Goal: Task Accomplishment & Management: Manage account settings

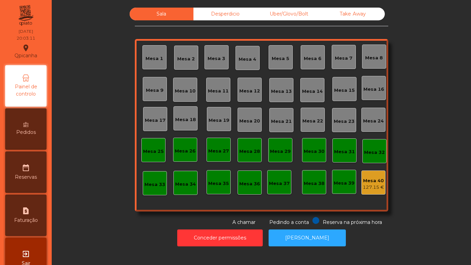
click at [285, 95] on div "Mesa 13" at bounding box center [281, 90] width 24 height 24
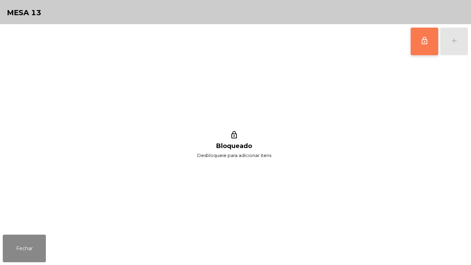
click at [420, 43] on button "lock_outline" at bounding box center [425, 42] width 28 height 28
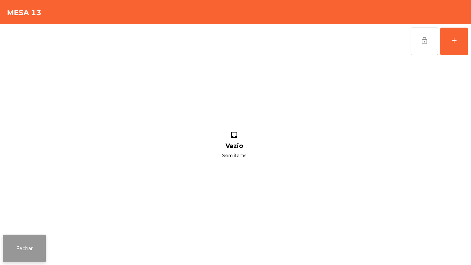
click at [44, 241] on button "Fechar" at bounding box center [24, 248] width 43 height 28
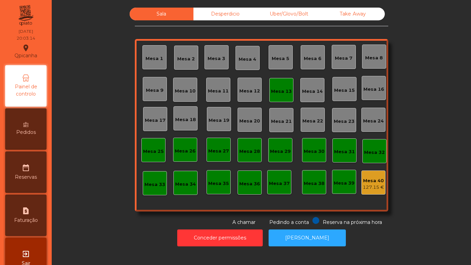
click at [173, 125] on div "Mesa 18" at bounding box center [185, 118] width 24 height 24
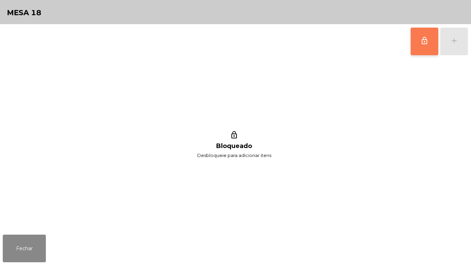
click at [416, 48] on button "lock_outline" at bounding box center [425, 42] width 28 height 28
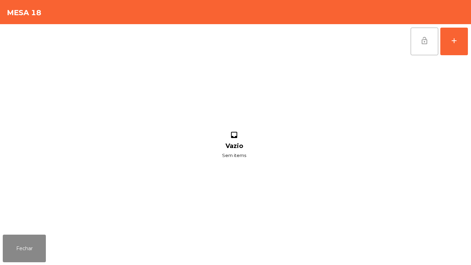
click at [430, 51] on button "lock_open" at bounding box center [425, 42] width 28 height 28
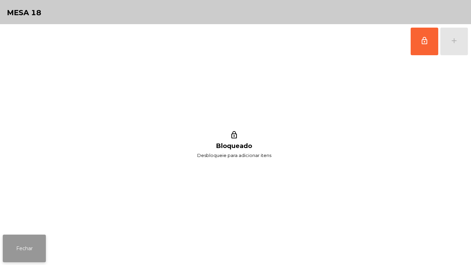
click at [32, 240] on button "Fechar" at bounding box center [24, 248] width 43 height 28
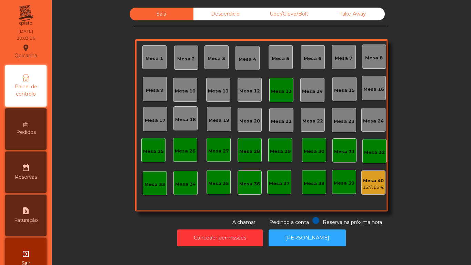
click at [158, 120] on div "Mesa 17" at bounding box center [155, 120] width 21 height 7
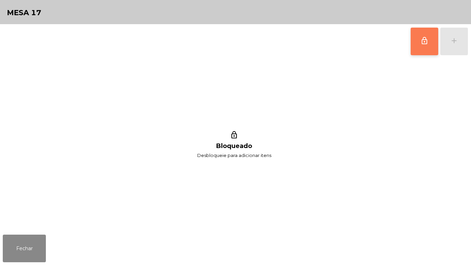
click at [411, 47] on button "lock_outline" at bounding box center [425, 42] width 28 height 28
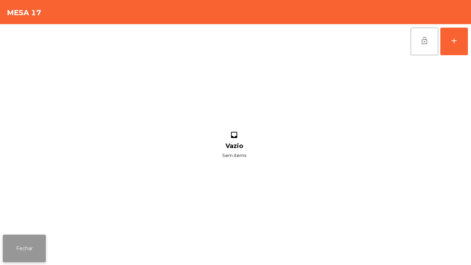
click at [38, 246] on button "Fechar" at bounding box center [24, 248] width 43 height 28
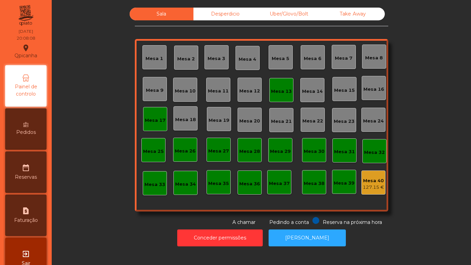
click at [282, 92] on div "Mesa 13" at bounding box center [281, 91] width 21 height 7
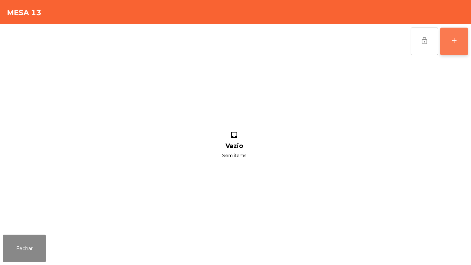
click at [452, 46] on button "add" at bounding box center [454, 42] width 28 height 28
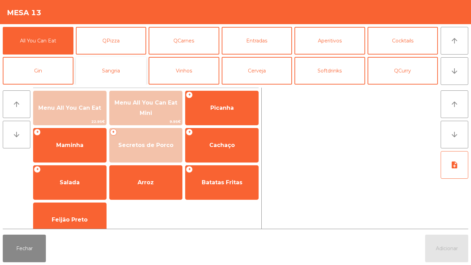
click at [114, 72] on button "Sangria" at bounding box center [111, 71] width 71 height 28
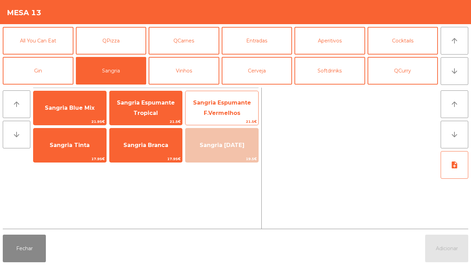
click at [224, 111] on span "Sangria Espumante F.Vermelhos" at bounding box center [222, 107] width 58 height 17
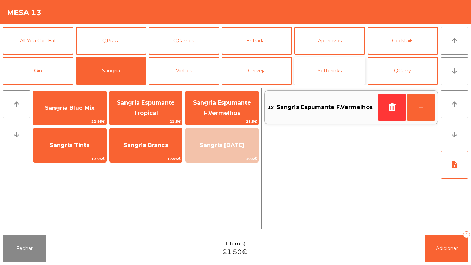
click at [333, 74] on button "Softdrinks" at bounding box center [329, 71] width 71 height 28
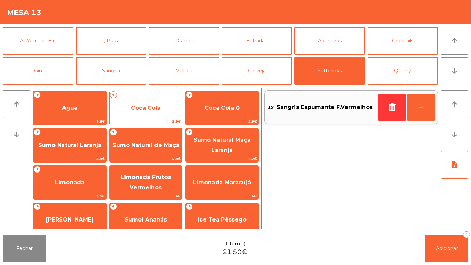
click at [150, 114] on span "Coca Cola" at bounding box center [146, 108] width 73 height 19
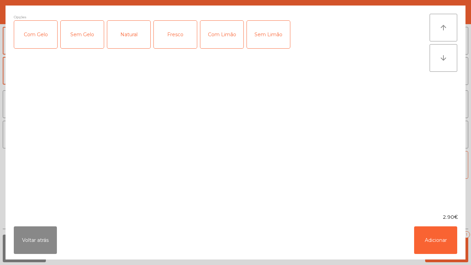
click at [46, 41] on div "Com Gelo" at bounding box center [35, 35] width 43 height 28
click at [225, 38] on div "Com Limão" at bounding box center [221, 35] width 43 height 28
click at [419, 244] on button "Adicionar" at bounding box center [435, 240] width 43 height 28
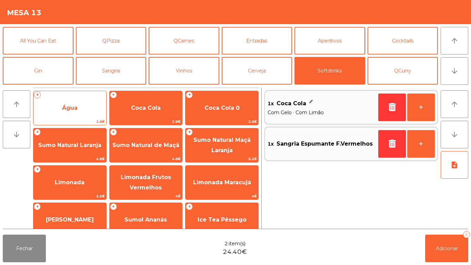
click at [74, 104] on span "Água" at bounding box center [70, 107] width 16 height 7
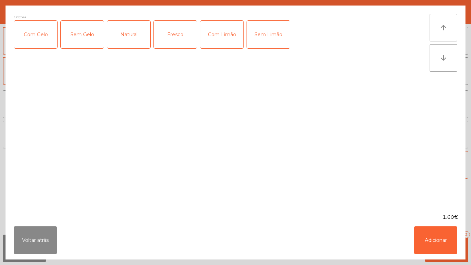
click at [179, 37] on div "Fresco" at bounding box center [175, 35] width 43 height 28
click at [428, 240] on button "Adicionar" at bounding box center [435, 240] width 43 height 28
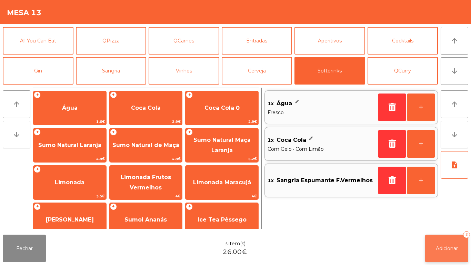
click at [443, 248] on span "Adicionar" at bounding box center [447, 248] width 22 height 6
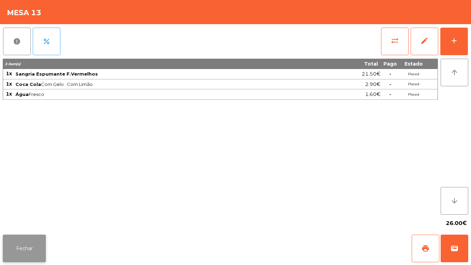
click at [28, 240] on button "Fechar" at bounding box center [24, 248] width 43 height 28
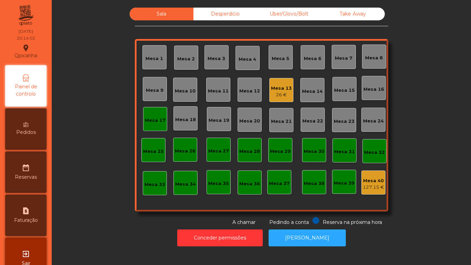
click at [33, 138] on div "Pedidos" at bounding box center [25, 128] width 41 height 41
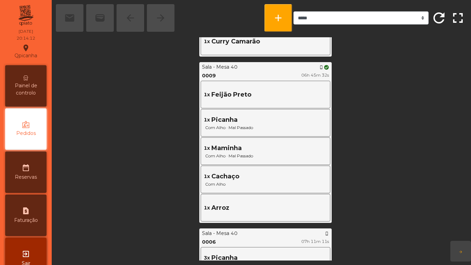
scroll to position [745, 0]
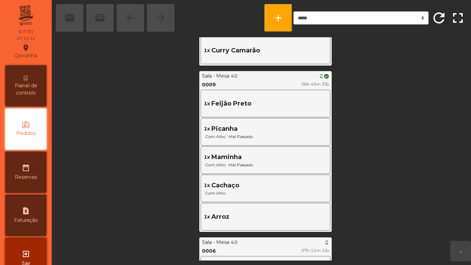
click at [36, 84] on span "Painel de controlo" at bounding box center [26, 89] width 38 height 14
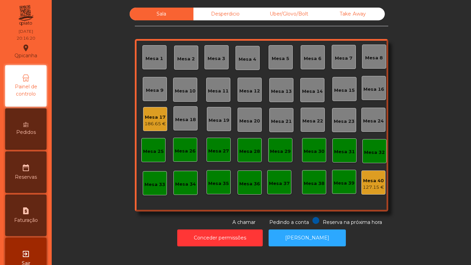
click at [157, 114] on div "Mesa 17" at bounding box center [154, 117] width 21 height 7
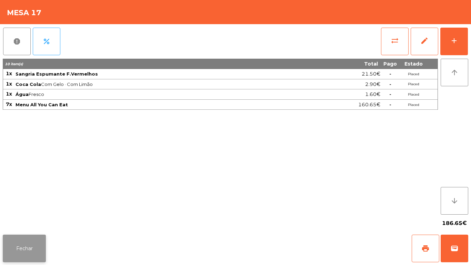
click at [26, 250] on button "Fechar" at bounding box center [24, 248] width 43 height 28
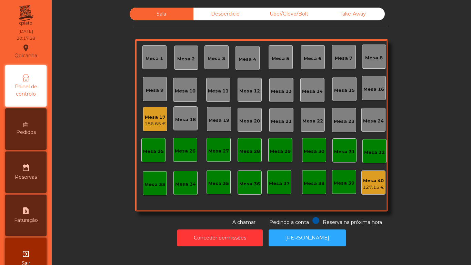
click at [143, 88] on div "Mesa 9" at bounding box center [155, 89] width 24 height 24
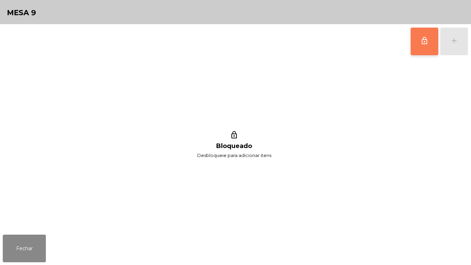
click at [414, 40] on button "lock_outline" at bounding box center [425, 42] width 28 height 28
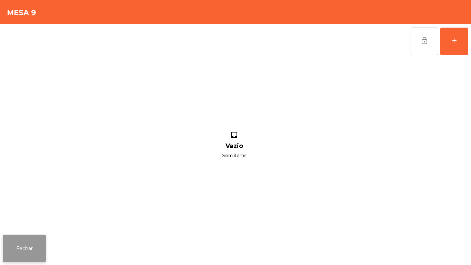
click at [40, 245] on button "Fechar" at bounding box center [24, 248] width 43 height 28
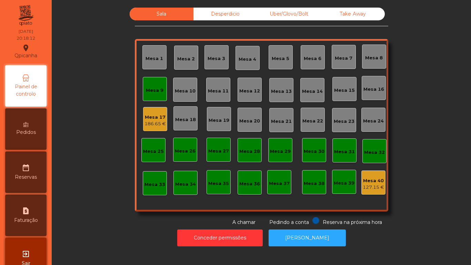
click at [152, 86] on div "Mesa 9" at bounding box center [155, 89] width 18 height 10
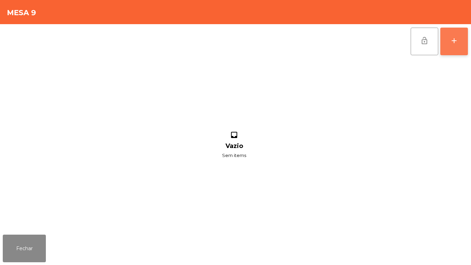
click at [449, 43] on button "add" at bounding box center [454, 42] width 28 height 28
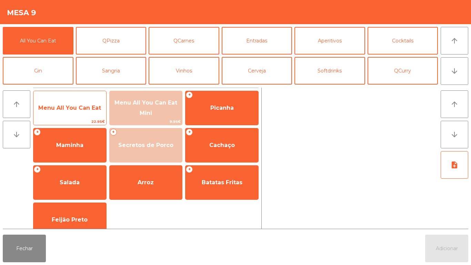
click at [87, 104] on span "Menu All You Can Eat" at bounding box center [69, 108] width 73 height 19
click at [87, 107] on span "Menu All You Can Eat" at bounding box center [69, 107] width 63 height 7
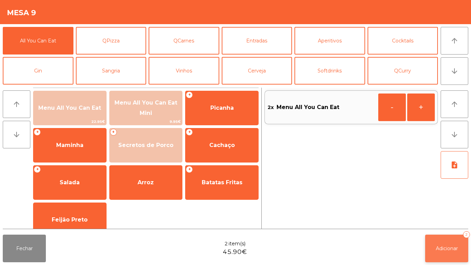
click at [438, 241] on button "Adicionar 2" at bounding box center [446, 248] width 43 height 28
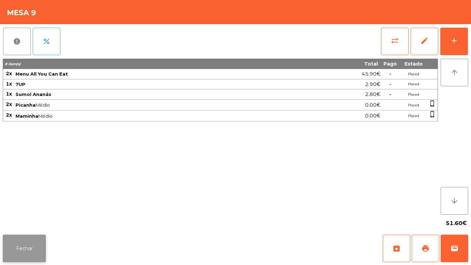
click at [30, 252] on button "Fechar" at bounding box center [24, 248] width 43 height 28
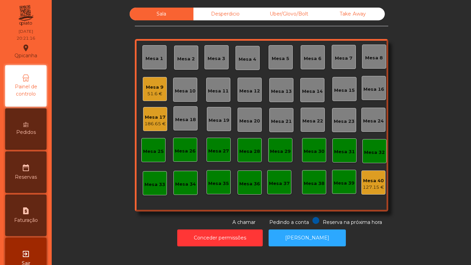
click at [152, 96] on div "51.6 €" at bounding box center [155, 93] width 18 height 7
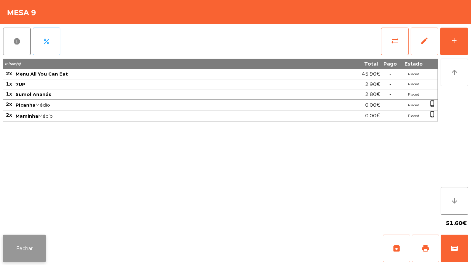
click at [31, 247] on button "Fechar" at bounding box center [24, 248] width 43 height 28
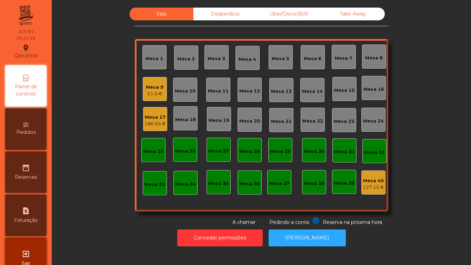
click at [144, 122] on div "186.65 €" at bounding box center [154, 123] width 21 height 7
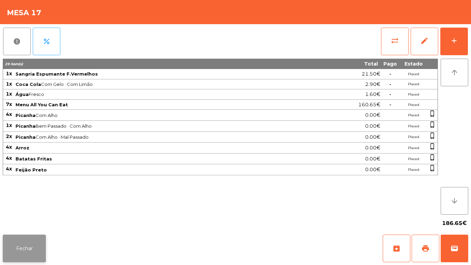
click at [34, 242] on button "Fechar" at bounding box center [24, 248] width 43 height 28
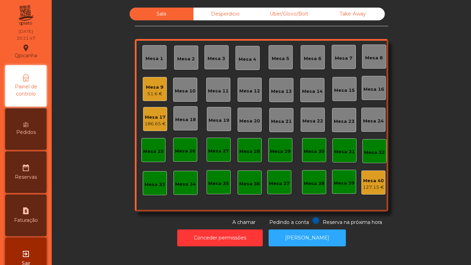
click at [150, 109] on div "Mesa 17 186.65 €" at bounding box center [155, 119] width 24 height 24
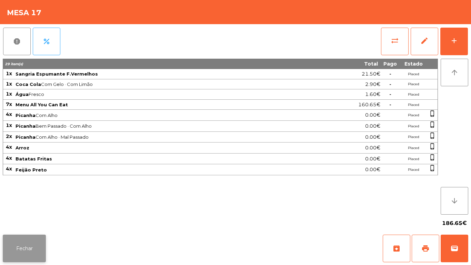
click at [34, 240] on button "Fechar" at bounding box center [24, 248] width 43 height 28
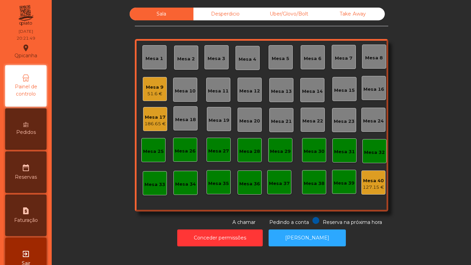
click at [162, 94] on div "Mesa 9 51.6 €" at bounding box center [155, 89] width 24 height 24
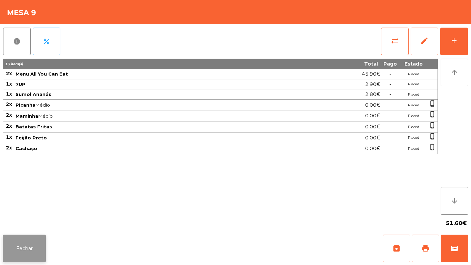
click at [40, 239] on button "Fechar" at bounding box center [24, 248] width 43 height 28
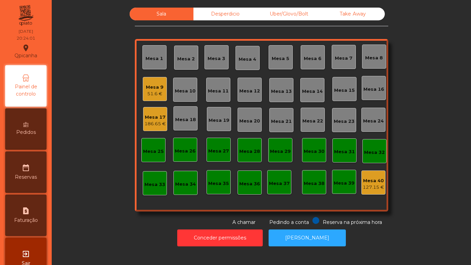
click at [160, 93] on div "51.6 €" at bounding box center [155, 93] width 18 height 7
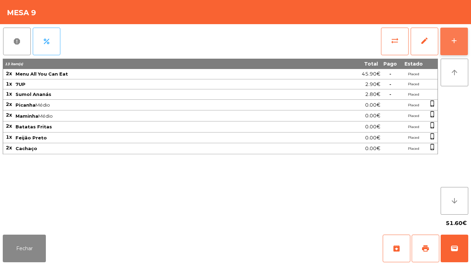
click at [453, 40] on div "add" at bounding box center [454, 41] width 8 height 8
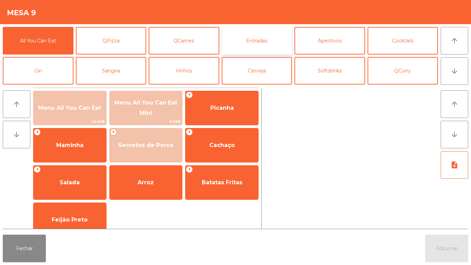
click at [263, 38] on button "Entradas" at bounding box center [257, 41] width 71 height 28
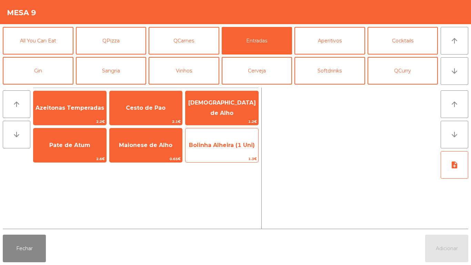
click at [238, 152] on span "Bolinha Alheira (1 Uni)" at bounding box center [221, 145] width 73 height 19
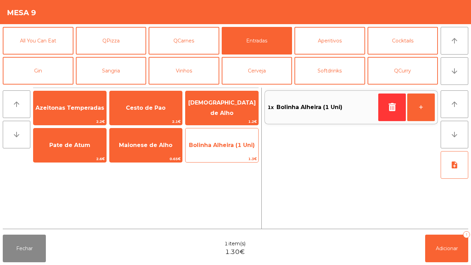
click at [239, 150] on span "Bolinha Alheira (1 Uni)" at bounding box center [221, 145] width 73 height 19
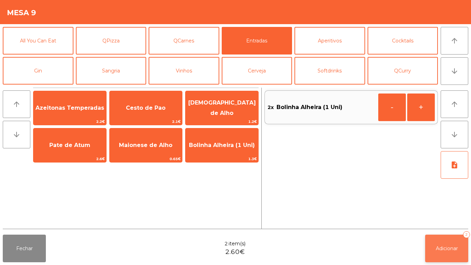
click at [450, 234] on button "Adicionar 2" at bounding box center [446, 248] width 43 height 28
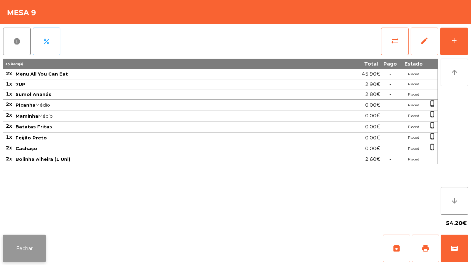
click at [23, 238] on button "Fechar" at bounding box center [24, 248] width 43 height 28
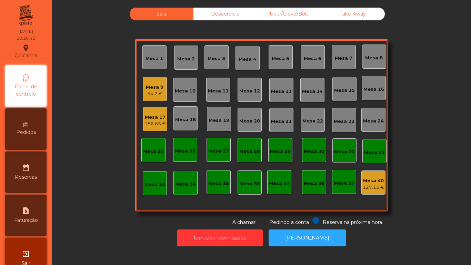
click at [189, 67] on div "Mesa 2" at bounding box center [186, 58] width 24 height 24
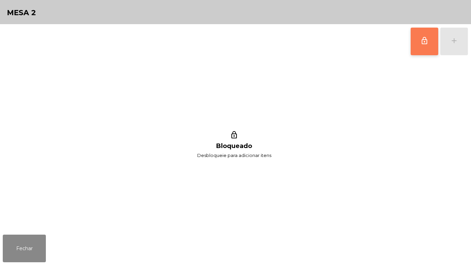
click at [423, 46] on button "lock_outline" at bounding box center [425, 42] width 28 height 28
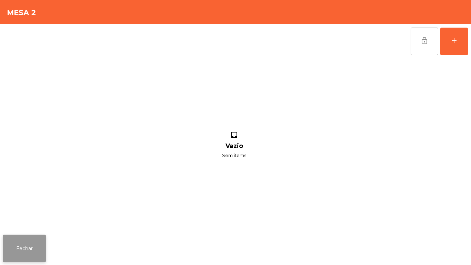
click at [36, 245] on button "Fechar" at bounding box center [24, 248] width 43 height 28
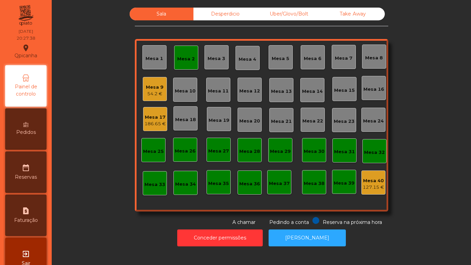
click at [192, 55] on div "Mesa 2" at bounding box center [186, 58] width 24 height 24
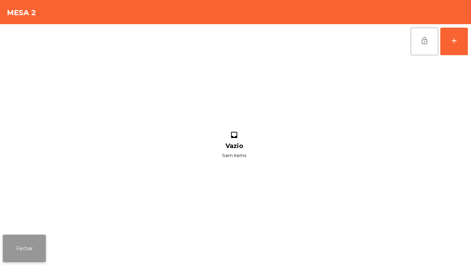
click at [23, 241] on button "Fechar" at bounding box center [24, 248] width 43 height 28
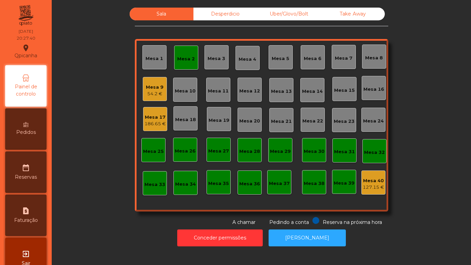
click at [146, 55] on div "Mesa 1" at bounding box center [154, 58] width 18 height 7
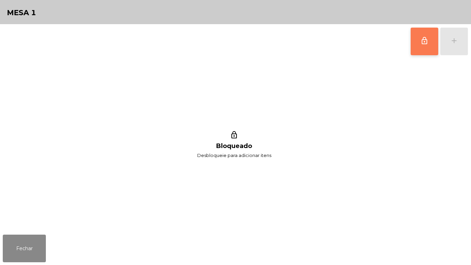
click at [427, 51] on button "lock_outline" at bounding box center [425, 42] width 28 height 28
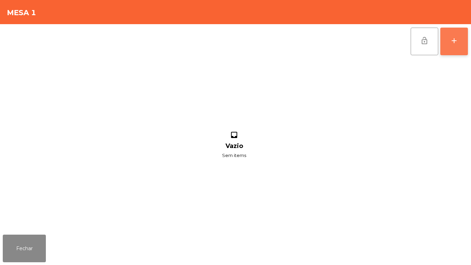
click at [448, 47] on button "add" at bounding box center [454, 42] width 28 height 28
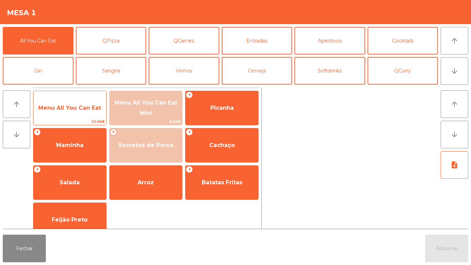
click at [87, 110] on span "Menu All You Can Eat" at bounding box center [69, 107] width 63 height 7
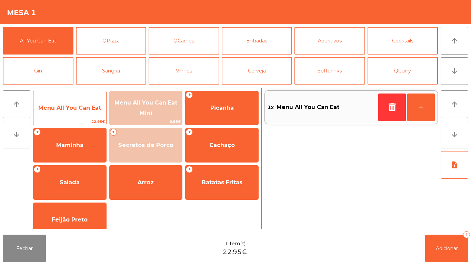
click at [90, 101] on span "Menu All You Can Eat" at bounding box center [69, 108] width 73 height 19
click at [87, 104] on span "Menu All You Can Eat" at bounding box center [69, 107] width 63 height 7
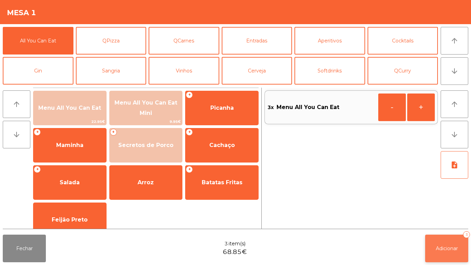
click at [437, 238] on button "Adicionar 3" at bounding box center [446, 248] width 43 height 28
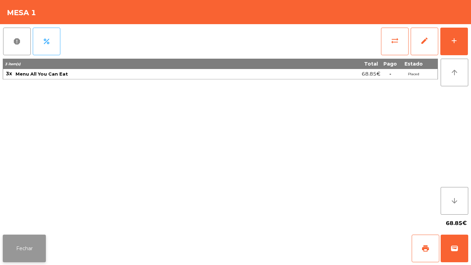
click at [43, 242] on button "Fechar" at bounding box center [24, 248] width 43 height 28
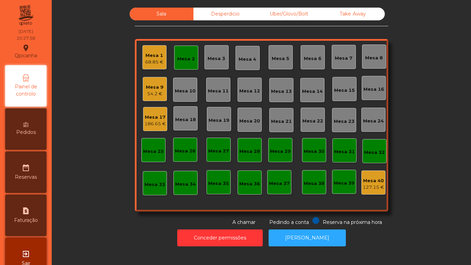
click at [156, 114] on div "Mesa 17" at bounding box center [154, 117] width 21 height 7
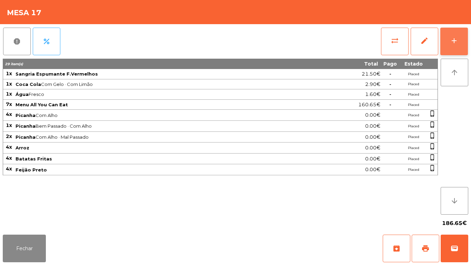
click at [459, 46] on button "add" at bounding box center [454, 42] width 28 height 28
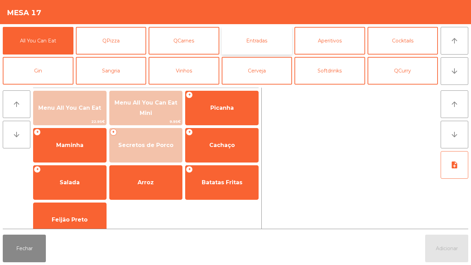
click at [275, 42] on button "Entradas" at bounding box center [257, 41] width 71 height 28
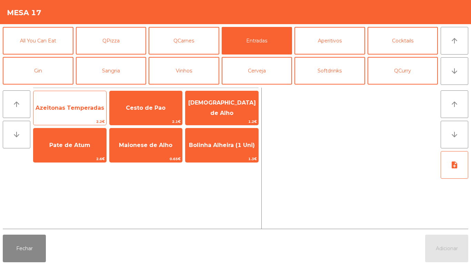
click at [87, 112] on span "Azeitonas Temperadas" at bounding box center [69, 108] width 73 height 19
click at [93, 107] on span "Azeitonas Temperadas" at bounding box center [70, 107] width 69 height 7
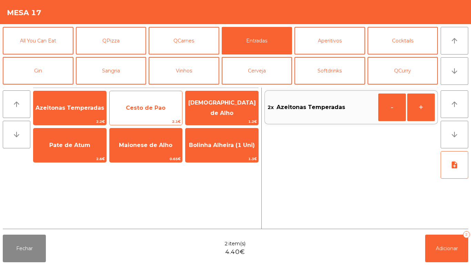
click at [161, 104] on span "Cesto de Pao" at bounding box center [146, 107] width 40 height 7
click at [169, 99] on span "Cesto de Pao" at bounding box center [146, 108] width 73 height 19
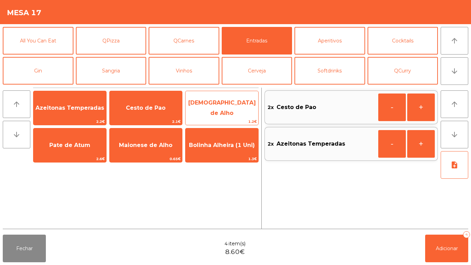
click at [231, 104] on span "[DEMOGRAPHIC_DATA] de Alho" at bounding box center [222, 107] width 68 height 17
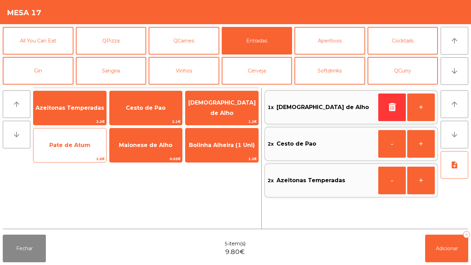
click at [80, 149] on span "Pate de Atum" at bounding box center [69, 145] width 73 height 19
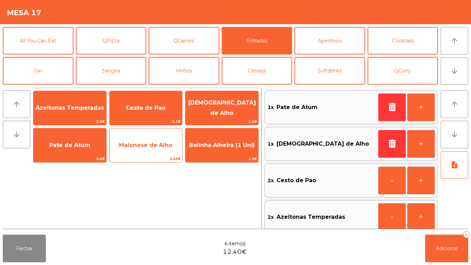
click at [156, 145] on span "Maionese de Alho" at bounding box center [145, 145] width 53 height 7
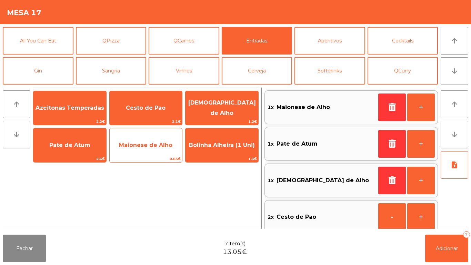
scroll to position [3, 0]
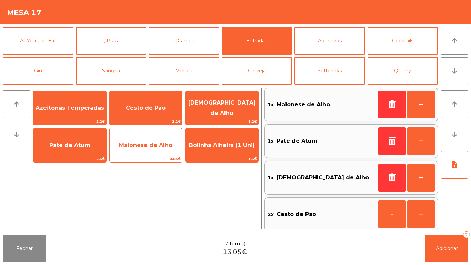
click at [152, 159] on span "0.65€" at bounding box center [146, 158] width 73 height 7
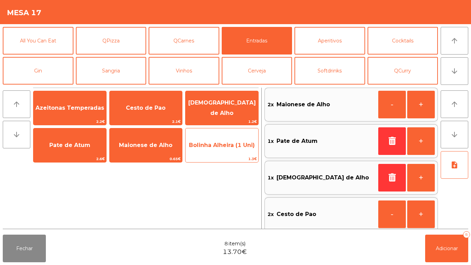
click at [218, 140] on span "Bolinha Alheira (1 Uni)" at bounding box center [221, 145] width 73 height 19
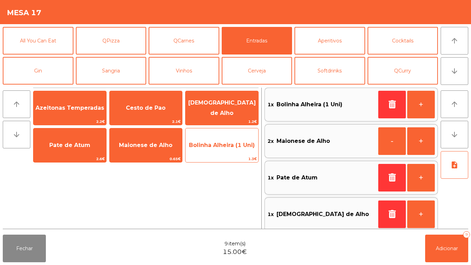
click at [222, 142] on span "Bolinha Alheira (1 Uni)" at bounding box center [222, 145] width 66 height 7
click at [224, 145] on span "Bolinha Alheira (1 Uni)" at bounding box center [222, 145] width 66 height 7
click at [226, 147] on span "Bolinha Alheira (1 Uni)" at bounding box center [222, 145] width 66 height 7
click at [226, 150] on span "Bolinha Alheira (1 Uni)" at bounding box center [221, 145] width 73 height 19
click at [228, 150] on span "Bolinha Alheira (1 Uni)" at bounding box center [221, 145] width 73 height 19
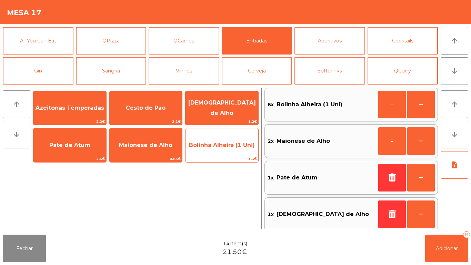
click at [228, 149] on span "Bolinha Alheira (1 Uni)" at bounding box center [221, 145] width 73 height 19
click at [230, 148] on span "Bolinha Alheira (1 Uni)" at bounding box center [222, 145] width 66 height 7
click at [228, 147] on span "Bolinha Alheira (1 Uni)" at bounding box center [222, 145] width 66 height 7
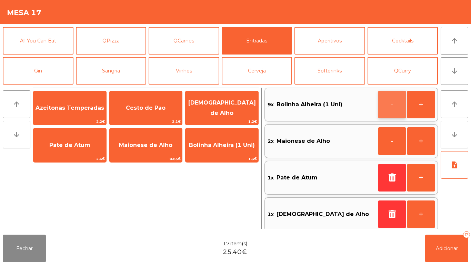
click at [388, 103] on button "-" at bounding box center [392, 105] width 28 height 28
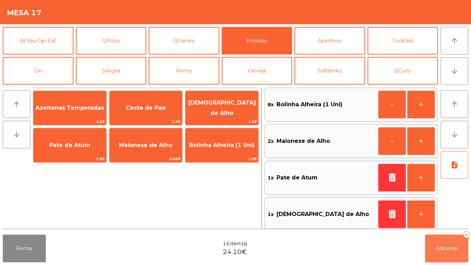
click at [453, 236] on button "Adicionar 16" at bounding box center [446, 248] width 43 height 28
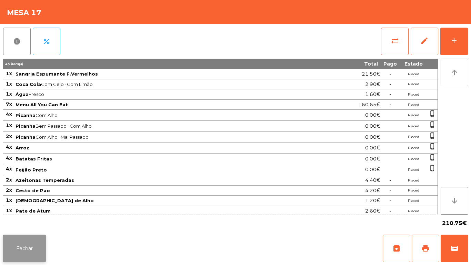
click at [28, 247] on button "Fechar" at bounding box center [24, 248] width 43 height 28
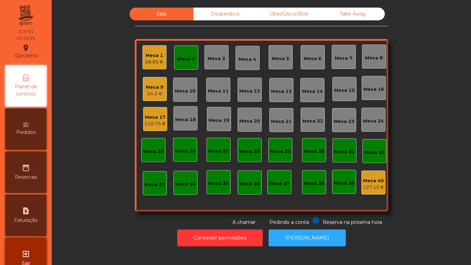
click at [158, 124] on div "210.75 €" at bounding box center [154, 123] width 21 height 7
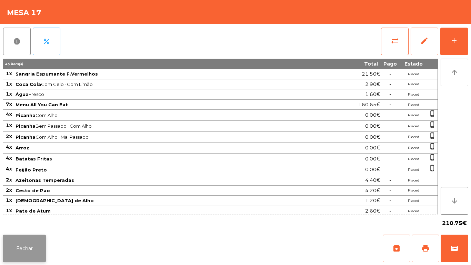
click at [41, 239] on button "Fechar" at bounding box center [24, 248] width 43 height 28
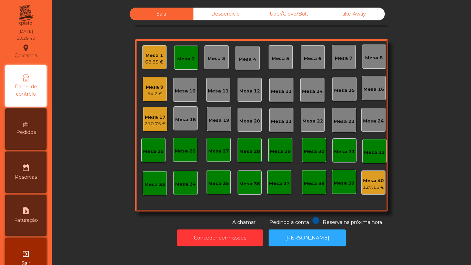
click at [152, 60] on div "68.85 €" at bounding box center [154, 62] width 18 height 7
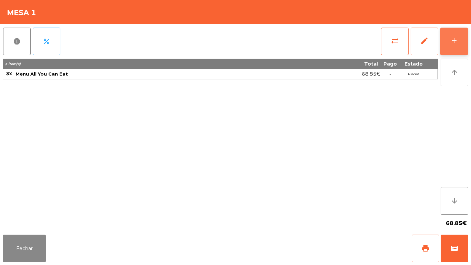
click at [448, 44] on button "add" at bounding box center [454, 42] width 28 height 28
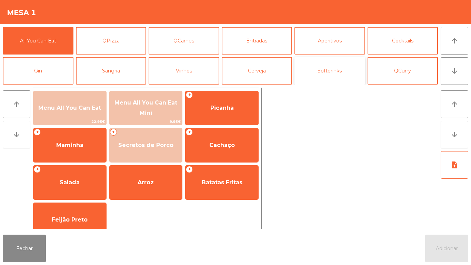
click at [329, 67] on button "Softdrinks" at bounding box center [329, 71] width 71 height 28
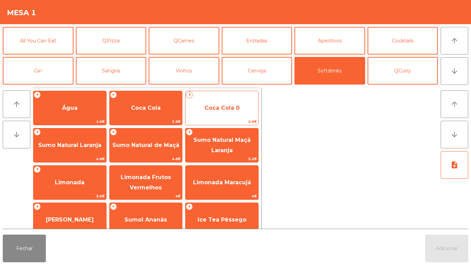
click at [228, 112] on span "Coca Cola 0" at bounding box center [221, 108] width 73 height 19
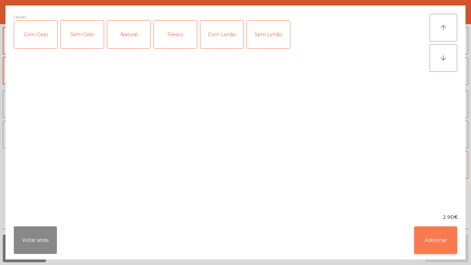
click at [432, 241] on button "Adicionar" at bounding box center [435, 240] width 43 height 28
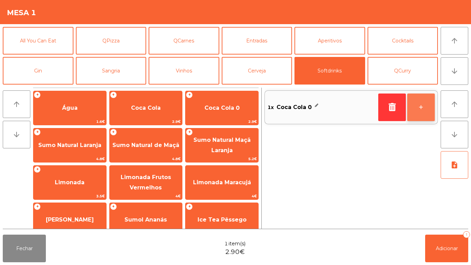
click at [420, 109] on button "+" at bounding box center [421, 107] width 28 height 28
click at [418, 105] on button "+" at bounding box center [421, 107] width 28 height 28
click at [388, 108] on button "-" at bounding box center [392, 107] width 28 height 28
click at [328, 106] on div "3x Coca Cola 0" at bounding box center [322, 107] width 108 height 10
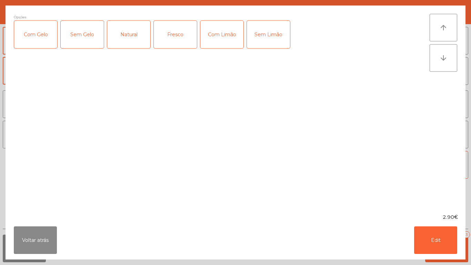
click at [43, 36] on div "Com Gelo" at bounding box center [35, 35] width 43 height 28
click at [221, 30] on div "Com Limão" at bounding box center [221, 35] width 43 height 28
click at [441, 229] on button "Edit" at bounding box center [435, 240] width 43 height 28
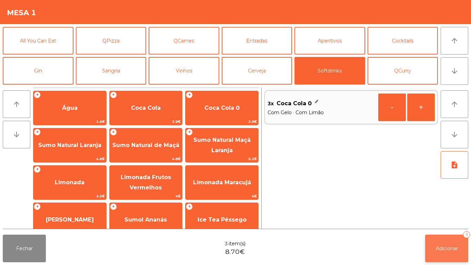
click at [442, 241] on button "Adicionar 3" at bounding box center [446, 248] width 43 height 28
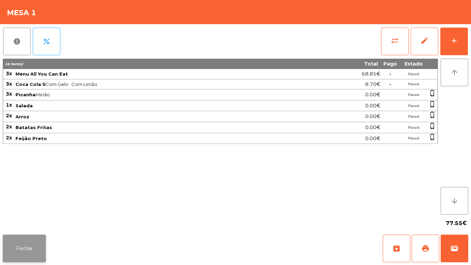
click at [16, 245] on button "Fechar" at bounding box center [24, 248] width 43 height 28
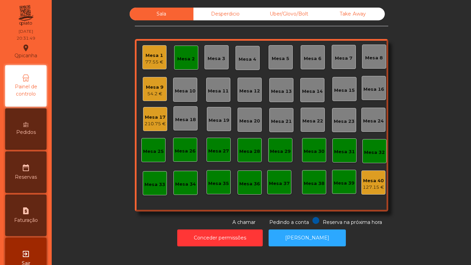
click at [148, 89] on div "Mesa 9" at bounding box center [155, 87] width 18 height 7
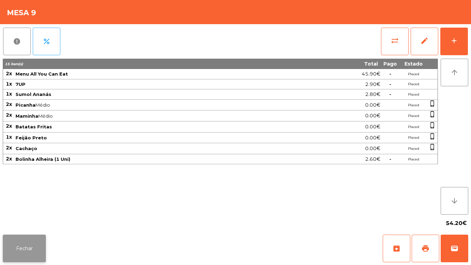
click at [30, 236] on button "Fechar" at bounding box center [24, 248] width 43 height 28
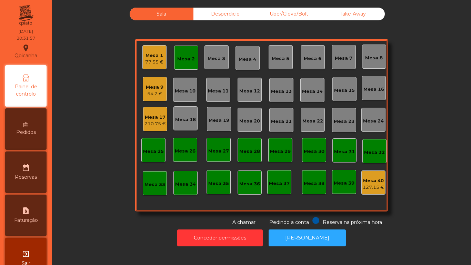
click at [155, 90] on div "Mesa 9" at bounding box center [155, 87] width 18 height 7
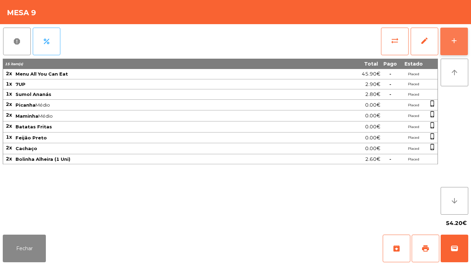
click at [458, 52] on button "add" at bounding box center [454, 42] width 28 height 28
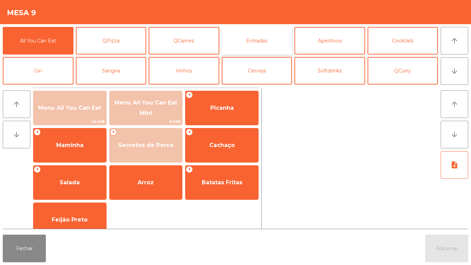
click at [260, 39] on button "Entradas" at bounding box center [257, 41] width 71 height 28
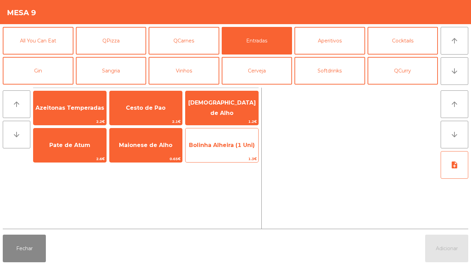
click at [223, 150] on span "Bolinha Alheira (1 Uni)" at bounding box center [221, 145] width 73 height 19
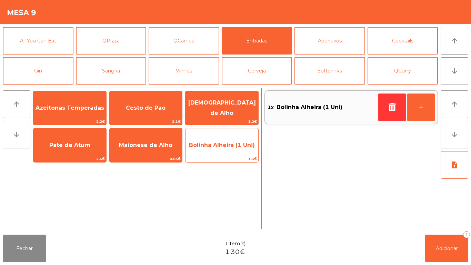
click at [234, 151] on span "Bolinha Alheira (1 Uni)" at bounding box center [221, 145] width 73 height 19
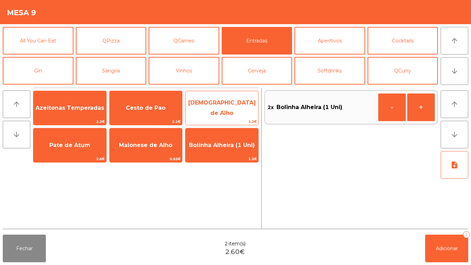
click at [229, 110] on span "[DEMOGRAPHIC_DATA] de Alho" at bounding box center [222, 107] width 68 height 17
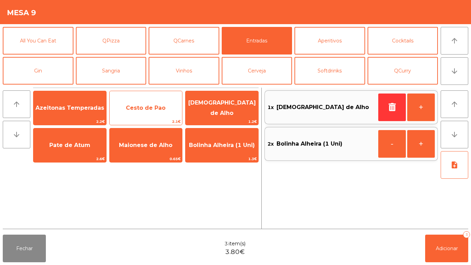
click at [151, 106] on span "Cesto de Pao" at bounding box center [146, 107] width 40 height 7
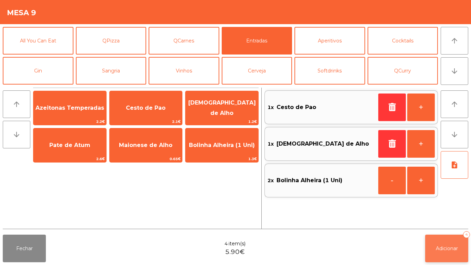
click at [446, 250] on span "Adicionar" at bounding box center [447, 248] width 22 height 6
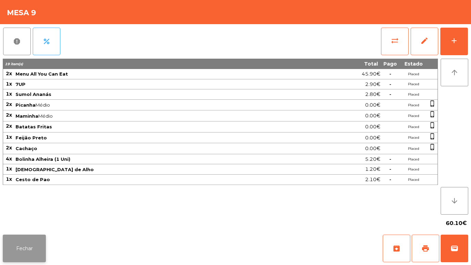
click at [32, 248] on button "Fechar" at bounding box center [24, 248] width 43 height 28
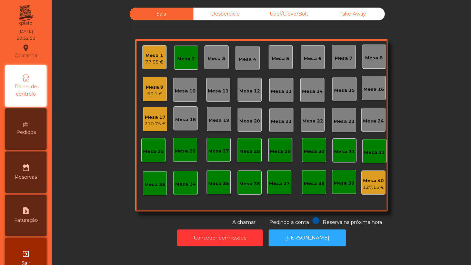
click at [153, 120] on div "Mesa 17" at bounding box center [154, 117] width 21 height 7
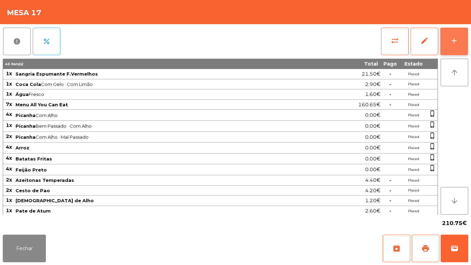
click at [449, 49] on button "add" at bounding box center [454, 42] width 28 height 28
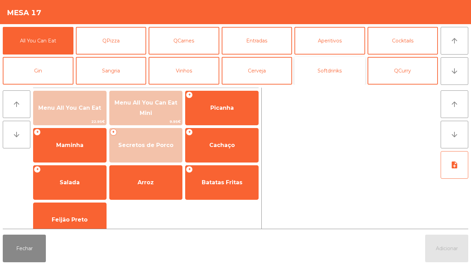
click at [323, 77] on button "Softdrinks" at bounding box center [329, 71] width 71 height 28
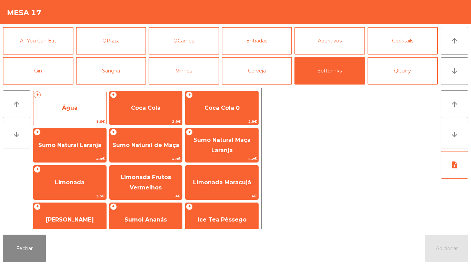
click at [80, 112] on span "Água" at bounding box center [69, 108] width 73 height 19
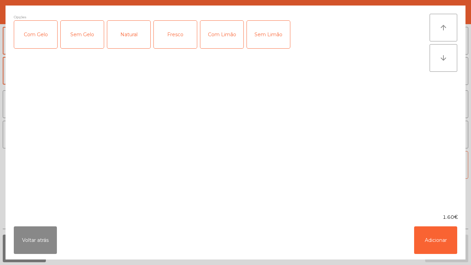
click at [179, 39] on div "Fresco" at bounding box center [175, 35] width 43 height 28
click at [429, 240] on button "Adicionar" at bounding box center [435, 240] width 43 height 28
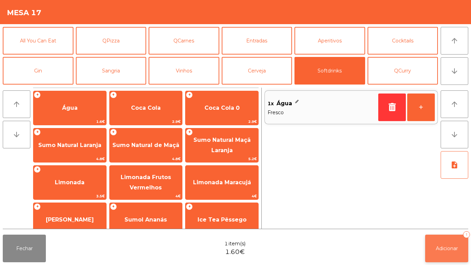
click at [441, 253] on button "Adicionar 1" at bounding box center [446, 248] width 43 height 28
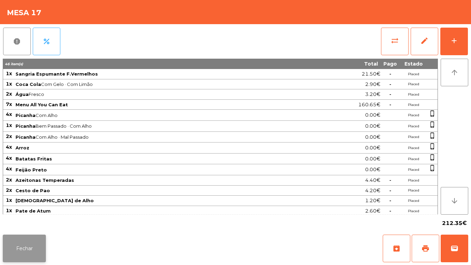
click at [30, 244] on button "Fechar" at bounding box center [24, 248] width 43 height 28
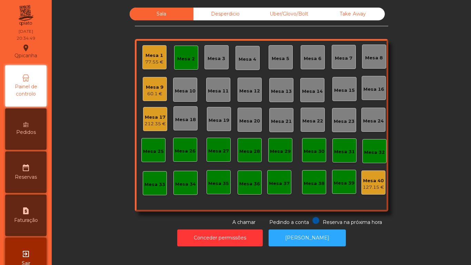
click at [156, 98] on div "Mesa 9 60.1 €" at bounding box center [155, 89] width 24 height 24
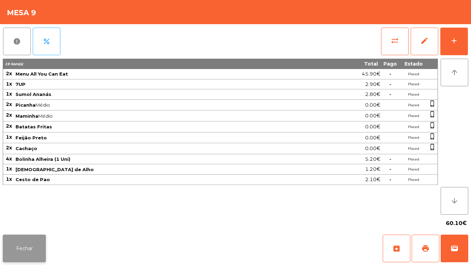
click at [31, 234] on button "Fechar" at bounding box center [24, 248] width 43 height 28
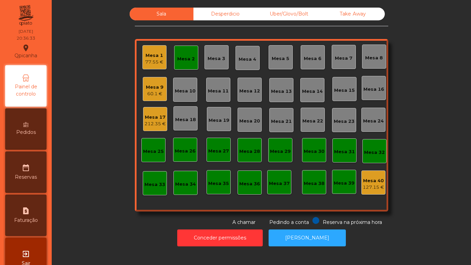
click at [33, 139] on div "Pedidos" at bounding box center [25, 128] width 41 height 41
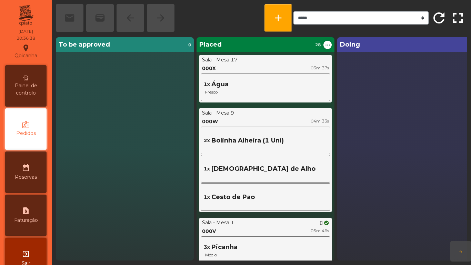
click at [27, 88] on span "Painel de controlo" at bounding box center [26, 89] width 38 height 14
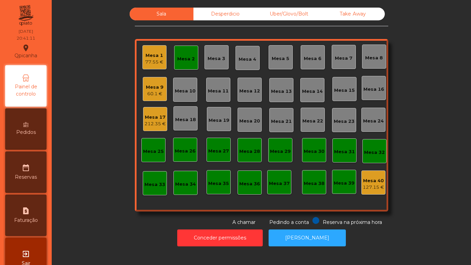
click at [151, 64] on div "77.55 €" at bounding box center [154, 62] width 18 height 7
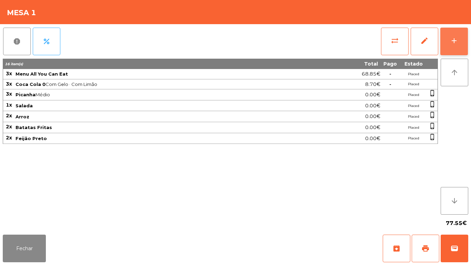
click at [452, 44] on div "add" at bounding box center [454, 41] width 8 height 8
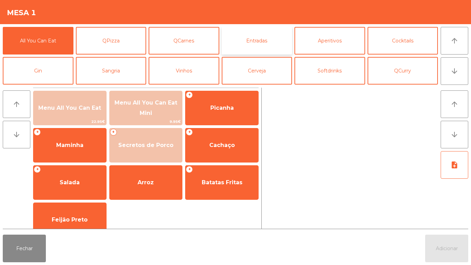
click at [260, 46] on button "Entradas" at bounding box center [257, 41] width 71 height 28
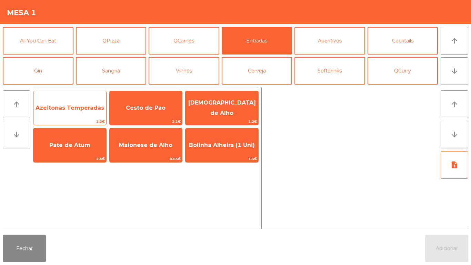
click at [69, 109] on span "Azeitonas Temperadas" at bounding box center [70, 107] width 69 height 7
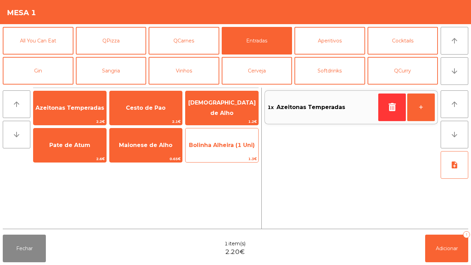
click at [229, 151] on span "Bolinha Alheira (1 Uni)" at bounding box center [221, 145] width 73 height 19
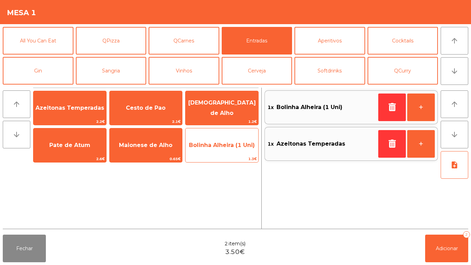
click at [229, 148] on span "Bolinha Alheira (1 Uni)" at bounding box center [222, 145] width 66 height 7
click at [229, 147] on span "Bolinha Alheira (1 Uni)" at bounding box center [222, 145] width 66 height 7
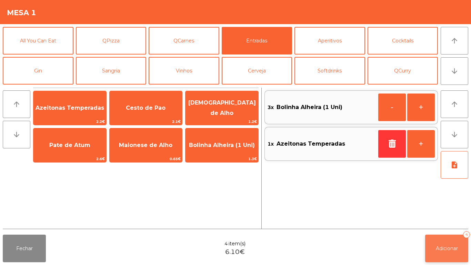
click at [447, 248] on span "Adicionar" at bounding box center [447, 248] width 22 height 6
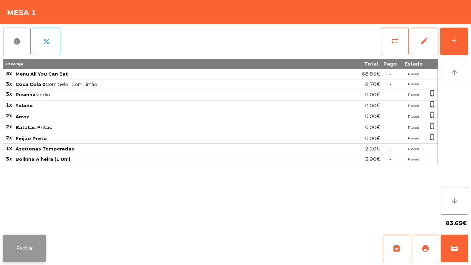
click at [28, 239] on button "Fechar" at bounding box center [24, 248] width 43 height 28
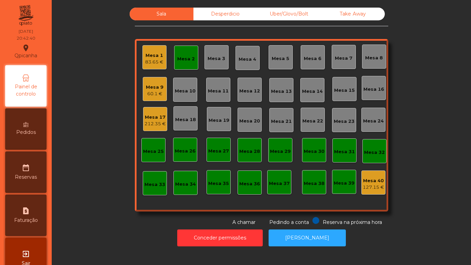
click at [188, 60] on div "Mesa 2" at bounding box center [186, 59] width 18 height 7
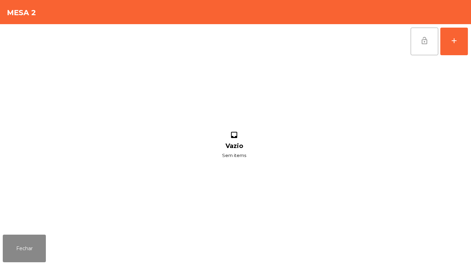
click at [422, 46] on button "lock_open" at bounding box center [425, 42] width 28 height 28
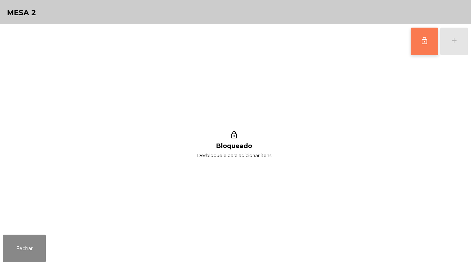
click at [421, 47] on button "lock_outline" at bounding box center [425, 42] width 28 height 28
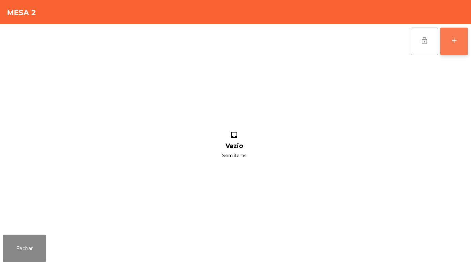
click at [454, 47] on button "add" at bounding box center [454, 42] width 28 height 28
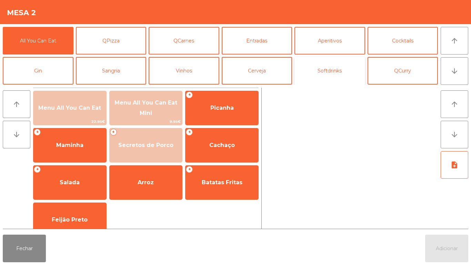
click at [331, 77] on button "Softdrinks" at bounding box center [329, 71] width 71 height 28
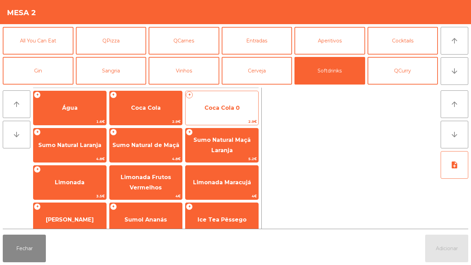
click at [217, 108] on span "Coca Cola 0" at bounding box center [221, 107] width 35 height 7
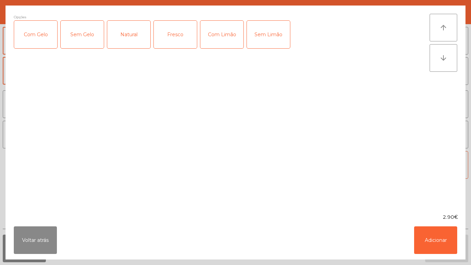
click at [41, 42] on div "Com Gelo" at bounding box center [35, 35] width 43 height 28
click at [225, 46] on div "Com Limão" at bounding box center [221, 35] width 43 height 28
click at [423, 239] on button "Adicionar" at bounding box center [435, 240] width 43 height 28
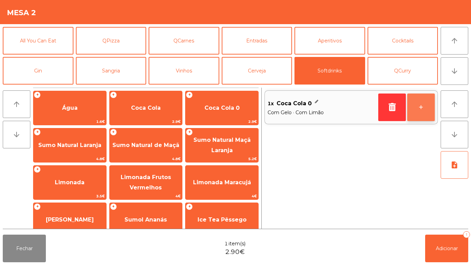
click at [418, 109] on button "+" at bounding box center [421, 107] width 28 height 28
click at [414, 113] on button "+" at bounding box center [421, 107] width 28 height 28
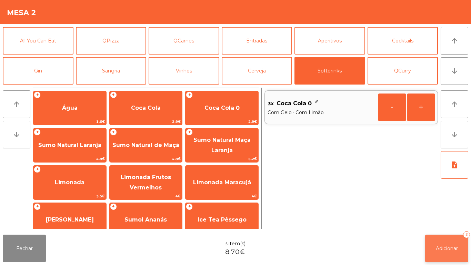
click at [436, 247] on span "Adicionar" at bounding box center [447, 248] width 22 height 6
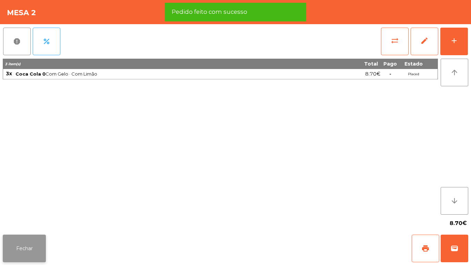
click at [30, 244] on button "Fechar" at bounding box center [24, 248] width 43 height 28
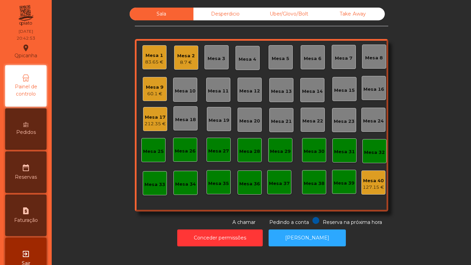
click at [159, 94] on div "60.1 €" at bounding box center [155, 93] width 18 height 7
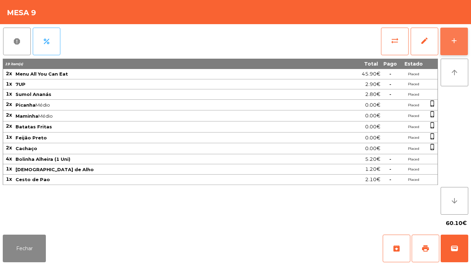
click at [456, 44] on div "add" at bounding box center [454, 41] width 8 height 8
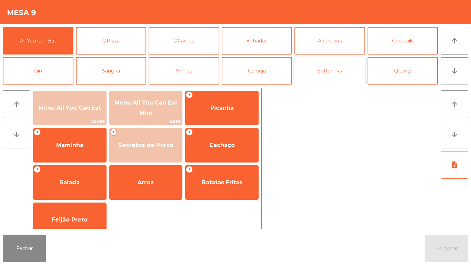
click at [342, 75] on button "Softdrinks" at bounding box center [329, 71] width 71 height 28
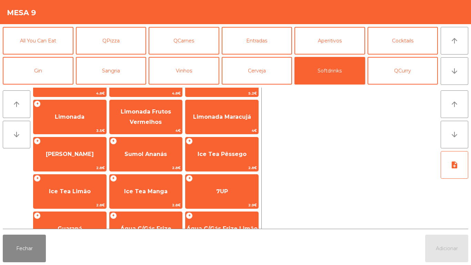
scroll to position [65, 0]
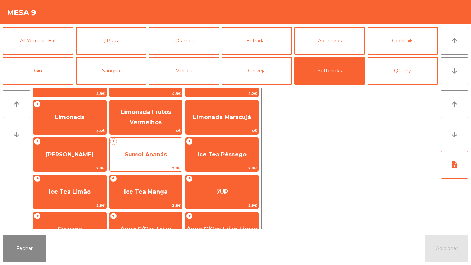
click at [148, 155] on span "Sumol Ananás" at bounding box center [145, 154] width 42 height 7
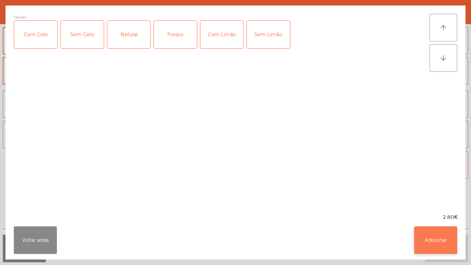
click at [429, 241] on button "Adicionar" at bounding box center [435, 240] width 43 height 28
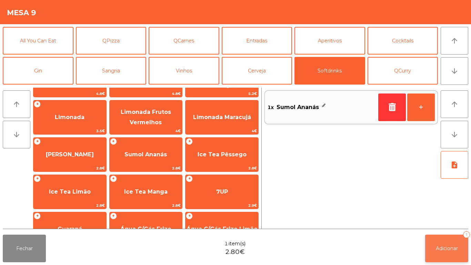
click at [443, 242] on button "Adicionar 1" at bounding box center [446, 248] width 43 height 28
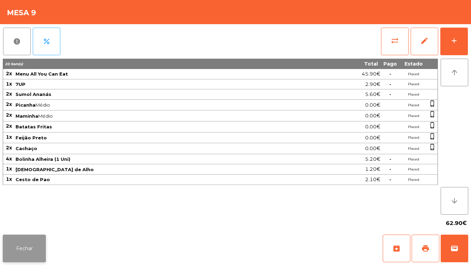
click at [41, 247] on button "Fechar" at bounding box center [24, 248] width 43 height 28
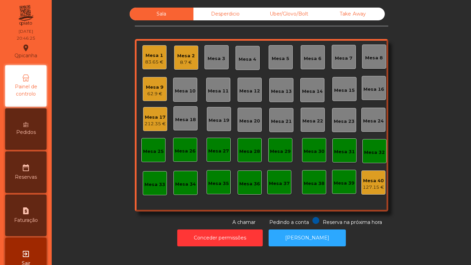
click at [189, 56] on div "Mesa 2" at bounding box center [186, 55] width 18 height 7
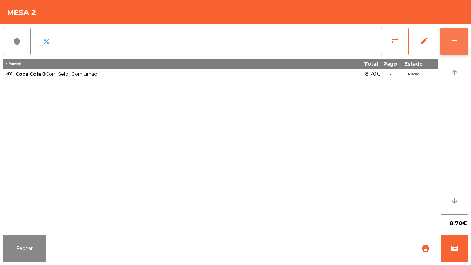
click at [449, 47] on button "add" at bounding box center [454, 42] width 28 height 28
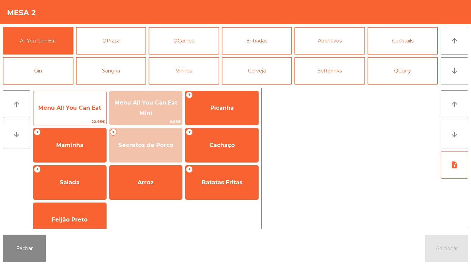
click at [94, 120] on span "22.95€" at bounding box center [69, 121] width 73 height 7
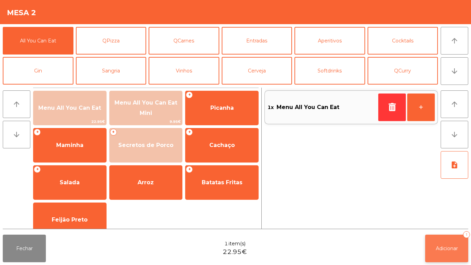
click at [439, 242] on button "Adicionar 1" at bounding box center [446, 248] width 43 height 28
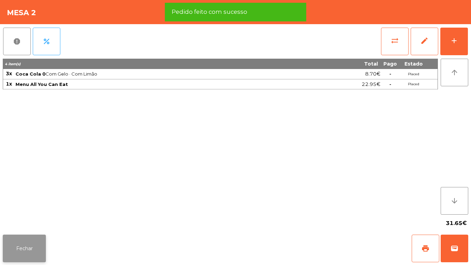
click at [38, 236] on button "Fechar" at bounding box center [24, 248] width 43 height 28
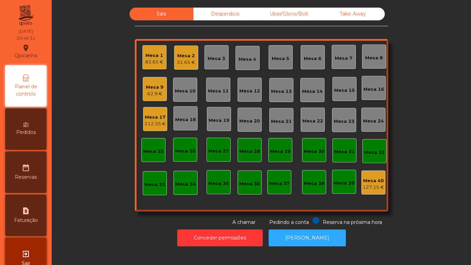
click at [187, 59] on div "Mesa 2" at bounding box center [186, 55] width 18 height 7
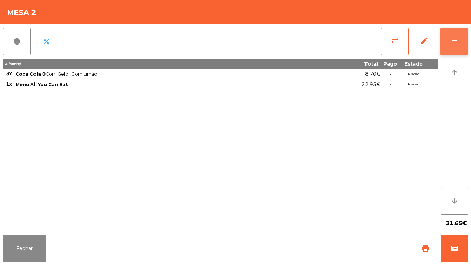
click at [453, 45] on button "add" at bounding box center [454, 42] width 28 height 28
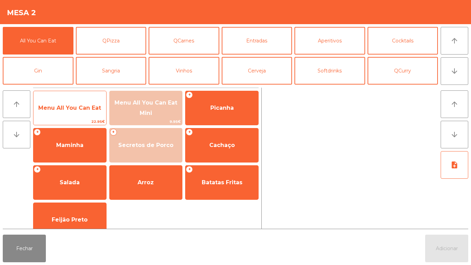
click at [81, 108] on span "Menu All You Can Eat" at bounding box center [69, 107] width 63 height 7
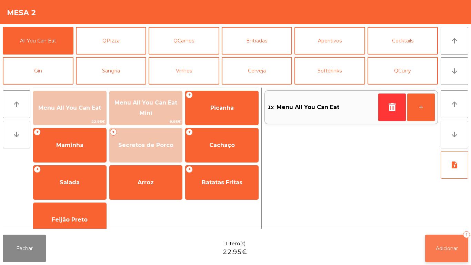
click at [445, 247] on span "Adicionar" at bounding box center [447, 248] width 22 height 6
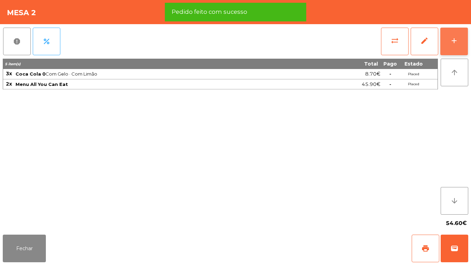
click at [453, 40] on div "add" at bounding box center [454, 41] width 8 height 8
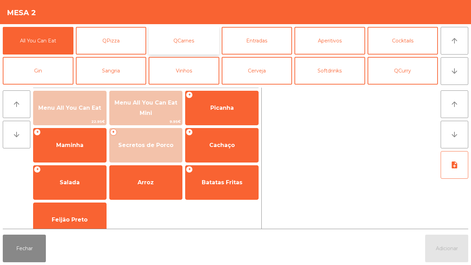
click at [189, 44] on button "QCarnes" at bounding box center [184, 41] width 71 height 28
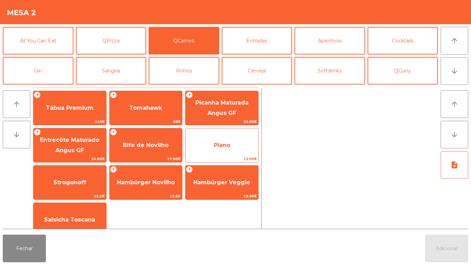
click at [231, 148] on span "Piano" at bounding box center [221, 145] width 73 height 19
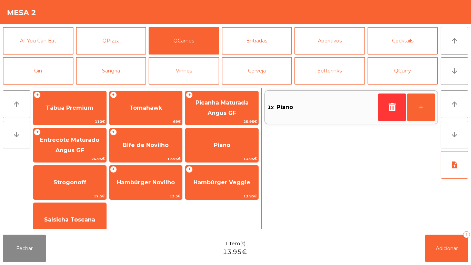
click at [449, 264] on div "Fechar 1 item(s) 13.95€ Adicionar 1" at bounding box center [235, 248] width 471 height 33
click at [447, 239] on button "Adicionar 1" at bounding box center [446, 248] width 43 height 28
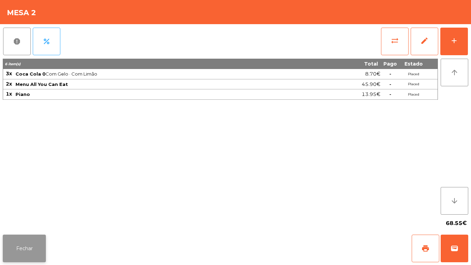
click at [31, 240] on button "Fechar" at bounding box center [24, 248] width 43 height 28
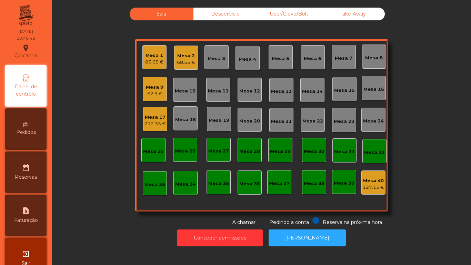
click at [182, 60] on div "68.55 €" at bounding box center [186, 62] width 18 height 7
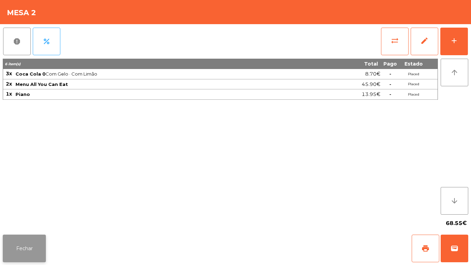
click at [30, 238] on button "Fechar" at bounding box center [24, 248] width 43 height 28
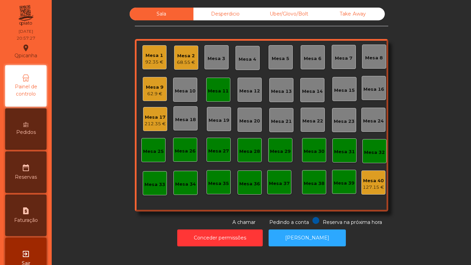
click at [219, 92] on div "Mesa 11" at bounding box center [218, 91] width 21 height 7
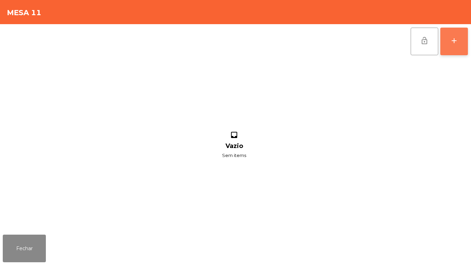
click at [457, 46] on button "add" at bounding box center [454, 42] width 28 height 28
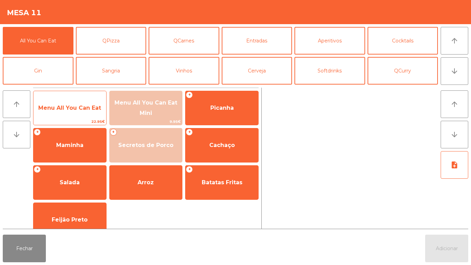
click at [67, 111] on span "Menu All You Can Eat" at bounding box center [69, 108] width 73 height 19
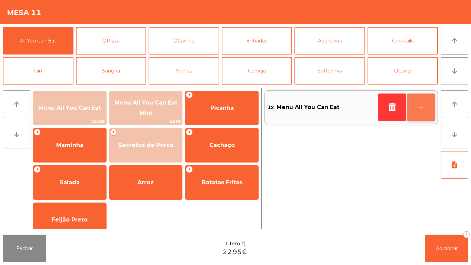
click at [418, 107] on button "+" at bounding box center [421, 107] width 28 height 28
click at [417, 106] on button "+" at bounding box center [421, 107] width 28 height 28
click at [416, 107] on button "+" at bounding box center [421, 107] width 28 height 28
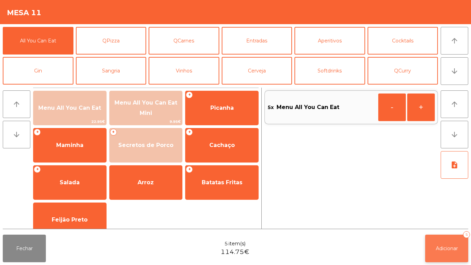
click at [438, 251] on button "Adicionar 5" at bounding box center [446, 248] width 43 height 28
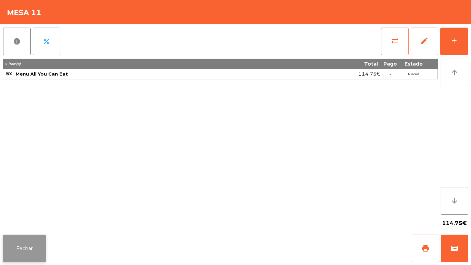
click at [30, 243] on button "Fechar" at bounding box center [24, 248] width 43 height 28
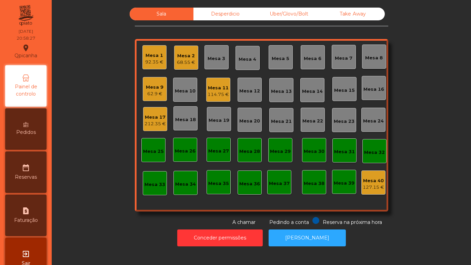
click at [218, 99] on div "Mesa 11 114.75 €" at bounding box center [218, 90] width 24 height 24
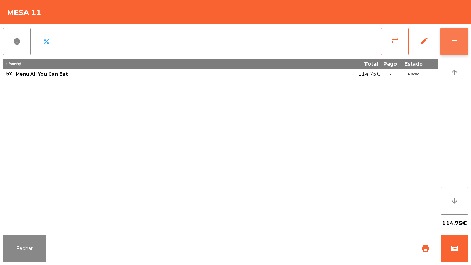
click at [454, 43] on div "add" at bounding box center [454, 41] width 8 height 8
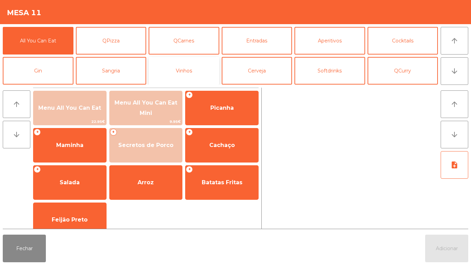
click at [189, 74] on button "Vinhos" at bounding box center [184, 71] width 71 height 28
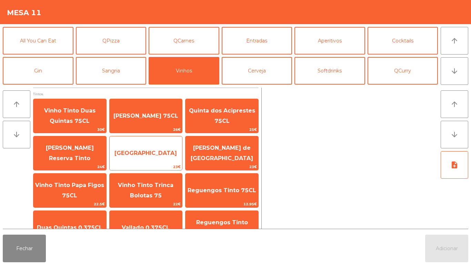
click at [141, 153] on span "[GEOGRAPHIC_DATA]" at bounding box center [145, 153] width 62 height 7
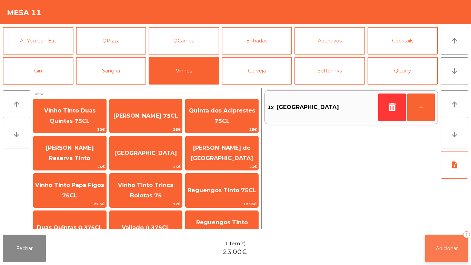
click at [439, 248] on span "Adicionar" at bounding box center [447, 248] width 22 height 6
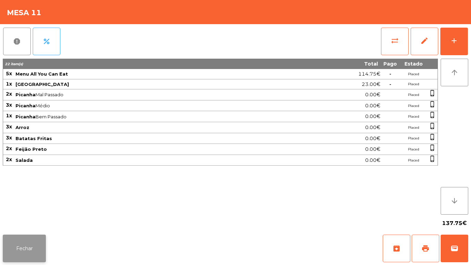
click at [26, 240] on button "Fechar" at bounding box center [24, 248] width 43 height 28
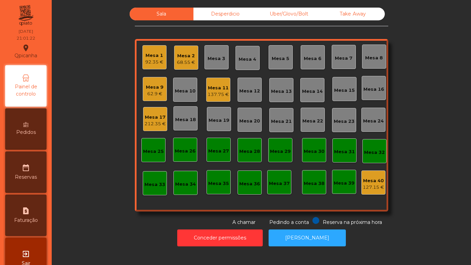
click at [218, 93] on div "137.75 €" at bounding box center [218, 94] width 21 height 7
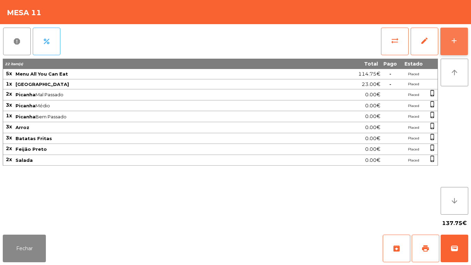
click at [451, 44] on div "add" at bounding box center [454, 41] width 8 height 8
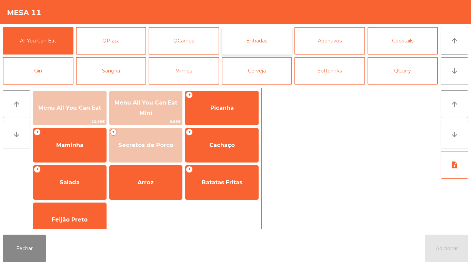
click at [260, 46] on button "Entradas" at bounding box center [257, 41] width 71 height 28
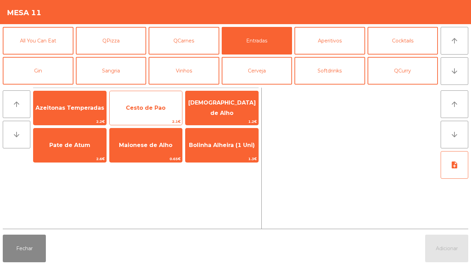
click at [144, 113] on span "Cesto de Pao" at bounding box center [146, 108] width 73 height 19
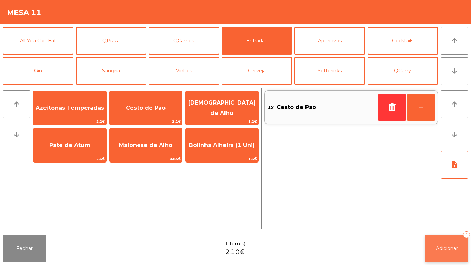
click at [439, 249] on span "Adicionar" at bounding box center [447, 248] width 22 height 6
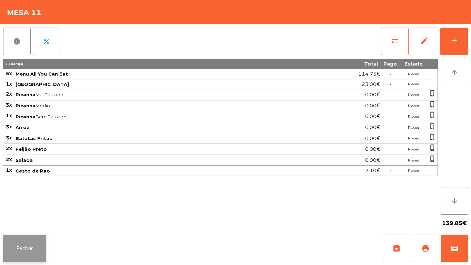
click at [31, 242] on button "Fechar" at bounding box center [24, 248] width 43 height 28
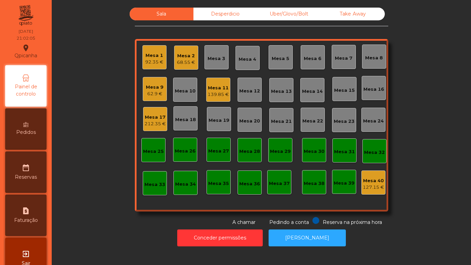
click at [190, 61] on div "68.55 €" at bounding box center [186, 62] width 18 height 7
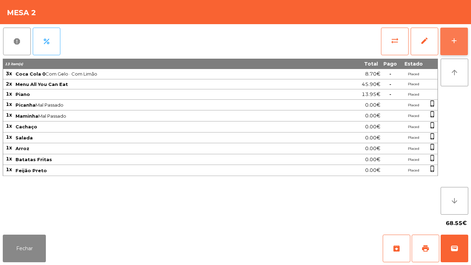
click at [449, 43] on button "add" at bounding box center [454, 42] width 28 height 28
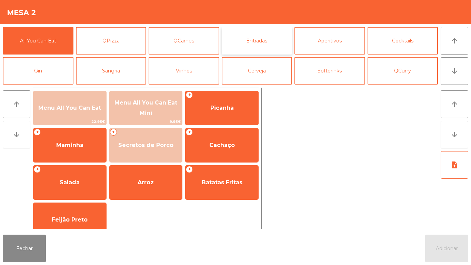
click at [262, 45] on button "Entradas" at bounding box center [257, 41] width 71 height 28
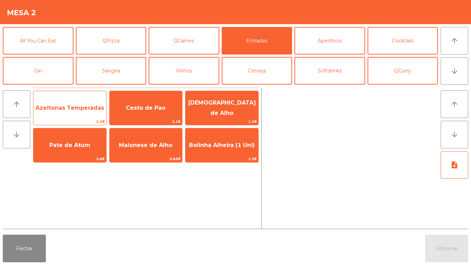
click at [87, 115] on span "Azeitonas Temperadas" at bounding box center [69, 108] width 73 height 19
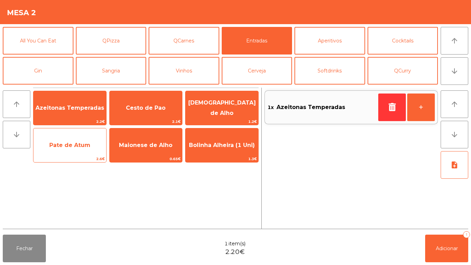
click at [81, 147] on span "Pate de Atum" at bounding box center [69, 145] width 41 height 7
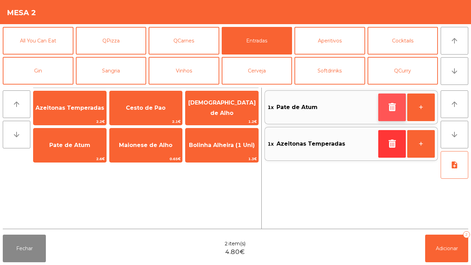
click at [390, 109] on icon "button" at bounding box center [392, 107] width 10 height 8
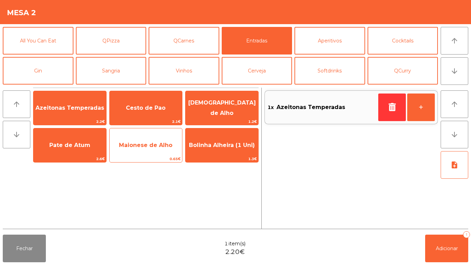
click at [152, 143] on span "Maionese de Alho" at bounding box center [145, 145] width 53 height 7
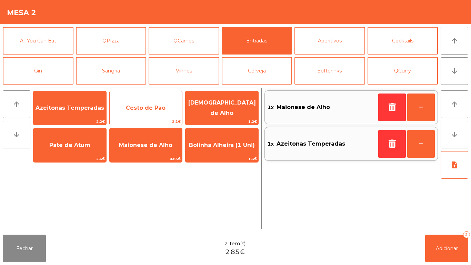
click at [160, 107] on span "Cesto de Pao" at bounding box center [146, 107] width 40 height 7
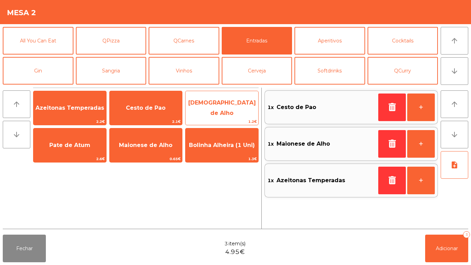
click at [235, 109] on span "[DEMOGRAPHIC_DATA] de Alho" at bounding box center [222, 107] width 68 height 17
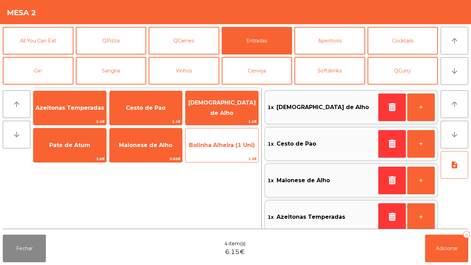
click at [232, 145] on span "Bolinha Alheira (1 Uni)" at bounding box center [222, 145] width 66 height 7
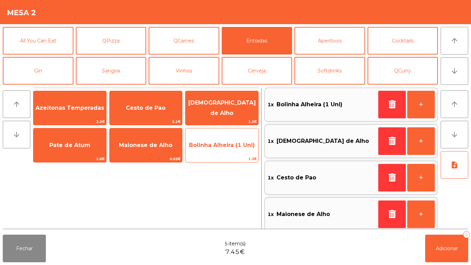
click at [232, 148] on span "Bolinha Alheira (1 Uni)" at bounding box center [222, 145] width 66 height 7
click at [232, 147] on span "Bolinha Alheira (1 Uni)" at bounding box center [222, 145] width 66 height 7
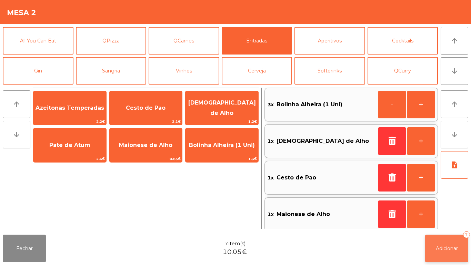
click at [441, 238] on button "Adicionar 7" at bounding box center [446, 248] width 43 height 28
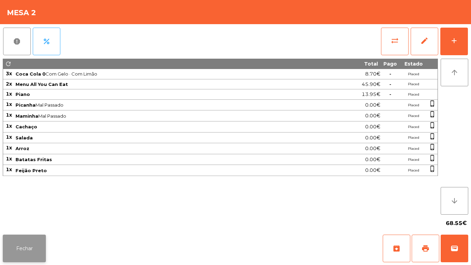
click at [33, 250] on button "Fechar" at bounding box center [24, 248] width 43 height 28
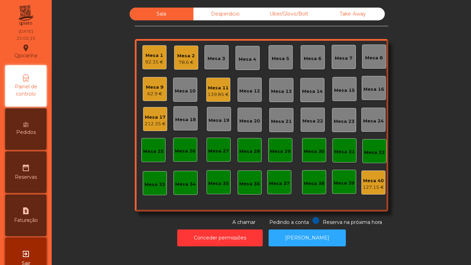
click at [225, 90] on div "Mesa 11" at bounding box center [218, 87] width 21 height 7
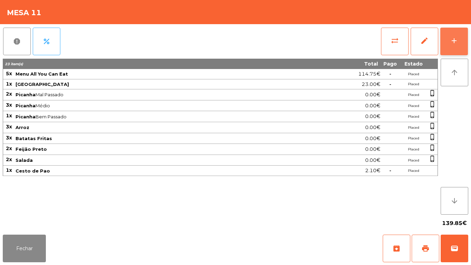
click at [459, 44] on button "add" at bounding box center [454, 42] width 28 height 28
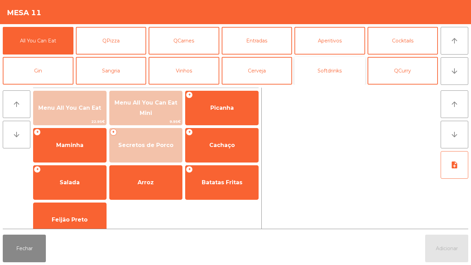
click at [320, 78] on button "Softdrinks" at bounding box center [329, 71] width 71 height 28
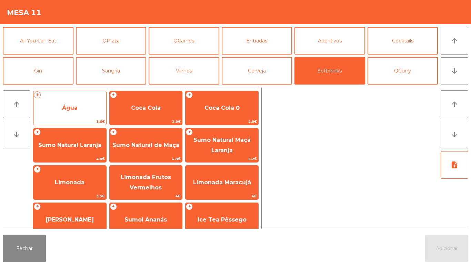
click at [89, 109] on span "Água" at bounding box center [69, 108] width 73 height 19
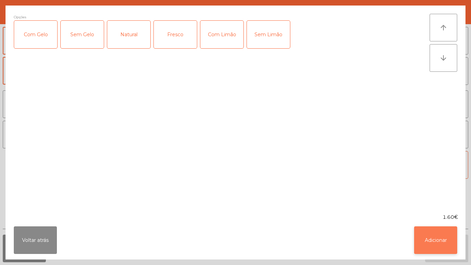
click at [436, 236] on button "Adicionar" at bounding box center [435, 240] width 43 height 28
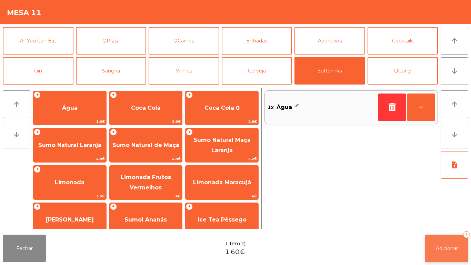
click at [439, 243] on button "Adicionar 1" at bounding box center [446, 248] width 43 height 28
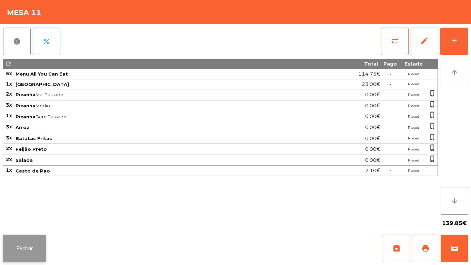
click at [32, 237] on button "Fechar" at bounding box center [24, 248] width 43 height 28
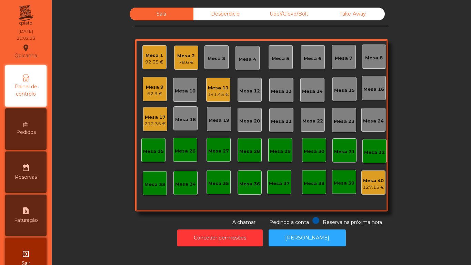
click at [225, 94] on div "141.45 €" at bounding box center [218, 94] width 21 height 7
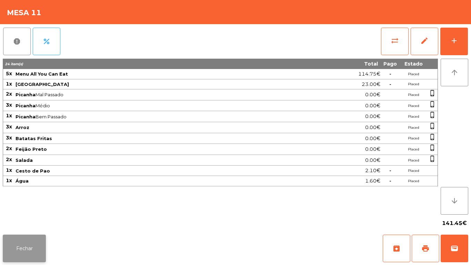
click at [43, 237] on button "Fechar" at bounding box center [24, 248] width 43 height 28
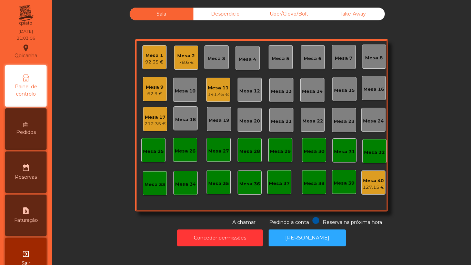
click at [223, 90] on div "Mesa 11" at bounding box center [218, 87] width 21 height 7
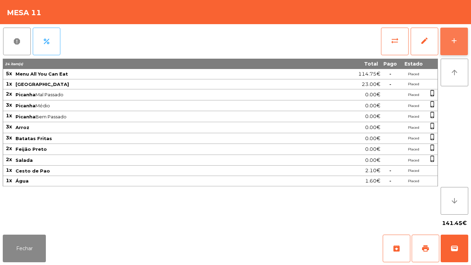
click at [450, 42] on div "add" at bounding box center [454, 41] width 8 height 8
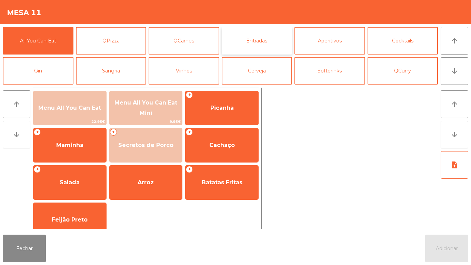
click at [254, 47] on button "Entradas" at bounding box center [257, 41] width 71 height 28
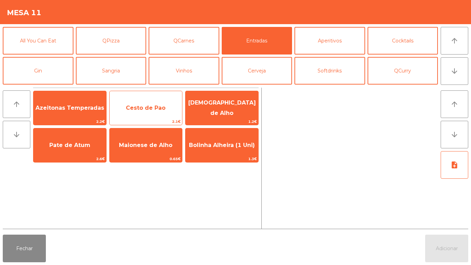
click at [166, 112] on span "Cesto de Pao" at bounding box center [146, 108] width 73 height 19
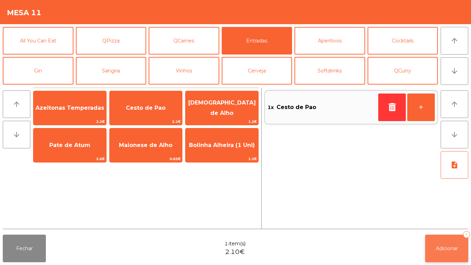
click at [438, 241] on button "Adicionar 1" at bounding box center [446, 248] width 43 height 28
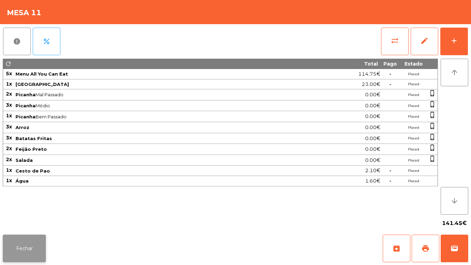
click at [36, 241] on button "Fechar" at bounding box center [24, 248] width 43 height 28
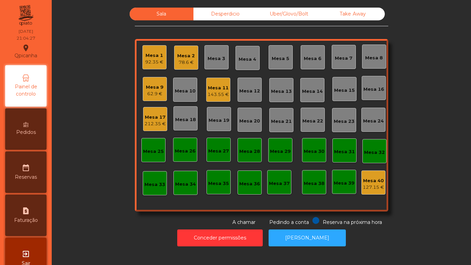
click at [213, 87] on div "Mesa 11" at bounding box center [218, 87] width 21 height 7
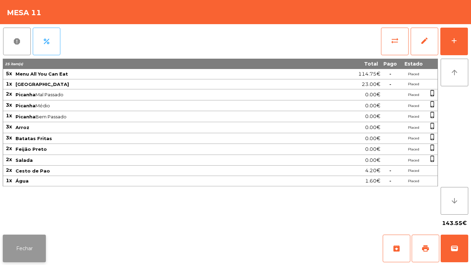
click at [37, 243] on button "Fechar" at bounding box center [24, 248] width 43 height 28
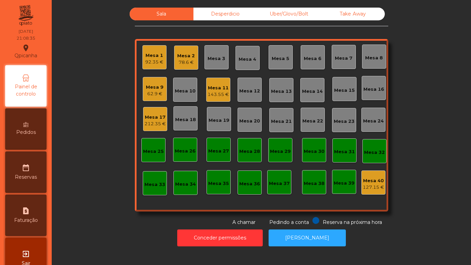
click at [35, 128] on div "Pedidos" at bounding box center [25, 128] width 41 height 41
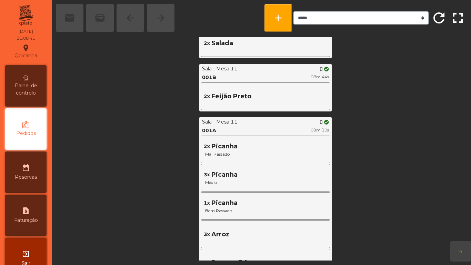
scroll to position [460, 0]
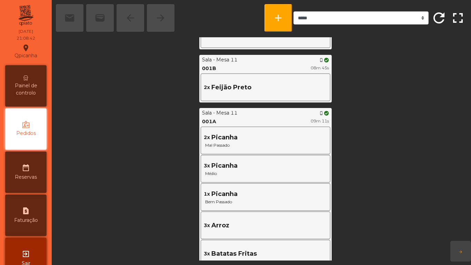
click at [45, 93] on span "Painel de controlo" at bounding box center [26, 89] width 38 height 14
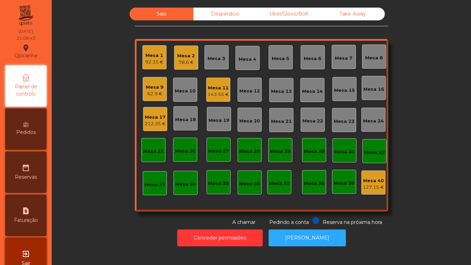
click at [218, 95] on div "143.55 €" at bounding box center [218, 94] width 21 height 7
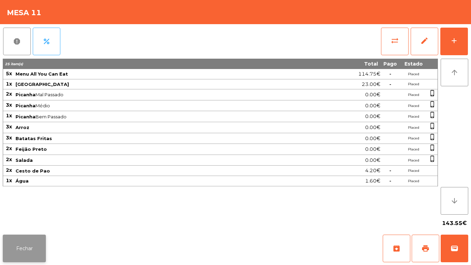
click at [22, 247] on button "Fechar" at bounding box center [24, 248] width 43 height 28
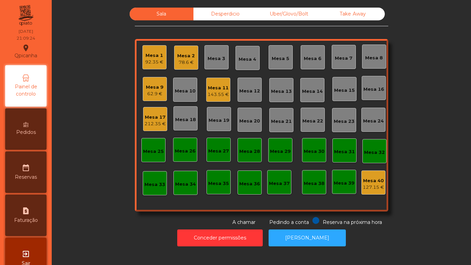
click at [155, 63] on div "92.35 €" at bounding box center [154, 62] width 18 height 7
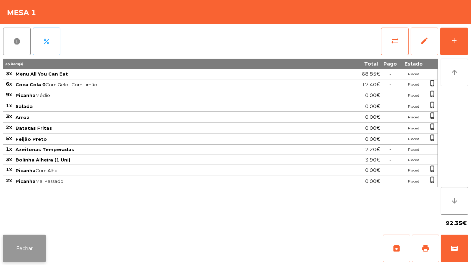
click at [29, 241] on button "Fechar" at bounding box center [24, 248] width 43 height 28
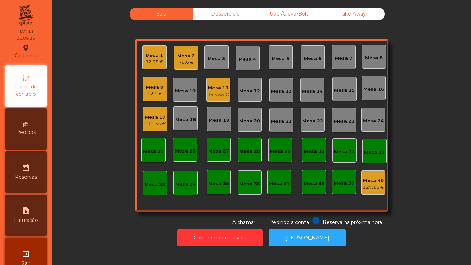
click at [155, 58] on div "Mesa 1" at bounding box center [154, 55] width 18 height 7
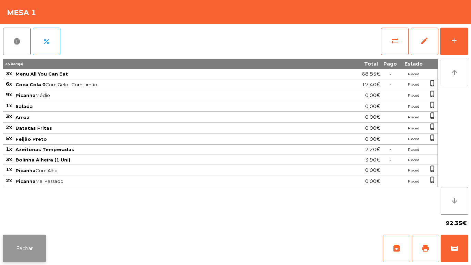
click at [37, 241] on button "Fechar" at bounding box center [24, 248] width 43 height 28
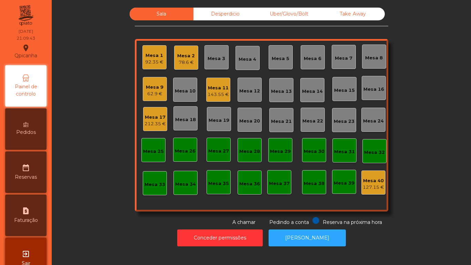
click at [160, 67] on div "Mesa 1 92.35 €" at bounding box center [154, 57] width 24 height 24
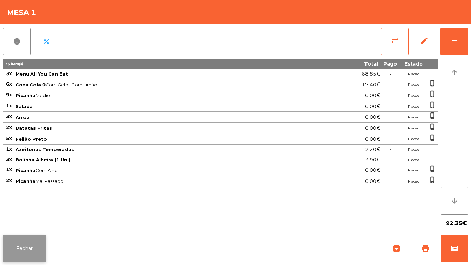
click at [42, 243] on button "Fechar" at bounding box center [24, 248] width 43 height 28
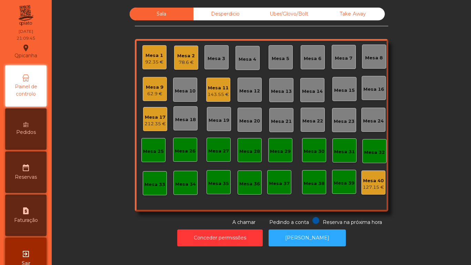
click at [222, 94] on div "143.55 €" at bounding box center [218, 94] width 21 height 7
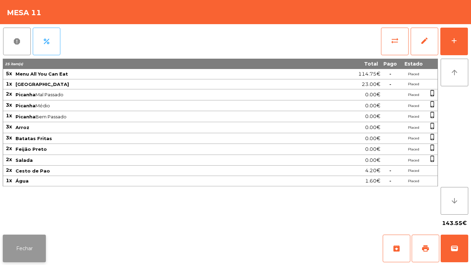
click at [40, 249] on button "Fechar" at bounding box center [24, 248] width 43 height 28
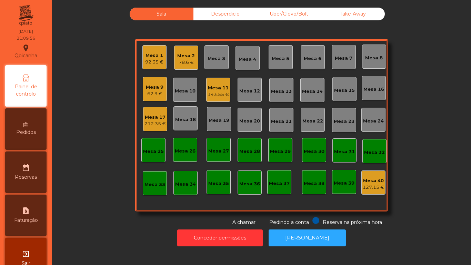
click at [219, 93] on div "143.55 €" at bounding box center [218, 94] width 21 height 7
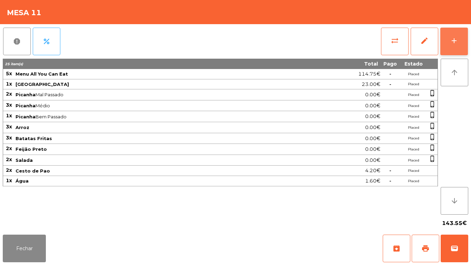
click at [451, 38] on div "add" at bounding box center [454, 41] width 8 height 8
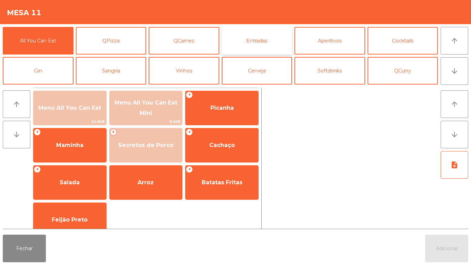
click at [260, 47] on button "Entradas" at bounding box center [257, 41] width 71 height 28
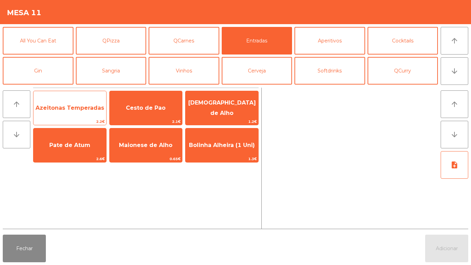
click at [95, 115] on span "Azeitonas Temperadas" at bounding box center [69, 108] width 73 height 19
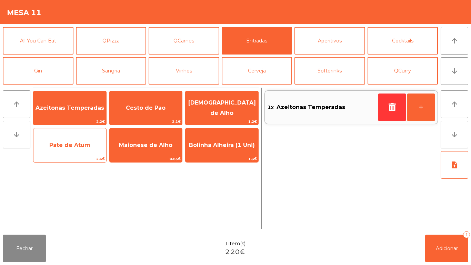
click at [83, 142] on span "Pate de Atum" at bounding box center [69, 145] width 41 height 7
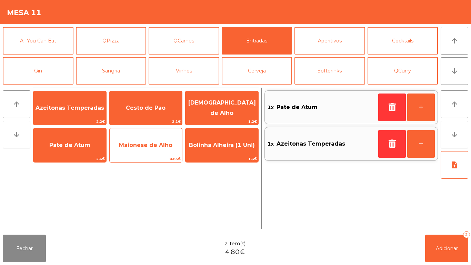
click at [150, 143] on span "Maionese de Alho" at bounding box center [145, 145] width 53 height 7
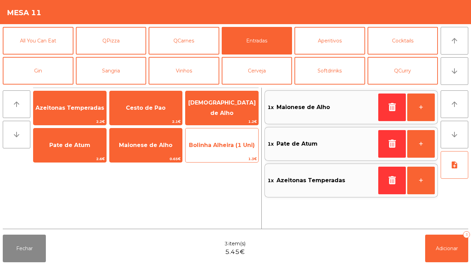
click at [221, 142] on span "Bolinha Alheira (1 Uni)" at bounding box center [222, 145] width 66 height 7
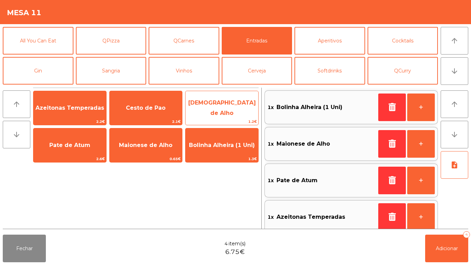
click at [222, 103] on span "[DEMOGRAPHIC_DATA] de Alho" at bounding box center [221, 107] width 73 height 29
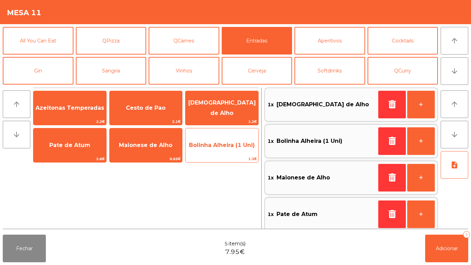
click at [224, 140] on span "Bolinha Alheira (1 Uni)" at bounding box center [221, 145] width 73 height 19
click at [229, 140] on span "Bolinha Alheira (1 Uni)" at bounding box center [221, 145] width 73 height 19
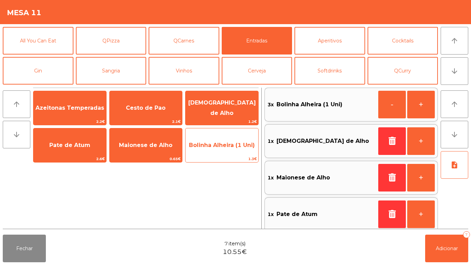
click at [229, 150] on span "Bolinha Alheira (1 Uni)" at bounding box center [221, 145] width 73 height 19
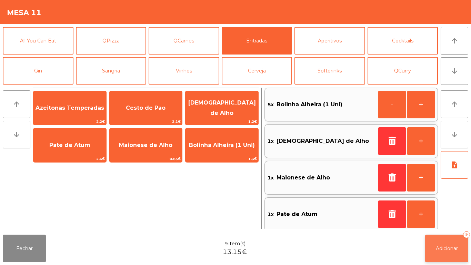
click at [450, 237] on button "Adicionar 9" at bounding box center [446, 248] width 43 height 28
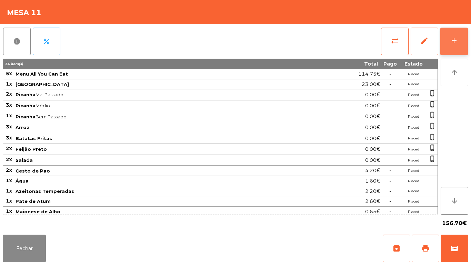
click at [454, 39] on div "add" at bounding box center [454, 41] width 8 height 8
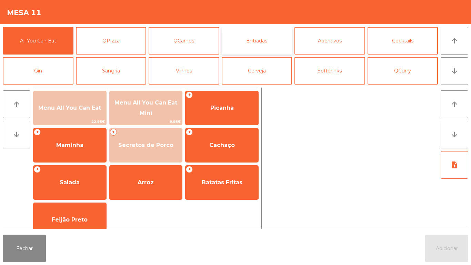
click at [264, 44] on button "Entradas" at bounding box center [257, 41] width 71 height 28
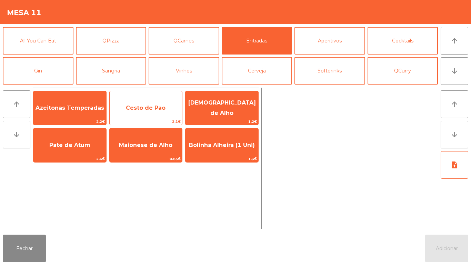
click at [159, 109] on span "Cesto de Pao" at bounding box center [146, 107] width 40 height 7
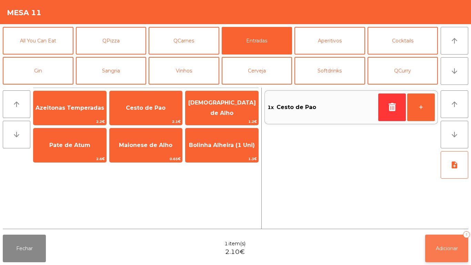
click at [433, 243] on button "Adicionar 1" at bounding box center [446, 248] width 43 height 28
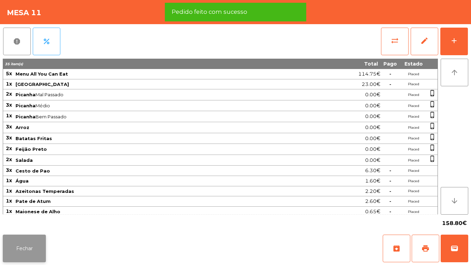
click at [28, 237] on button "Fechar" at bounding box center [24, 248] width 43 height 28
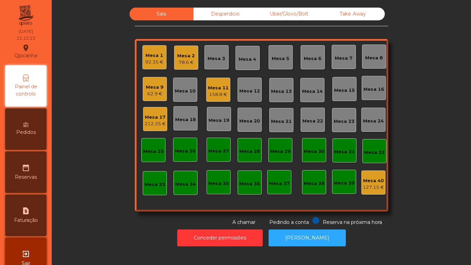
click at [221, 98] on div "158.8 €" at bounding box center [218, 94] width 21 height 7
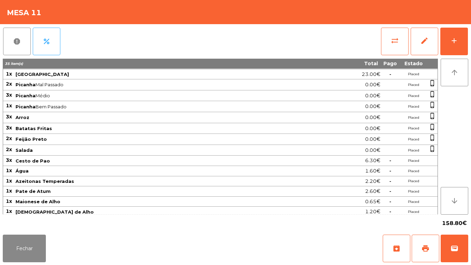
scroll to position [0, 0]
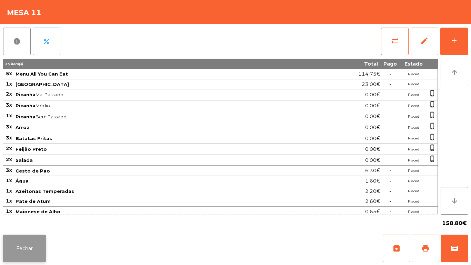
click at [35, 240] on button "Fechar" at bounding box center [24, 248] width 43 height 28
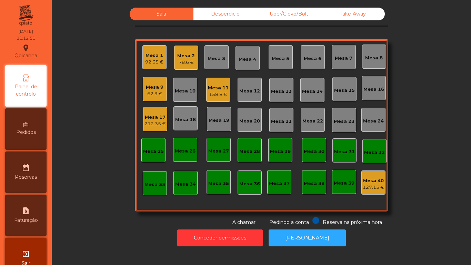
click at [191, 67] on div "Mesa 2 78.6 €" at bounding box center [186, 58] width 24 height 24
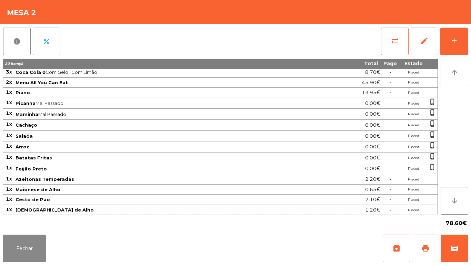
scroll to position [0, 0]
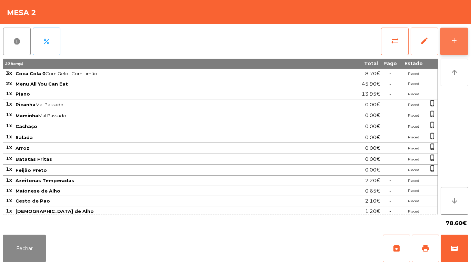
click at [450, 35] on button "add" at bounding box center [454, 42] width 28 height 28
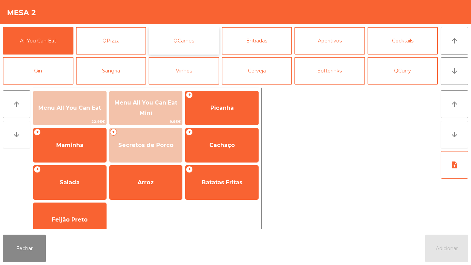
click at [205, 47] on button "QCarnes" at bounding box center [184, 41] width 71 height 28
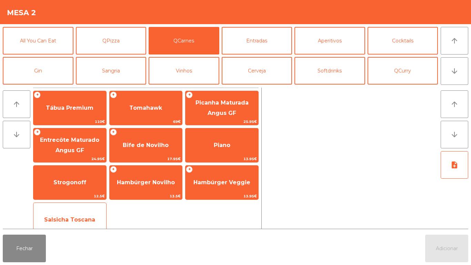
click at [86, 215] on span "Salsicha Toscana" at bounding box center [69, 219] width 73 height 19
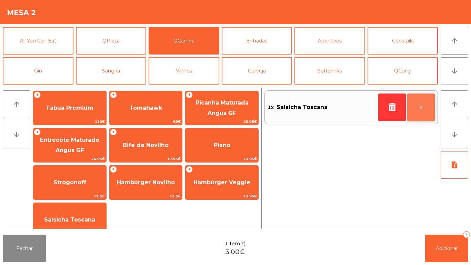
click at [420, 106] on button "+" at bounding box center [421, 107] width 28 height 28
click at [424, 107] on button "+" at bounding box center [421, 107] width 28 height 28
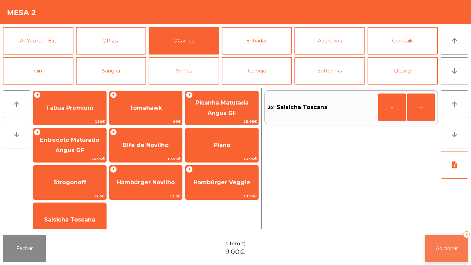
click at [446, 255] on button "Adicionar 3" at bounding box center [446, 248] width 43 height 28
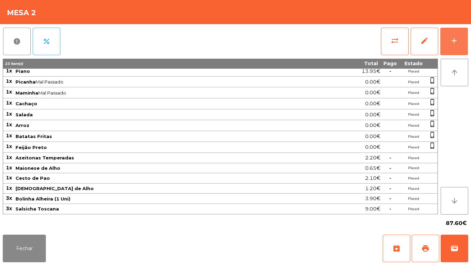
scroll to position [0, 0]
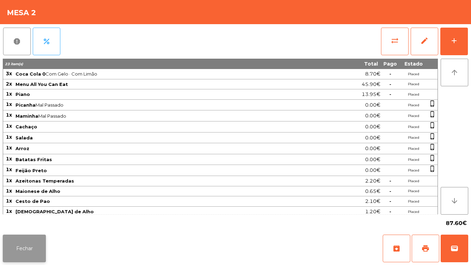
click at [28, 236] on button "Fechar" at bounding box center [24, 248] width 43 height 28
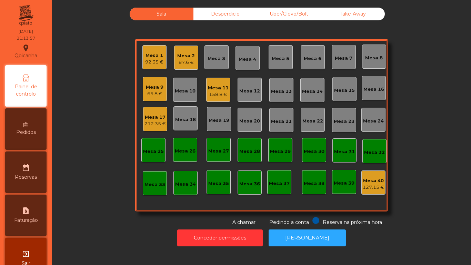
click at [217, 58] on div "Mesa 3" at bounding box center [217, 58] width 18 height 7
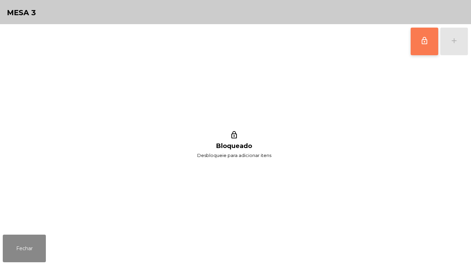
click at [417, 44] on button "lock_outline" at bounding box center [425, 42] width 28 height 28
click at [22, 235] on button "Fechar" at bounding box center [24, 248] width 43 height 28
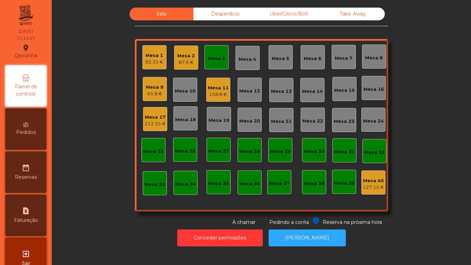
click at [215, 61] on div "Mesa 3" at bounding box center [217, 58] width 18 height 7
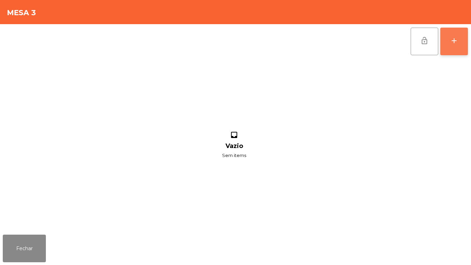
click at [450, 40] on button "add" at bounding box center [454, 42] width 28 height 28
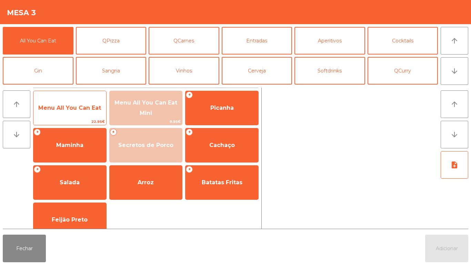
click at [85, 106] on span "Menu All You Can Eat" at bounding box center [69, 107] width 63 height 7
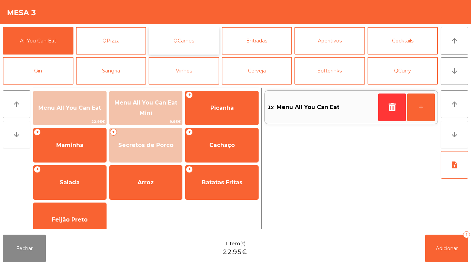
click at [204, 43] on button "QCarnes" at bounding box center [184, 41] width 71 height 28
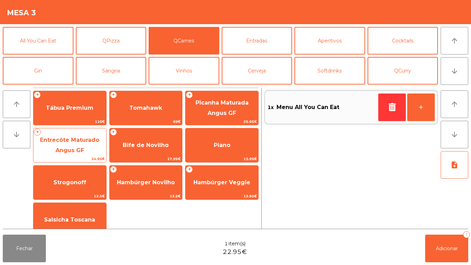
click at [77, 146] on span "Entrecôte Maturado Angus GF" at bounding box center [69, 145] width 73 height 29
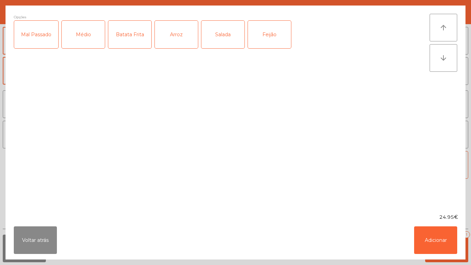
click at [84, 38] on div "Médio" at bounding box center [83, 35] width 43 height 28
click at [189, 37] on div "Arroz" at bounding box center [176, 35] width 43 height 28
click at [140, 39] on div "Batata Frita" at bounding box center [129, 35] width 43 height 28
click at [428, 244] on button "Adicionar" at bounding box center [435, 240] width 43 height 28
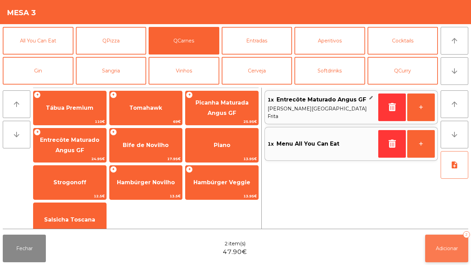
click at [446, 248] on span "Adicionar" at bounding box center [447, 248] width 22 height 6
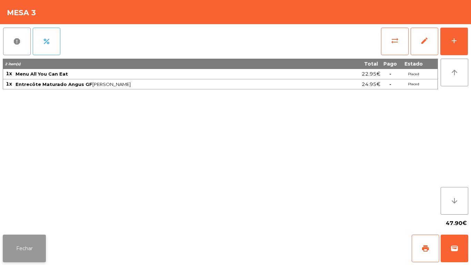
click at [29, 250] on button "Fechar" at bounding box center [24, 248] width 43 height 28
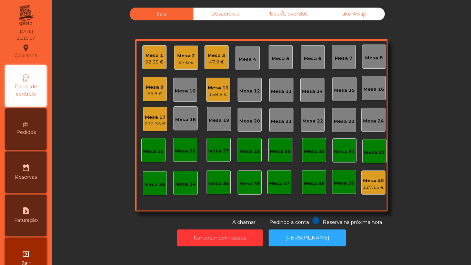
click at [184, 59] on div "87.6 €" at bounding box center [186, 62] width 18 height 7
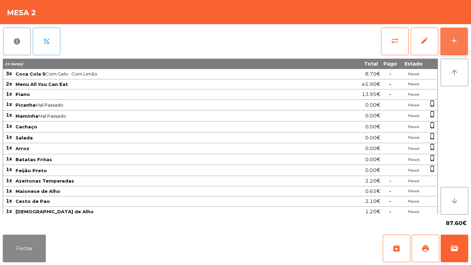
click at [449, 48] on button "add" at bounding box center [454, 42] width 28 height 28
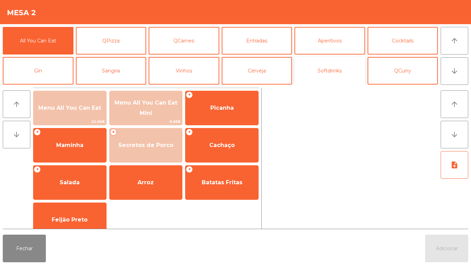
click at [337, 71] on button "Softdrinks" at bounding box center [329, 71] width 71 height 28
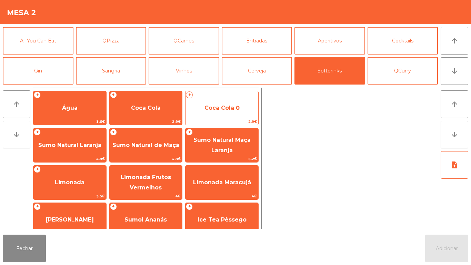
click at [223, 112] on span "Coca Cola 0" at bounding box center [221, 108] width 73 height 19
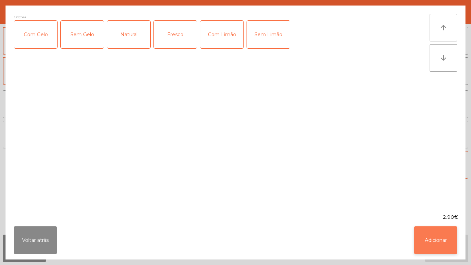
click at [426, 239] on button "Adicionar" at bounding box center [435, 240] width 43 height 28
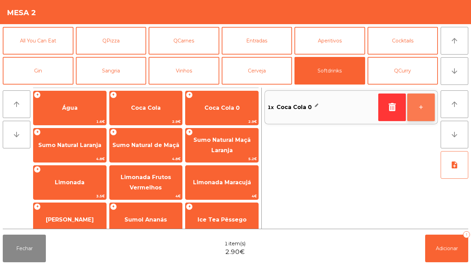
click at [424, 109] on button "+" at bounding box center [421, 107] width 28 height 28
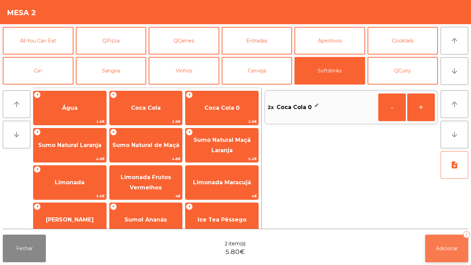
click at [446, 242] on button "Adicionar 2" at bounding box center [446, 248] width 43 height 28
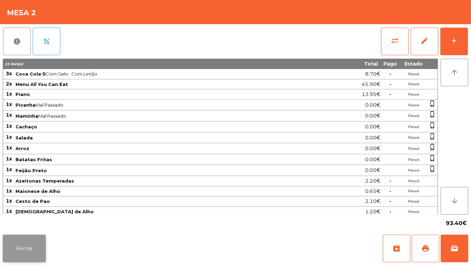
click at [39, 243] on button "Fechar" at bounding box center [24, 248] width 43 height 28
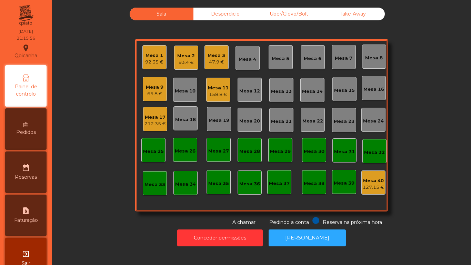
click at [220, 60] on div "47.9 €" at bounding box center [217, 62] width 18 height 7
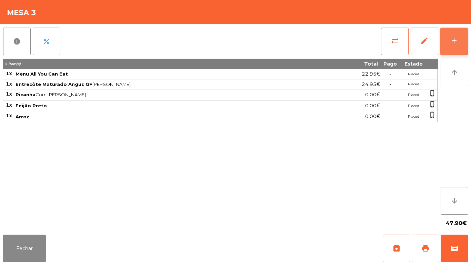
click at [449, 43] on button "add" at bounding box center [454, 42] width 28 height 28
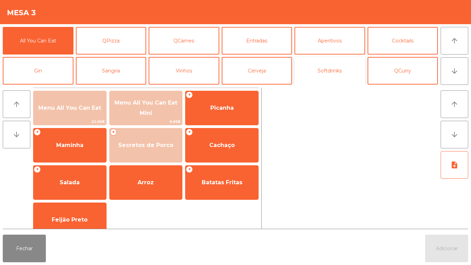
click at [332, 72] on button "Softdrinks" at bounding box center [329, 71] width 71 height 28
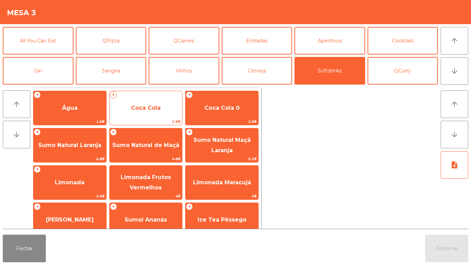
click at [163, 112] on span "Coca Cola" at bounding box center [146, 108] width 73 height 19
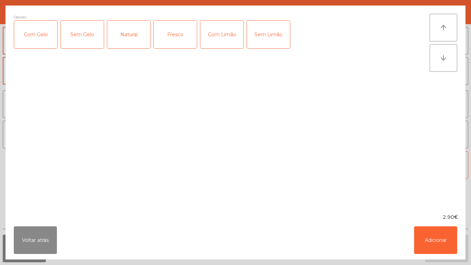
click at [48, 33] on div "Com Gelo" at bounding box center [35, 35] width 43 height 28
click at [428, 236] on button "Adicionar" at bounding box center [435, 240] width 43 height 28
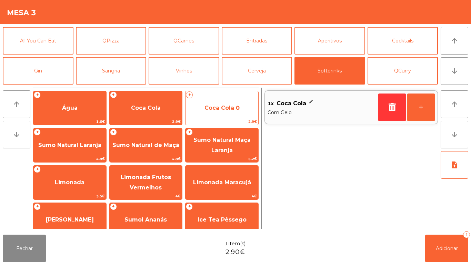
click at [228, 108] on span "Coca Cola 0" at bounding box center [221, 107] width 35 height 7
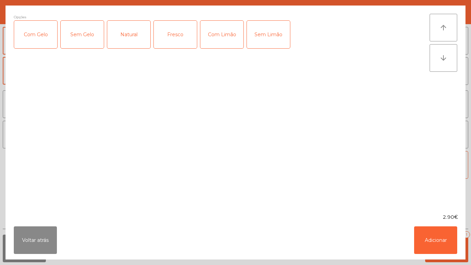
click at [219, 38] on div "Com Limão" at bounding box center [221, 35] width 43 height 28
click at [41, 33] on div "Com Gelo" at bounding box center [35, 35] width 43 height 28
click at [426, 239] on button "Adicionar" at bounding box center [435, 240] width 43 height 28
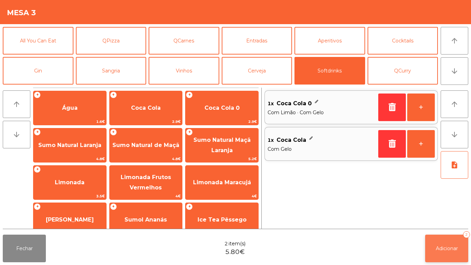
click at [444, 239] on button "Adicionar 2" at bounding box center [446, 248] width 43 height 28
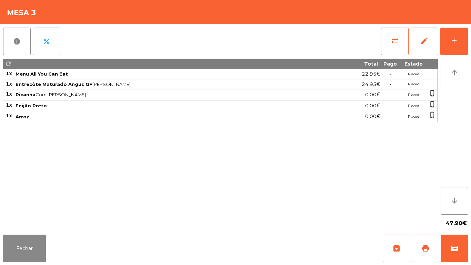
click at [36, 228] on div "47.90€" at bounding box center [235, 222] width 465 height 17
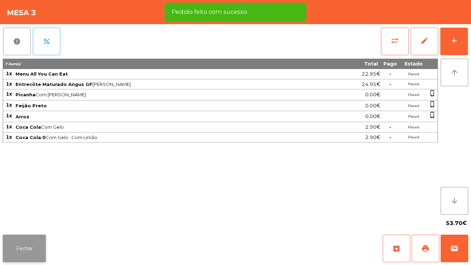
click at [33, 247] on button "Fechar" at bounding box center [24, 248] width 43 height 28
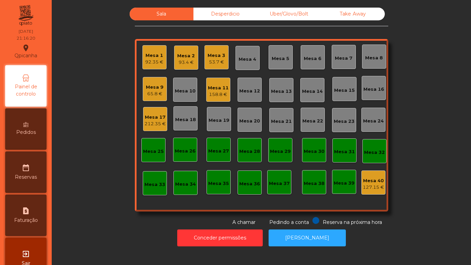
click at [154, 91] on div "65.8 €" at bounding box center [155, 93] width 18 height 7
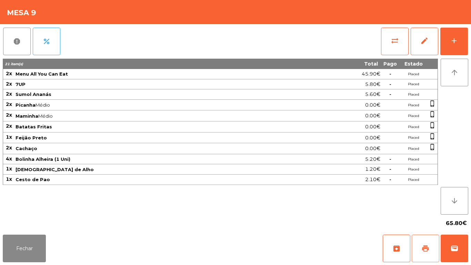
click at [423, 242] on button "print" at bounding box center [426, 248] width 28 height 28
click at [39, 243] on button "Fechar" at bounding box center [24, 248] width 43 height 28
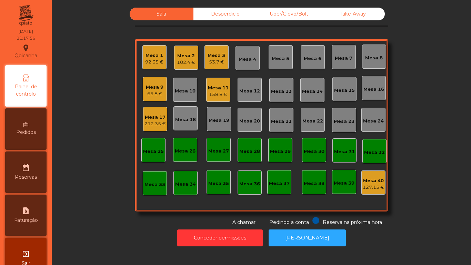
click at [152, 62] on div "92.35 €" at bounding box center [154, 62] width 18 height 7
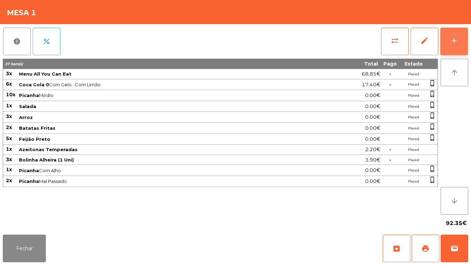
click at [453, 47] on button "add" at bounding box center [454, 42] width 28 height 28
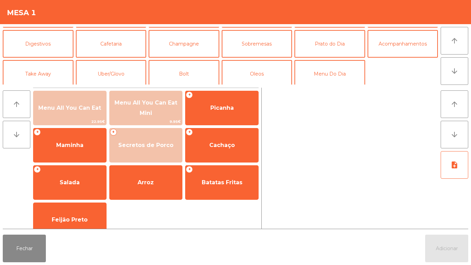
scroll to position [60, 0]
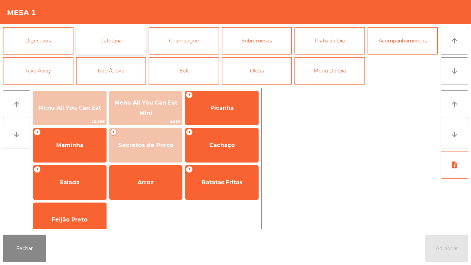
click at [118, 45] on button "Cafetaria" at bounding box center [111, 41] width 71 height 28
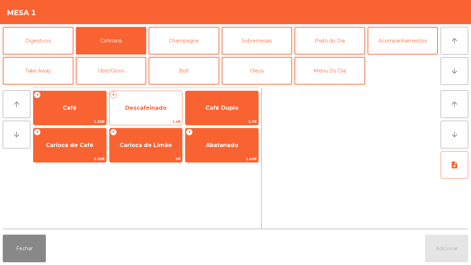
click at [154, 111] on span "Descafeinado" at bounding box center [146, 108] width 73 height 19
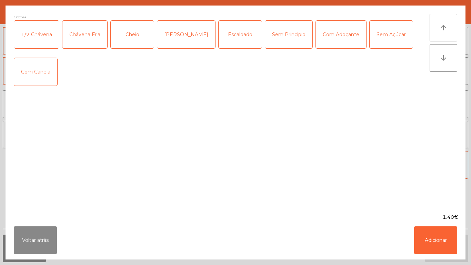
click at [330, 38] on div "Com Adoçante" at bounding box center [341, 35] width 50 height 28
click at [424, 239] on button "Adicionar" at bounding box center [435, 240] width 43 height 28
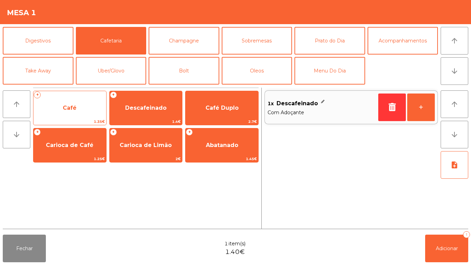
click at [69, 110] on span "Café" at bounding box center [70, 107] width 14 height 7
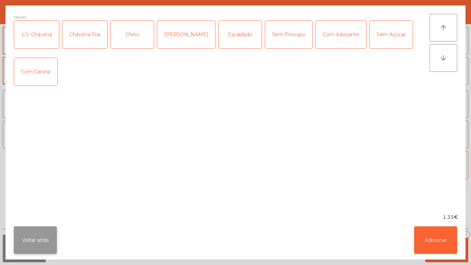
click at [40, 231] on button "Voltar atrás" at bounding box center [35, 240] width 43 height 28
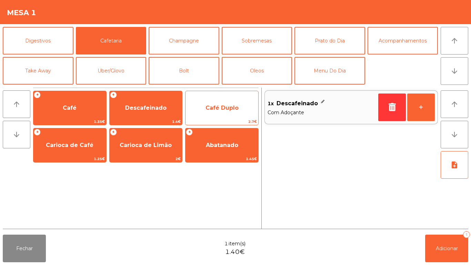
click at [214, 111] on span "Café Duplo" at bounding box center [221, 107] width 33 height 7
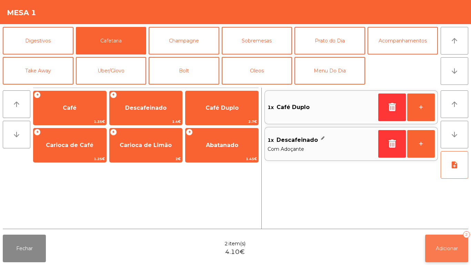
click at [439, 247] on span "Adicionar" at bounding box center [447, 248] width 22 height 6
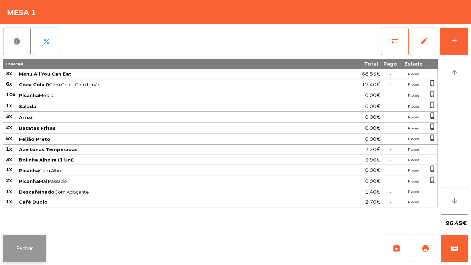
click at [36, 247] on button "Fechar" at bounding box center [24, 248] width 43 height 28
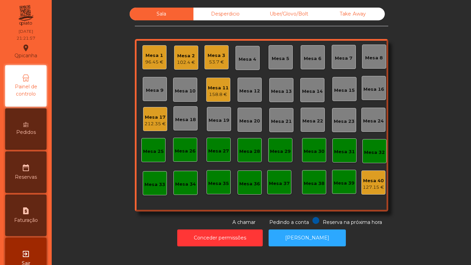
click at [189, 62] on div "102.4 €" at bounding box center [186, 62] width 18 height 7
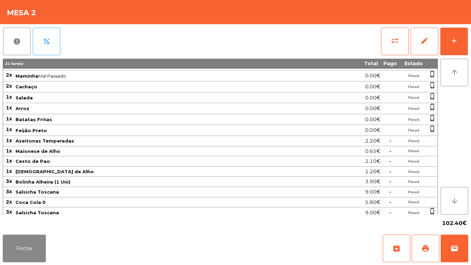
scroll to position [44, 0]
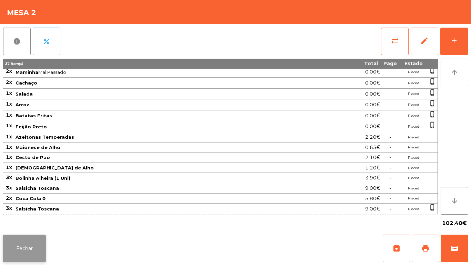
click at [30, 242] on button "Fechar" at bounding box center [24, 248] width 43 height 28
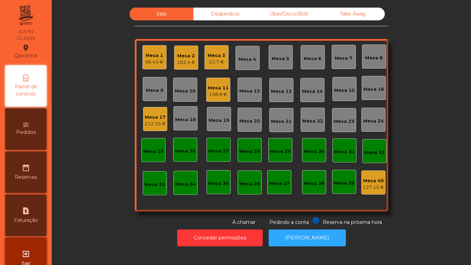
click at [215, 58] on div "Mesa 3" at bounding box center [217, 55] width 18 height 7
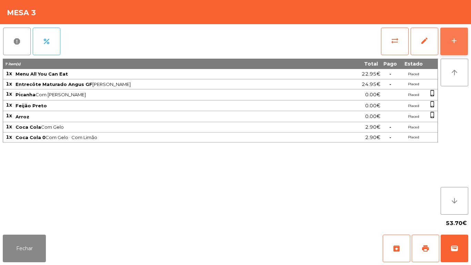
click at [446, 44] on button "add" at bounding box center [454, 42] width 28 height 28
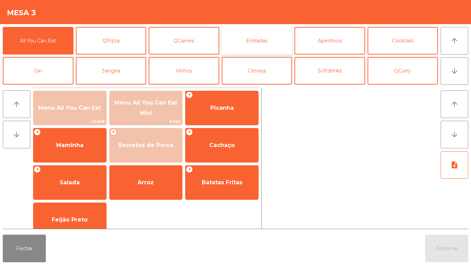
click at [270, 46] on button "Entradas" at bounding box center [257, 41] width 71 height 28
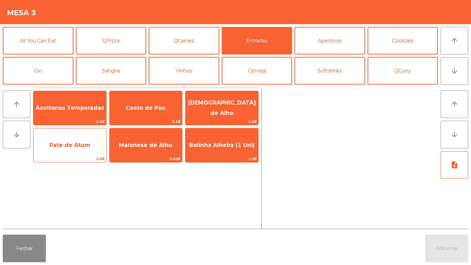
click at [82, 150] on span "Pate de Atum" at bounding box center [69, 145] width 73 height 19
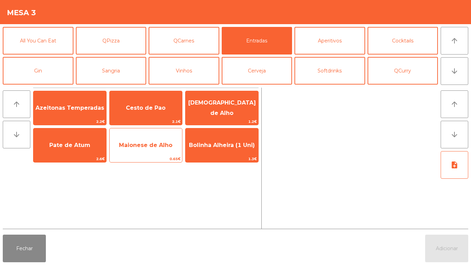
click at [147, 149] on span "Maionese de Alho" at bounding box center [146, 145] width 73 height 19
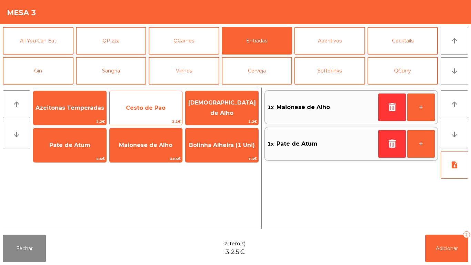
click at [160, 103] on span "Cesto de Pao" at bounding box center [146, 108] width 73 height 19
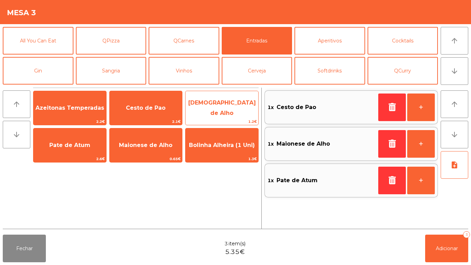
click at [210, 108] on span "[DEMOGRAPHIC_DATA] de Alho" at bounding box center [222, 107] width 68 height 17
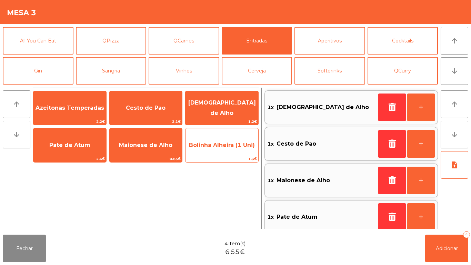
click at [212, 149] on span "Bolinha Alheira (1 Uni)" at bounding box center [221, 145] width 73 height 19
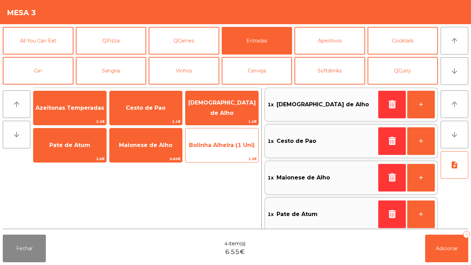
click at [218, 151] on span "Bolinha Alheira (1 Uni)" at bounding box center [221, 145] width 73 height 19
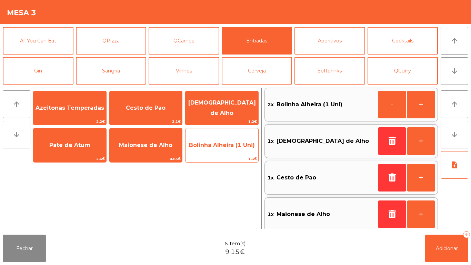
click at [224, 152] on span "Bolinha Alheira (1 Uni)" at bounding box center [221, 145] width 73 height 19
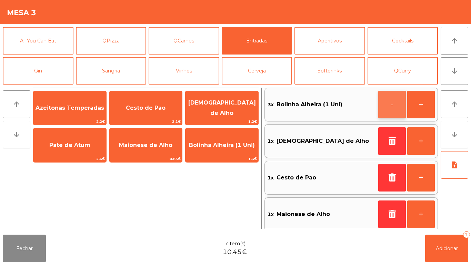
click at [393, 105] on button "-" at bounding box center [392, 105] width 28 height 28
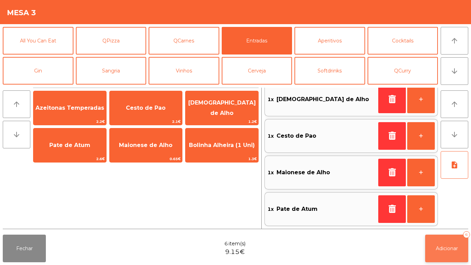
click at [441, 241] on button "Adicionar 6" at bounding box center [446, 248] width 43 height 28
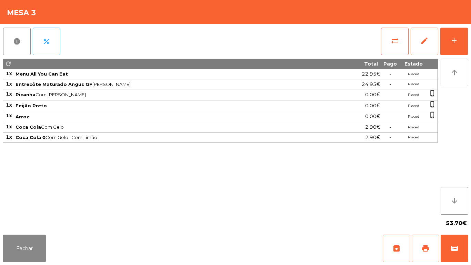
click at [53, 241] on div "Fechar archive print wallet" at bounding box center [235, 248] width 471 height 33
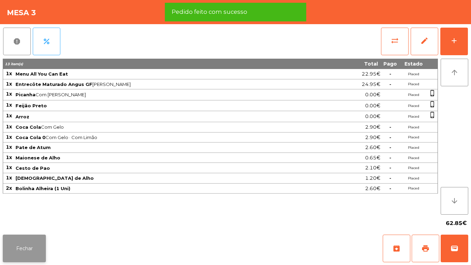
click at [20, 243] on button "Fechar" at bounding box center [24, 248] width 43 height 28
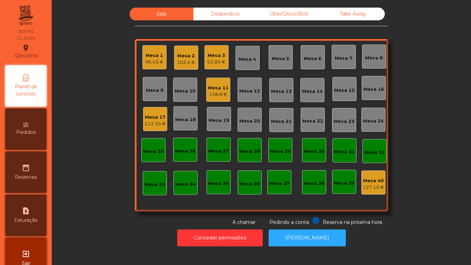
click at [212, 62] on div "62.85 €" at bounding box center [216, 62] width 18 height 7
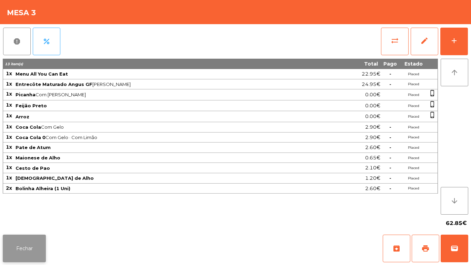
click at [34, 240] on button "Fechar" at bounding box center [24, 248] width 43 height 28
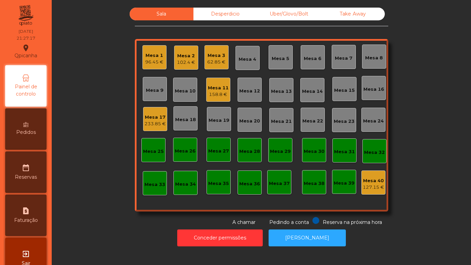
click at [153, 66] on div "Mesa 1 96.45 €" at bounding box center [154, 57] width 24 height 24
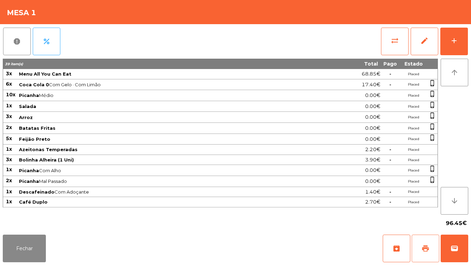
click at [424, 249] on span "print" at bounding box center [425, 248] width 8 height 8
click at [29, 241] on button "Fechar" at bounding box center [24, 248] width 43 height 28
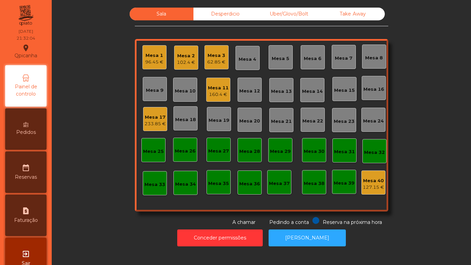
click at [249, 90] on div "Mesa 12" at bounding box center [249, 91] width 21 height 7
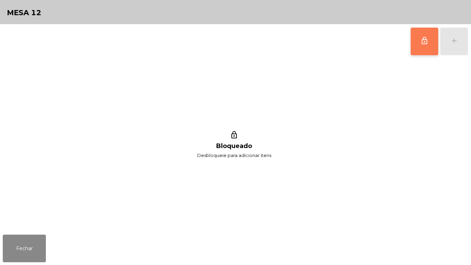
click at [412, 53] on button "lock_outline" at bounding box center [425, 42] width 28 height 28
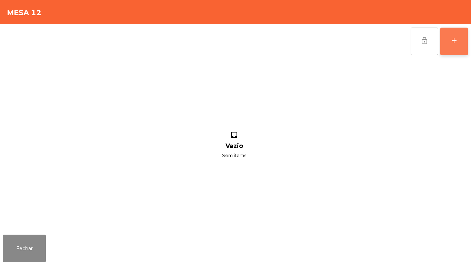
click at [462, 49] on button "add" at bounding box center [454, 42] width 28 height 28
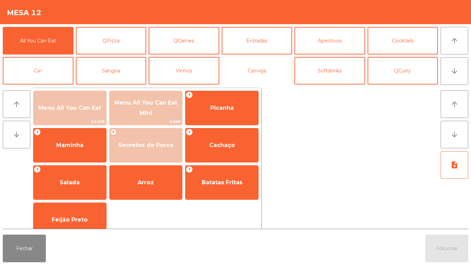
click at [255, 74] on button "Cerveja" at bounding box center [257, 71] width 71 height 28
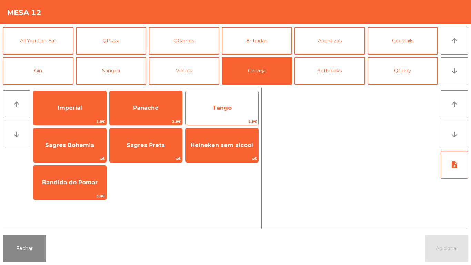
click at [226, 109] on span "Tango" at bounding box center [221, 107] width 19 height 7
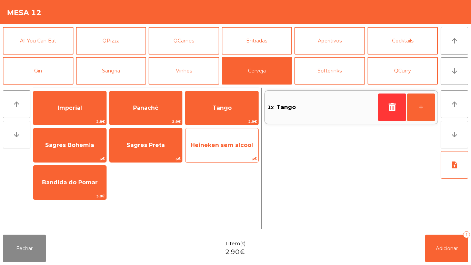
click at [229, 150] on span "Heineken sem alcool" at bounding box center [221, 145] width 73 height 19
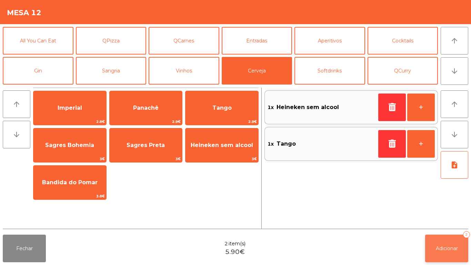
click at [438, 254] on button "Adicionar 2" at bounding box center [446, 248] width 43 height 28
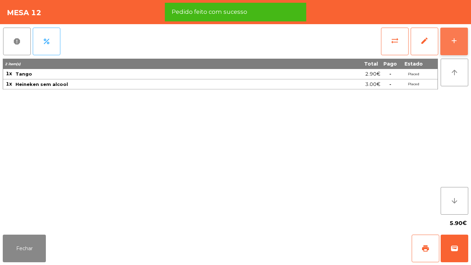
click at [450, 45] on button "add" at bounding box center [454, 42] width 28 height 28
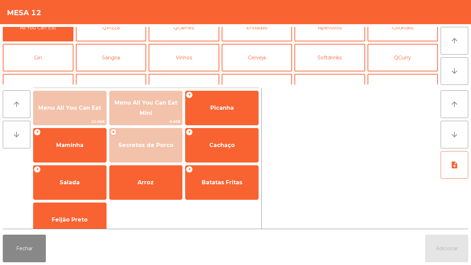
scroll to position [0, 0]
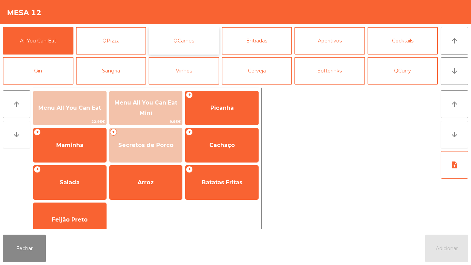
click at [179, 41] on button "QCarnes" at bounding box center [184, 41] width 71 height 28
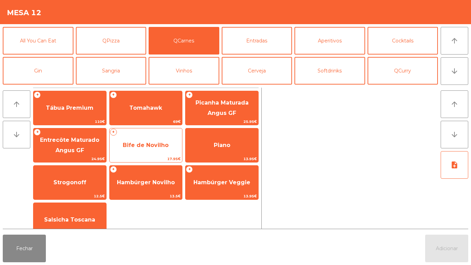
click at [134, 144] on span "Bife de Novilho" at bounding box center [146, 145] width 46 height 7
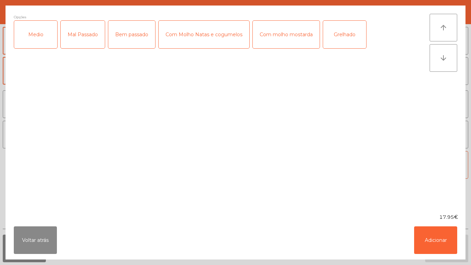
click at [286, 37] on div "Com molho mostarda" at bounding box center [286, 35] width 67 height 28
click at [38, 35] on div "Medio" at bounding box center [35, 35] width 43 height 28
click at [425, 245] on button "Adicionar" at bounding box center [435, 240] width 43 height 28
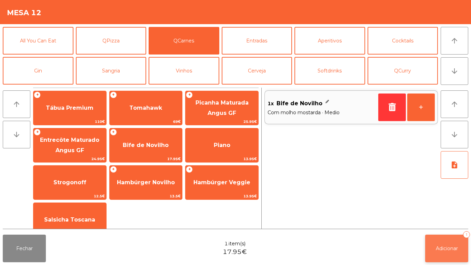
click at [436, 250] on span "Adicionar" at bounding box center [447, 248] width 22 height 6
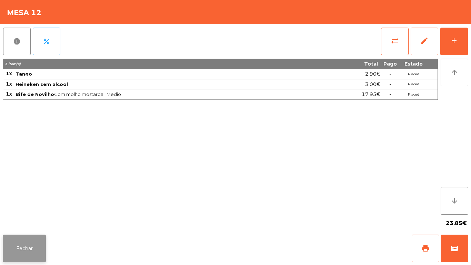
click at [27, 250] on button "Fechar" at bounding box center [24, 248] width 43 height 28
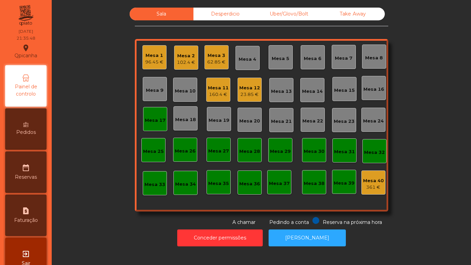
click at [183, 58] on div "Mesa 2" at bounding box center [186, 55] width 18 height 7
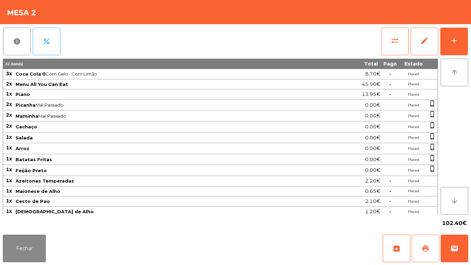
click at [422, 247] on span "print" at bounding box center [425, 248] width 8 height 8
click at [389, 40] on button "sync_alt" at bounding box center [395, 42] width 28 height 28
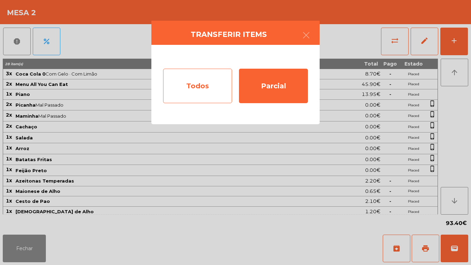
click at [207, 86] on div "Todos" at bounding box center [197, 86] width 69 height 34
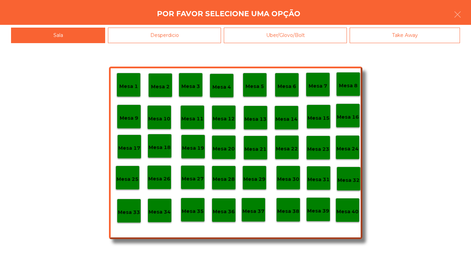
click at [344, 211] on p "Mesa 40" at bounding box center [347, 212] width 22 height 8
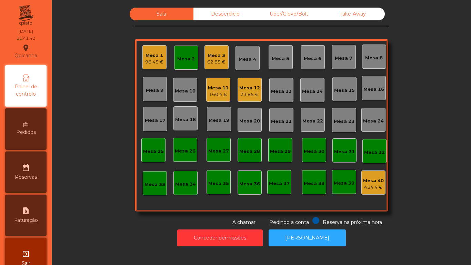
click at [185, 64] on div "Mesa 2" at bounding box center [186, 58] width 24 height 24
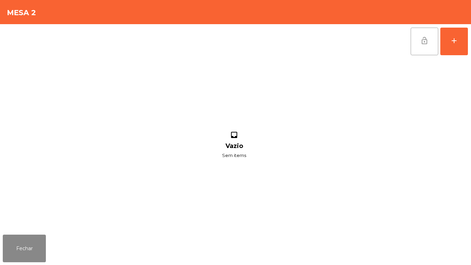
click at [411, 41] on button "lock_open" at bounding box center [425, 42] width 28 height 28
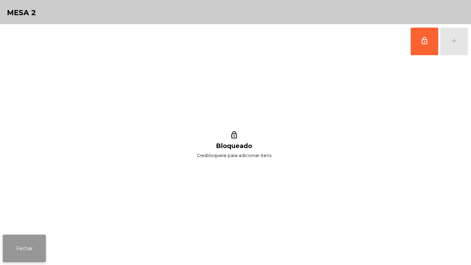
click at [42, 242] on button "Fechar" at bounding box center [24, 248] width 43 height 28
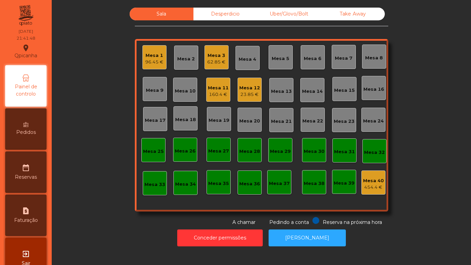
click at [242, 87] on div "Mesa 12" at bounding box center [249, 87] width 21 height 7
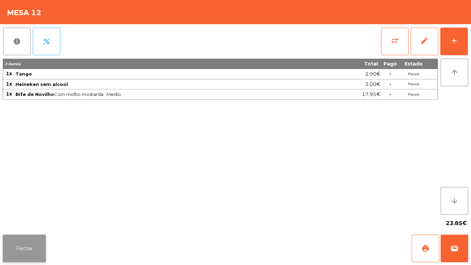
click at [28, 247] on button "Fechar" at bounding box center [24, 248] width 43 height 28
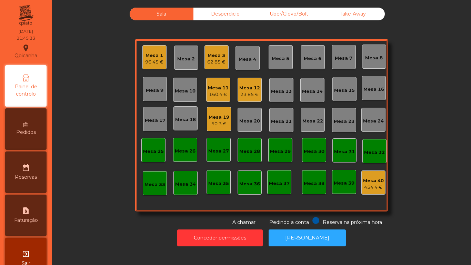
click at [251, 92] on div "23.85 €" at bounding box center [249, 94] width 21 height 7
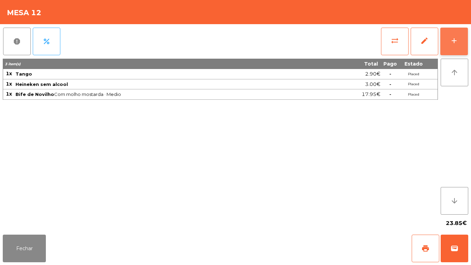
click at [450, 43] on div "add" at bounding box center [454, 41] width 8 height 8
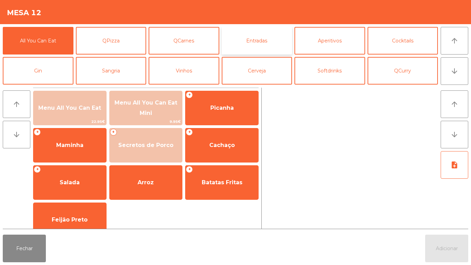
click at [262, 50] on button "Entradas" at bounding box center [257, 41] width 71 height 28
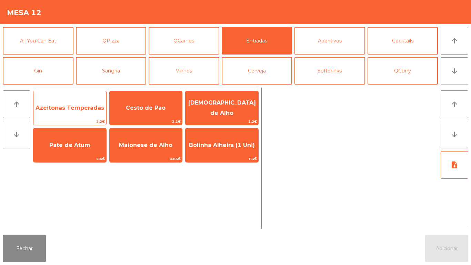
click at [68, 112] on span "Azeitonas Temperadas" at bounding box center [69, 108] width 73 height 19
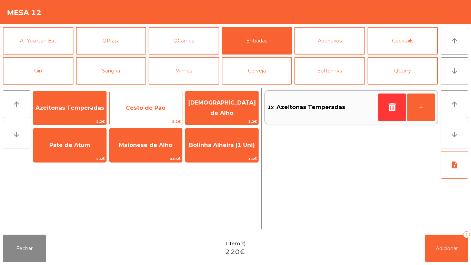
click at [157, 111] on span "Cesto de Pao" at bounding box center [146, 108] width 73 height 19
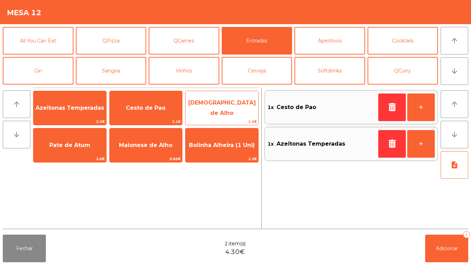
click at [227, 112] on span "[DEMOGRAPHIC_DATA] de Alho" at bounding box center [221, 107] width 73 height 29
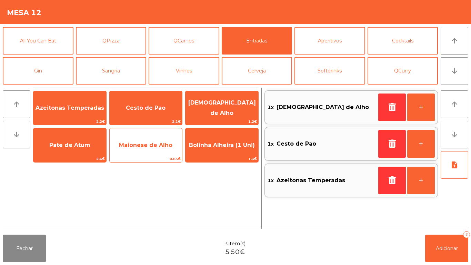
click at [153, 148] on span "Maionese de Alho" at bounding box center [146, 145] width 73 height 19
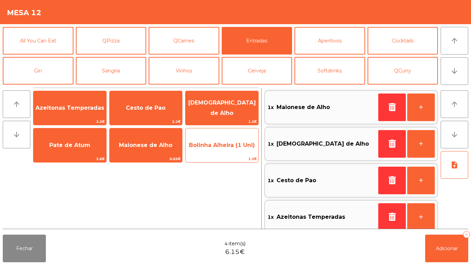
click at [224, 151] on span "Bolinha Alheira (1 Uni)" at bounding box center [221, 145] width 73 height 19
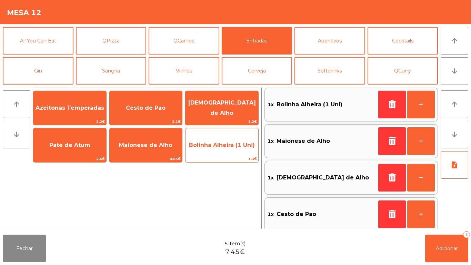
click at [225, 149] on span "Bolinha Alheira (1 Uni)" at bounding box center [221, 145] width 73 height 19
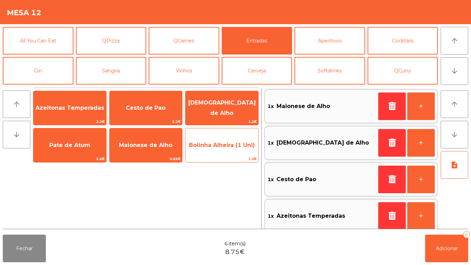
scroll to position [44, 0]
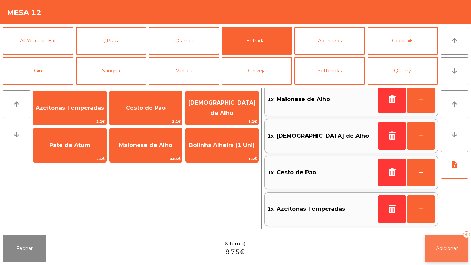
click at [449, 245] on span "Adicionar" at bounding box center [447, 248] width 22 height 6
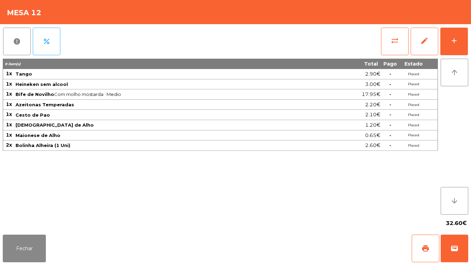
click at [38, 224] on div "32.60€" at bounding box center [235, 222] width 465 height 17
click at [31, 239] on button "Fechar" at bounding box center [24, 248] width 43 height 28
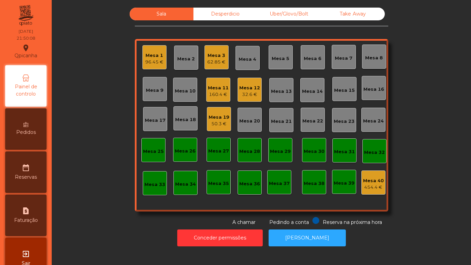
click at [156, 119] on div "Mesa 17" at bounding box center [155, 120] width 21 height 7
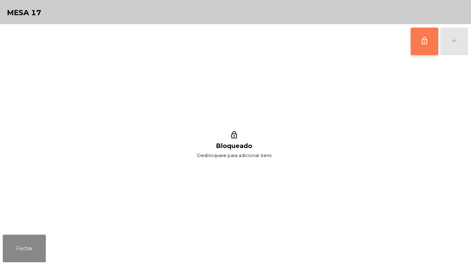
click at [430, 53] on button "lock_outline" at bounding box center [425, 42] width 28 height 28
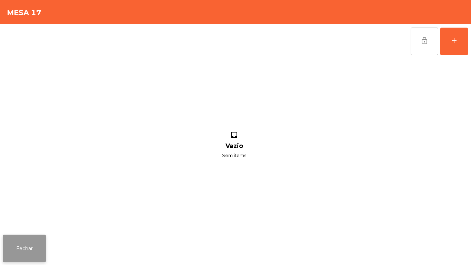
click at [41, 237] on button "Fechar" at bounding box center [24, 248] width 43 height 28
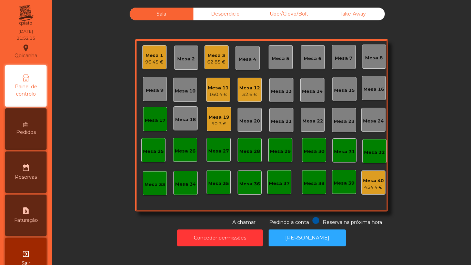
click at [217, 92] on div "160.4 €" at bounding box center [218, 94] width 21 height 7
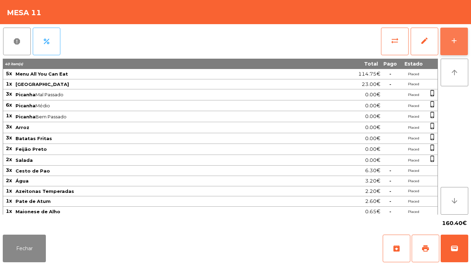
click at [457, 45] on button "add" at bounding box center [454, 42] width 28 height 28
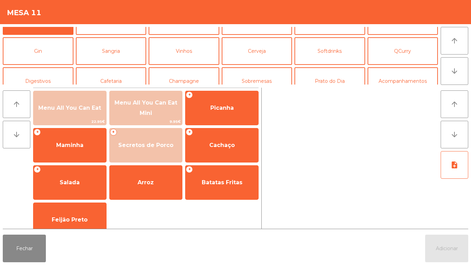
scroll to position [38, 0]
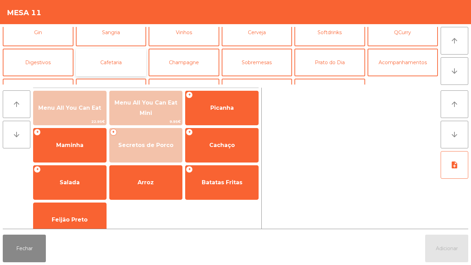
click at [107, 64] on button "Cafetaria" at bounding box center [111, 63] width 71 height 28
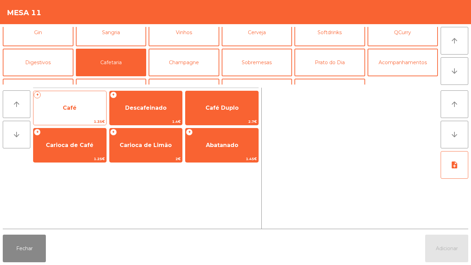
click at [76, 115] on span "Café" at bounding box center [69, 108] width 73 height 19
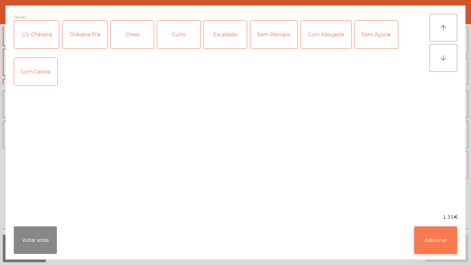
click at [426, 244] on button "Adicionar" at bounding box center [435, 240] width 43 height 28
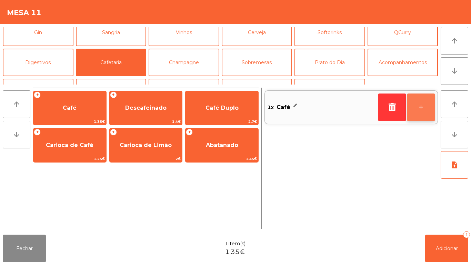
click at [419, 103] on button "+" at bounding box center [421, 107] width 28 height 28
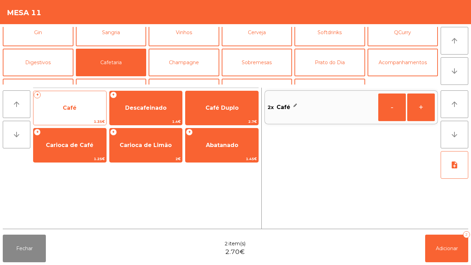
click at [76, 112] on span "Café" at bounding box center [69, 108] width 73 height 19
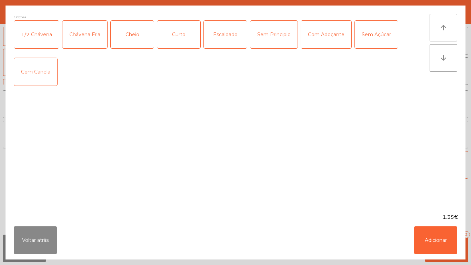
click at [138, 36] on div "Cheio" at bounding box center [132, 35] width 43 height 28
click at [426, 234] on button "Adicionar" at bounding box center [435, 240] width 43 height 28
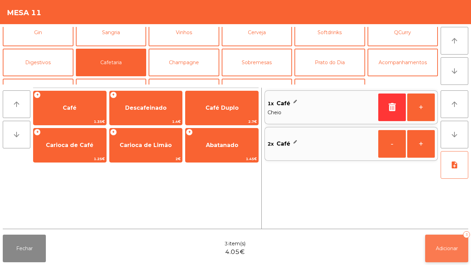
click at [435, 243] on button "Adicionar 3" at bounding box center [446, 248] width 43 height 28
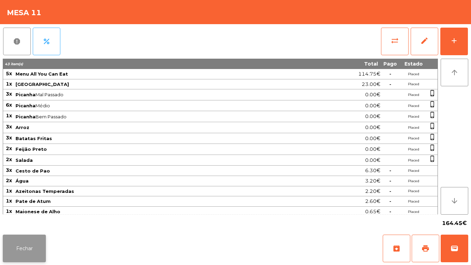
click at [30, 245] on button "Fechar" at bounding box center [24, 248] width 43 height 28
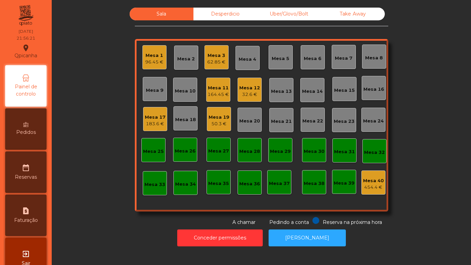
click at [151, 65] on div "96.45 €" at bounding box center [154, 62] width 18 height 7
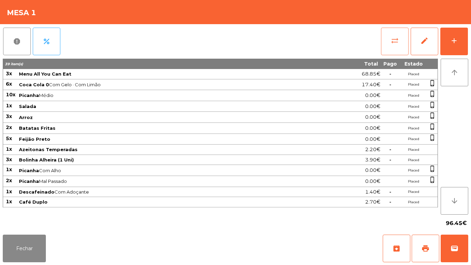
click at [388, 44] on button "sync_alt" at bounding box center [395, 42] width 28 height 28
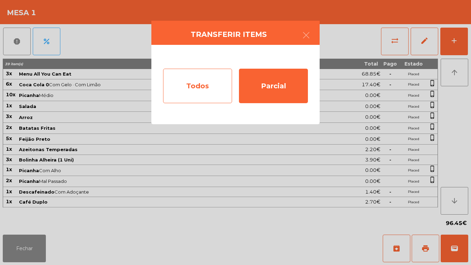
click at [211, 102] on div "Todos" at bounding box center [197, 86] width 69 height 34
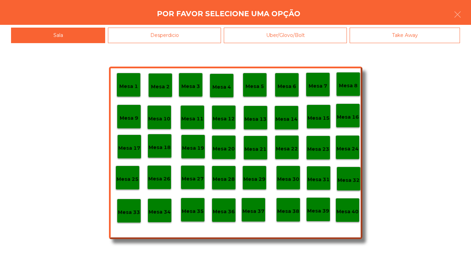
click at [315, 203] on div "Mesa 39" at bounding box center [318, 209] width 24 height 24
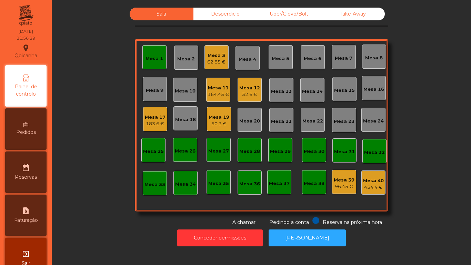
click at [148, 57] on div "Mesa 1" at bounding box center [154, 58] width 18 height 7
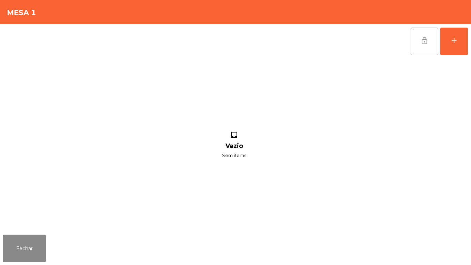
click at [426, 49] on button "lock_open" at bounding box center [425, 42] width 28 height 28
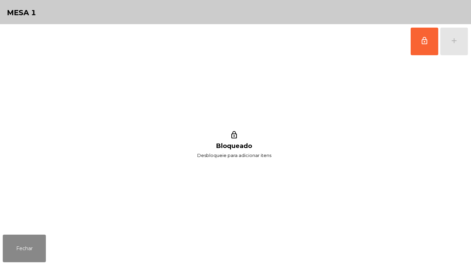
click at [31, 228] on div "lock_outline Bloqueado Desbloqueie para adicionar itens" at bounding box center [234, 145] width 463 height 173
click at [53, 264] on div "Fechar" at bounding box center [235, 248] width 471 height 33
click at [35, 241] on button "Fechar" at bounding box center [24, 248] width 43 height 28
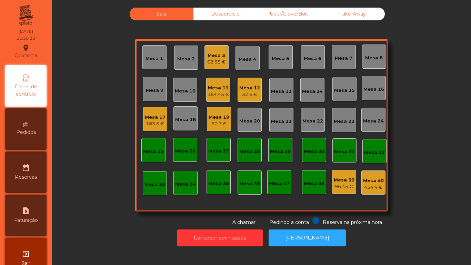
click at [163, 49] on div "Mesa 1" at bounding box center [154, 57] width 24 height 24
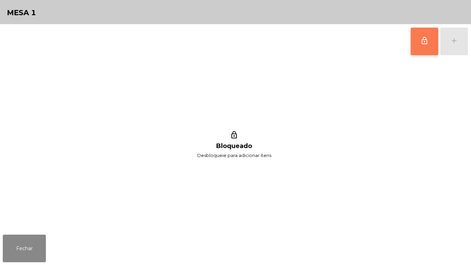
click at [426, 33] on button "lock_outline" at bounding box center [425, 42] width 28 height 28
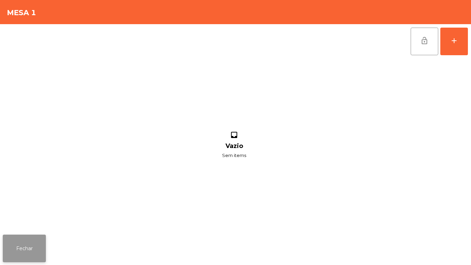
click at [34, 244] on button "Fechar" at bounding box center [24, 248] width 43 height 28
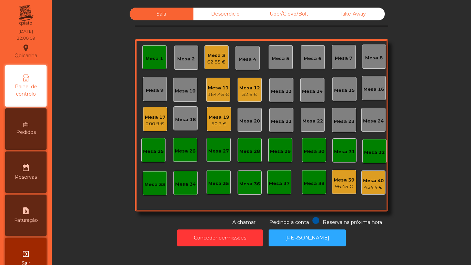
click at [159, 56] on div "Mesa 1" at bounding box center [154, 58] width 18 height 7
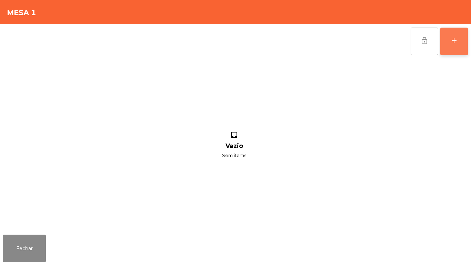
click at [450, 46] on button "add" at bounding box center [454, 42] width 28 height 28
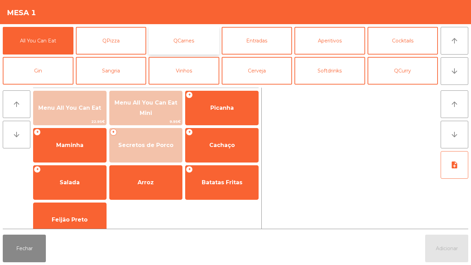
click at [190, 43] on button "QCarnes" at bounding box center [184, 41] width 71 height 28
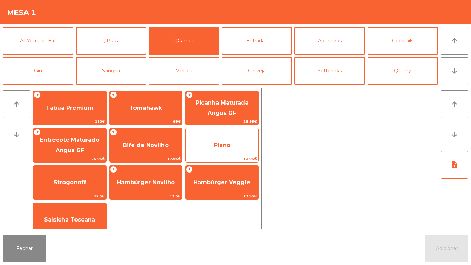
click at [222, 146] on span "Piano" at bounding box center [222, 145] width 17 height 7
click at [222, 145] on span "Piano" at bounding box center [222, 145] width 17 height 7
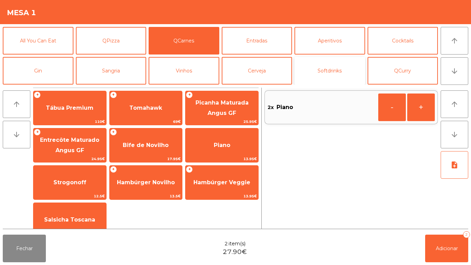
click at [335, 74] on button "Softdrinks" at bounding box center [329, 71] width 71 height 28
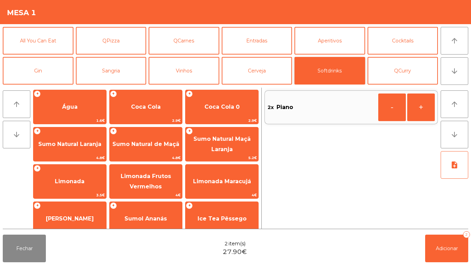
scroll to position [0, 0]
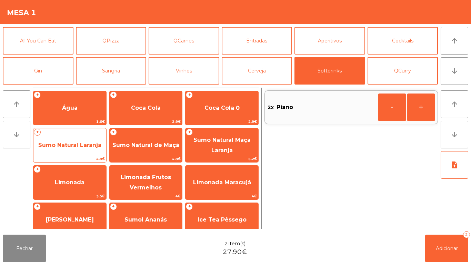
click at [86, 151] on span "Sumo Natural Laranja" at bounding box center [69, 145] width 73 height 19
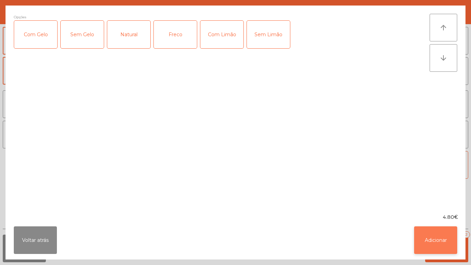
click at [440, 233] on button "Adicionar" at bounding box center [435, 240] width 43 height 28
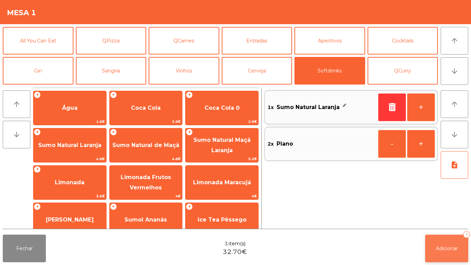
click at [464, 241] on button "Adicionar 3" at bounding box center [446, 248] width 43 height 28
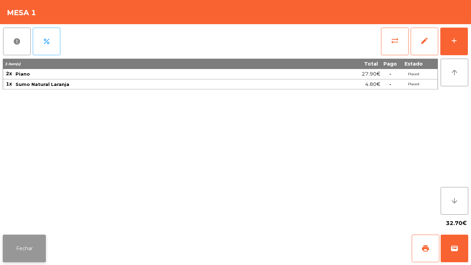
click at [26, 240] on button "Fechar" at bounding box center [24, 248] width 43 height 28
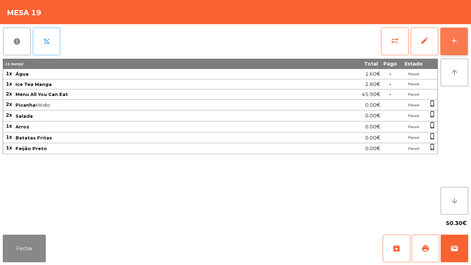
click at [453, 46] on button "add" at bounding box center [454, 42] width 28 height 28
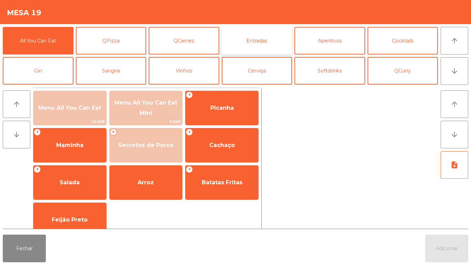
click at [250, 42] on button "Entradas" at bounding box center [257, 41] width 71 height 28
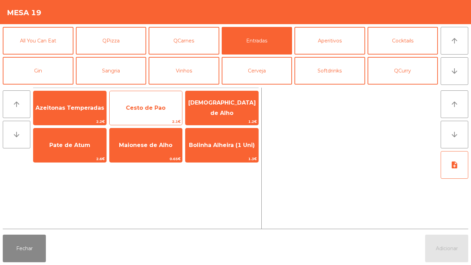
click at [149, 109] on span "Cesto de Pao" at bounding box center [146, 107] width 40 height 7
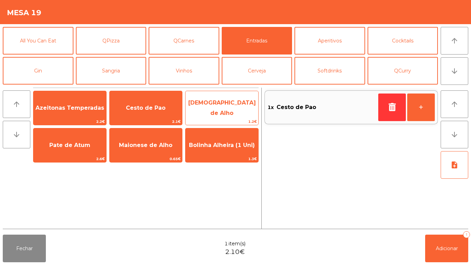
click at [231, 109] on span "[DEMOGRAPHIC_DATA] de Alho" at bounding box center [222, 107] width 68 height 17
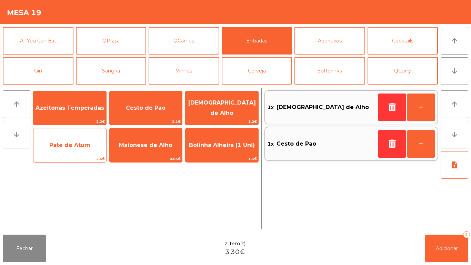
click at [77, 141] on span "Pate de Atum" at bounding box center [69, 145] width 73 height 19
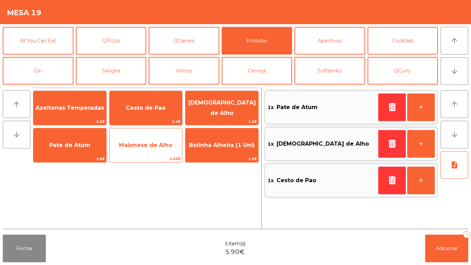
click at [163, 139] on span "Maionese de Alho" at bounding box center [146, 145] width 73 height 19
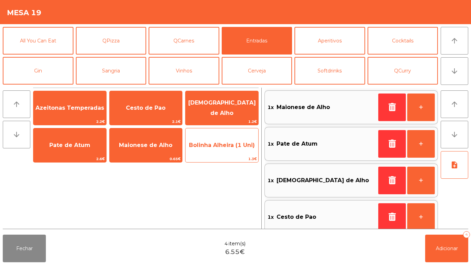
click at [238, 149] on span "Bolinha Alheira (1 Uni)" at bounding box center [221, 145] width 73 height 19
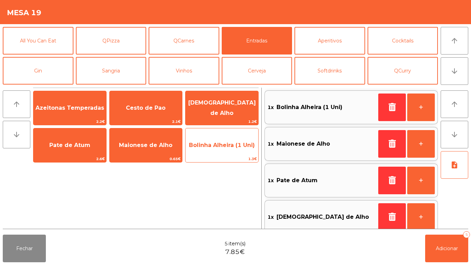
scroll to position [3, 0]
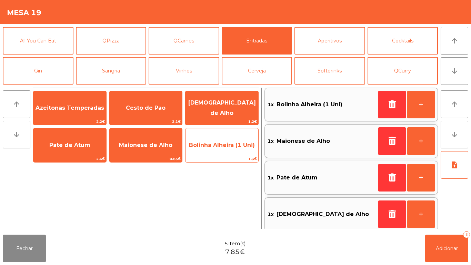
click at [233, 147] on span "Bolinha Alheira (1 Uni)" at bounding box center [222, 145] width 66 height 7
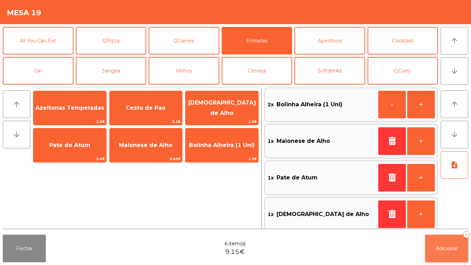
click at [442, 248] on span "Adicionar" at bounding box center [447, 248] width 22 height 6
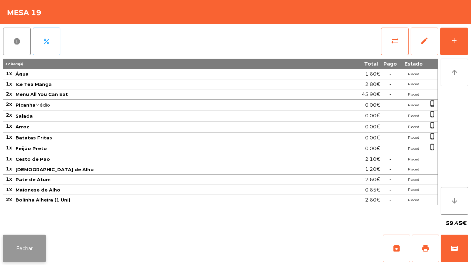
click at [26, 239] on button "Fechar" at bounding box center [24, 248] width 43 height 28
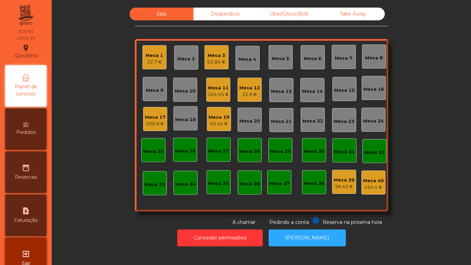
click at [251, 90] on div "Mesa 12" at bounding box center [249, 87] width 21 height 7
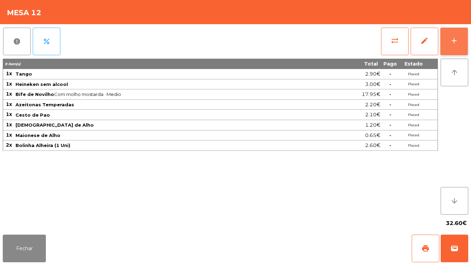
click at [453, 47] on button "add" at bounding box center [454, 42] width 28 height 28
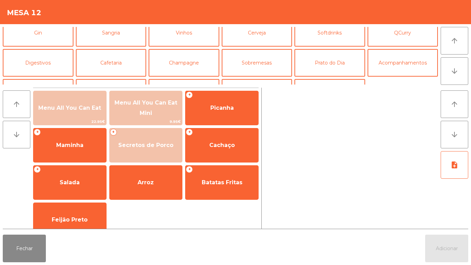
scroll to position [42, 0]
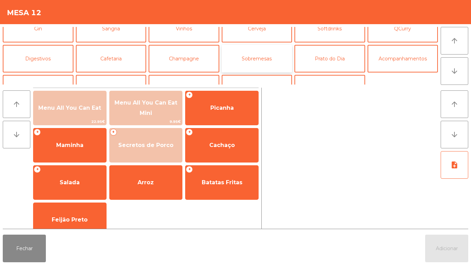
click at [260, 64] on button "Sobremesas" at bounding box center [257, 59] width 71 height 28
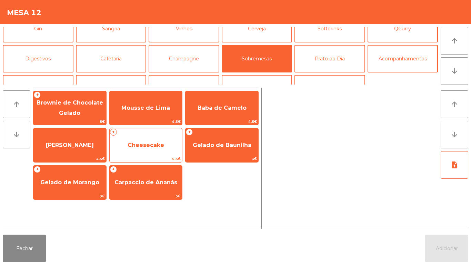
click at [148, 150] on span "Cheesecake" at bounding box center [146, 145] width 73 height 19
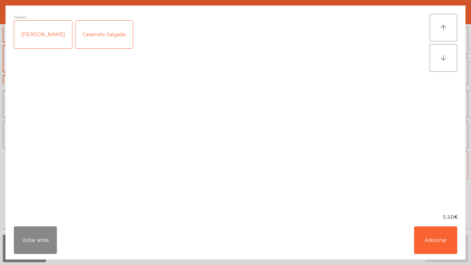
click at [100, 41] on div "Caramelo Salgado" at bounding box center [104, 35] width 57 height 28
click at [46, 34] on div "[PERSON_NAME]" at bounding box center [43, 35] width 58 height 28
click at [111, 40] on div "Caramelo Salgado" at bounding box center [104, 35] width 57 height 28
click at [427, 243] on button "Adicionar" at bounding box center [435, 240] width 43 height 28
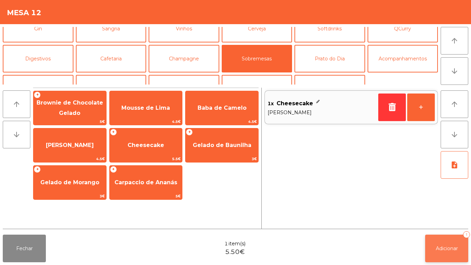
click at [449, 248] on span "Adicionar" at bounding box center [447, 248] width 22 height 6
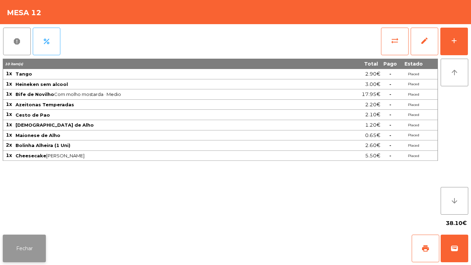
click at [38, 245] on button "Fechar" at bounding box center [24, 248] width 43 height 28
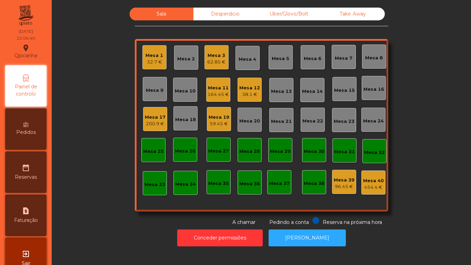
click at [159, 120] on div "Mesa 17" at bounding box center [155, 117] width 21 height 7
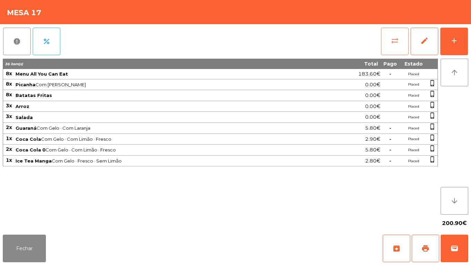
click at [393, 44] on span "sync_alt" at bounding box center [395, 41] width 8 height 8
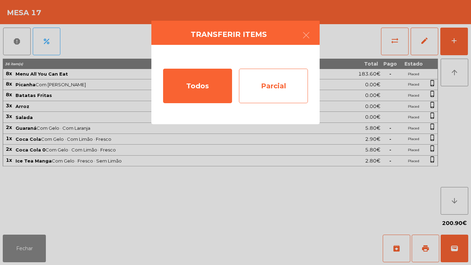
click at [290, 86] on div "Parcial" at bounding box center [273, 86] width 69 height 34
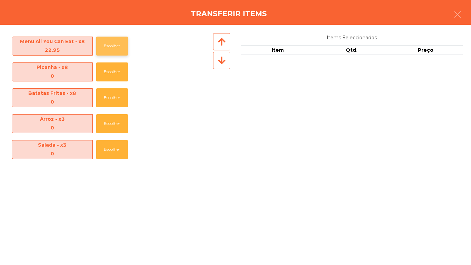
click at [118, 50] on button "Escolher" at bounding box center [112, 46] width 32 height 19
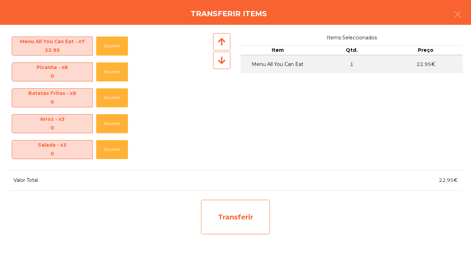
click at [239, 218] on div "Transferir" at bounding box center [235, 217] width 69 height 34
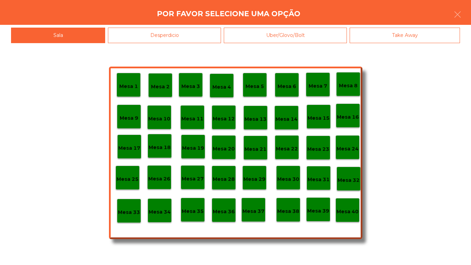
click at [137, 208] on p "Mesa 33" at bounding box center [129, 212] width 22 height 8
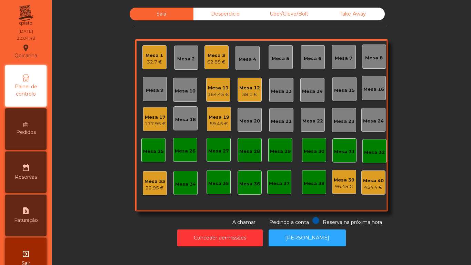
click at [335, 179] on div "Mesa 39" at bounding box center [344, 180] width 21 height 7
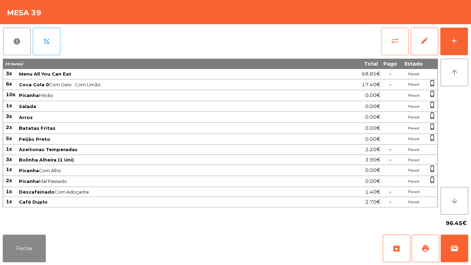
click at [387, 41] on button "sync_alt" at bounding box center [395, 42] width 28 height 28
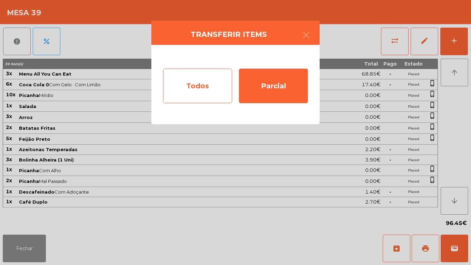
click at [195, 89] on div "Todos" at bounding box center [197, 86] width 69 height 34
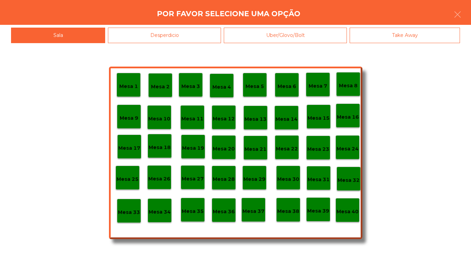
click at [349, 214] on p "Mesa 40" at bounding box center [347, 212] width 22 height 8
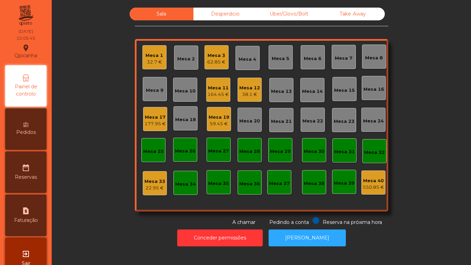
click at [186, 60] on div "Mesa 2" at bounding box center [186, 59] width 18 height 7
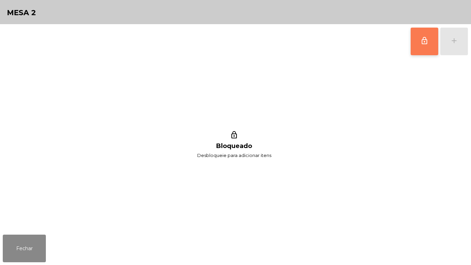
click at [425, 46] on button "lock_outline" at bounding box center [425, 42] width 28 height 28
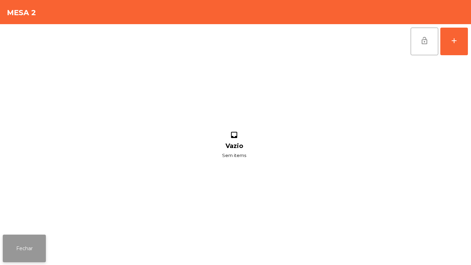
click at [30, 252] on button "Fechar" at bounding box center [24, 248] width 43 height 28
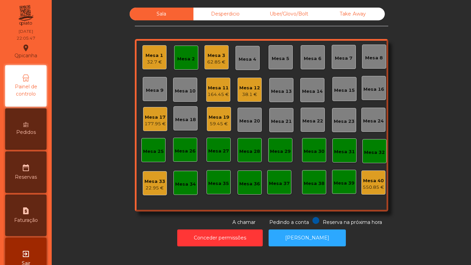
click at [153, 59] on div "32.7 €" at bounding box center [154, 62] width 18 height 7
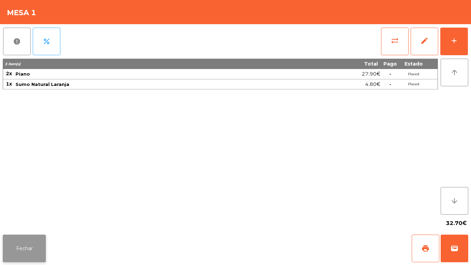
click at [33, 251] on button "Fechar" at bounding box center [24, 248] width 43 height 28
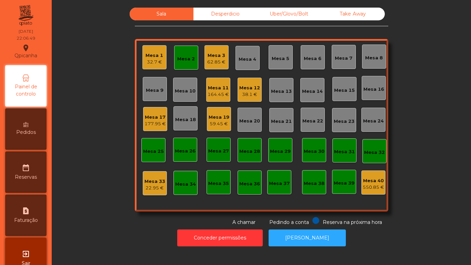
click at [191, 61] on div "Mesa 2" at bounding box center [186, 59] width 18 height 7
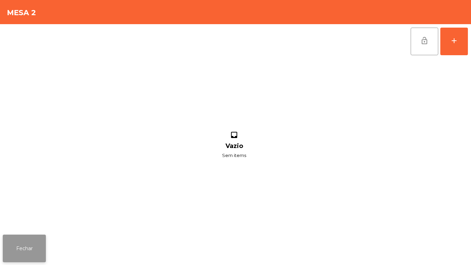
click at [30, 252] on button "Fechar" at bounding box center [24, 248] width 43 height 28
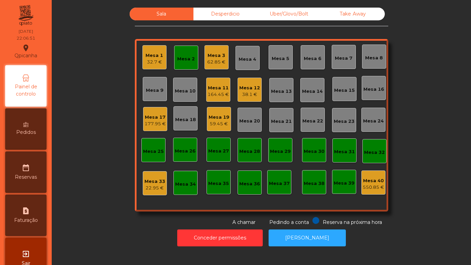
click at [153, 178] on div "Mesa 33" at bounding box center [154, 181] width 21 height 7
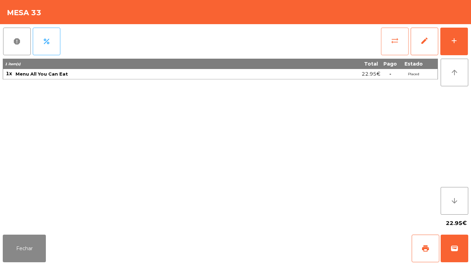
click at [390, 49] on button "sync_alt" at bounding box center [395, 42] width 28 height 28
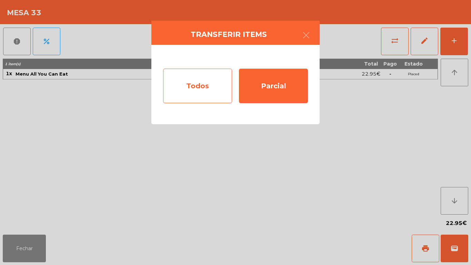
click at [203, 90] on div "Todos" at bounding box center [197, 86] width 69 height 34
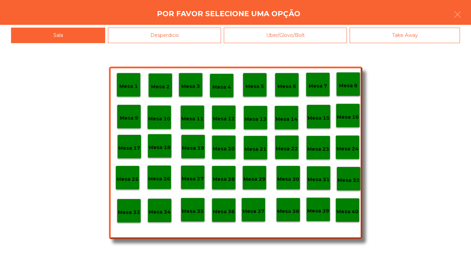
click at [164, 90] on p "Mesa 2" at bounding box center [160, 87] width 19 height 8
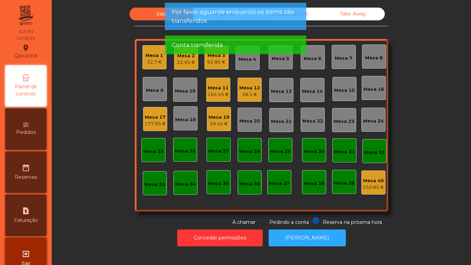
click at [188, 60] on div "22.95 €" at bounding box center [186, 62] width 18 height 7
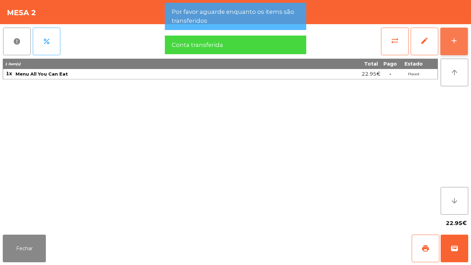
click at [451, 43] on div "add" at bounding box center [454, 41] width 8 height 8
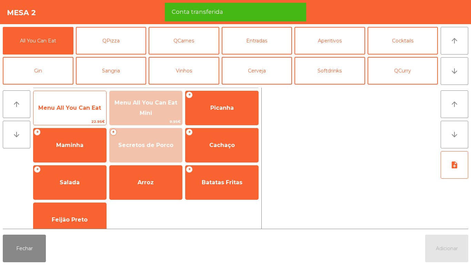
click at [76, 108] on span "Menu All You Can Eat" at bounding box center [69, 107] width 63 height 7
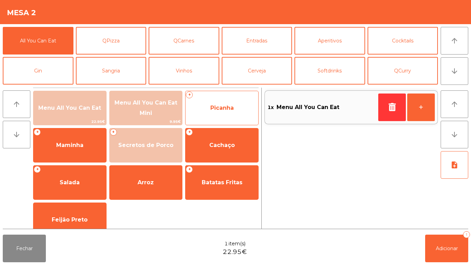
click at [221, 104] on span "Picanha" at bounding box center [221, 107] width 23 height 7
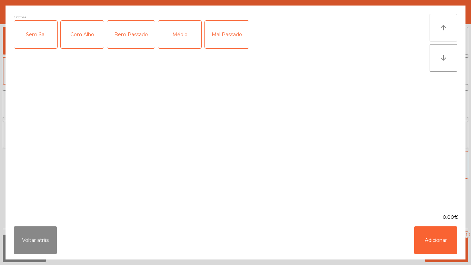
click at [185, 47] on div "Médio" at bounding box center [179, 35] width 43 height 28
click at [84, 39] on div "Com Alho" at bounding box center [82, 35] width 43 height 28
click at [433, 236] on button "Adicionar" at bounding box center [435, 240] width 43 height 28
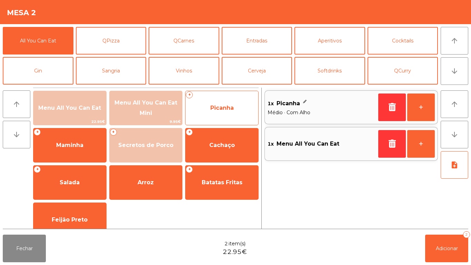
click at [228, 110] on span "Picanha" at bounding box center [221, 107] width 23 height 7
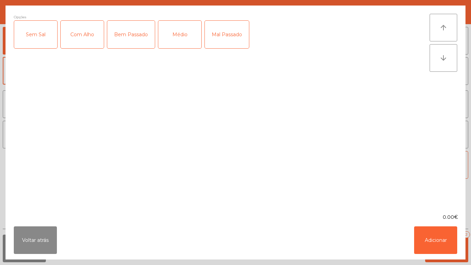
click at [178, 35] on div "Médio" at bounding box center [179, 35] width 43 height 28
click at [229, 40] on div "Mal Passado" at bounding box center [227, 35] width 44 height 28
click at [92, 38] on div "Com Alho" at bounding box center [82, 35] width 43 height 28
click at [438, 231] on button "Adicionar" at bounding box center [435, 240] width 43 height 28
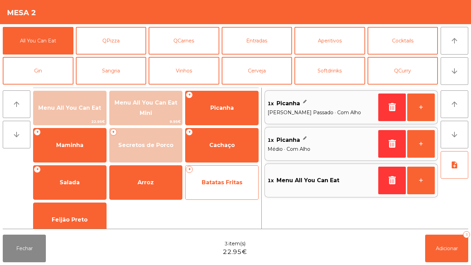
click at [229, 183] on span "Batatas Fritas" at bounding box center [222, 182] width 41 height 7
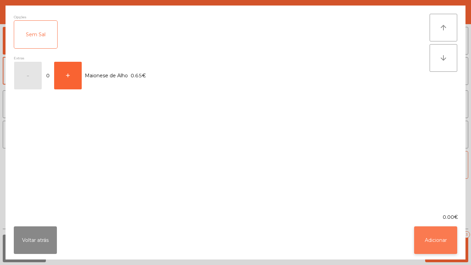
click at [443, 236] on button "Adicionar" at bounding box center [435, 240] width 43 height 28
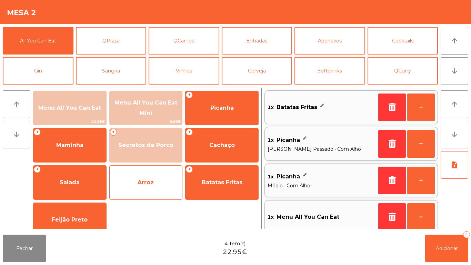
click at [158, 183] on span "Arroz" at bounding box center [146, 182] width 73 height 19
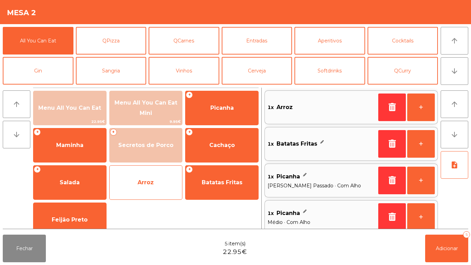
scroll to position [3, 0]
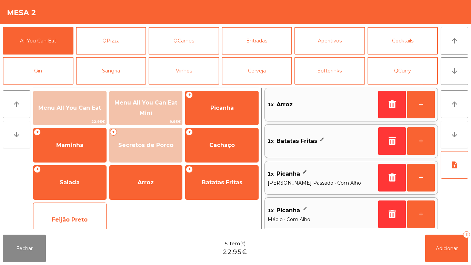
click at [89, 213] on span "Feijão Preto" at bounding box center [69, 219] width 73 height 19
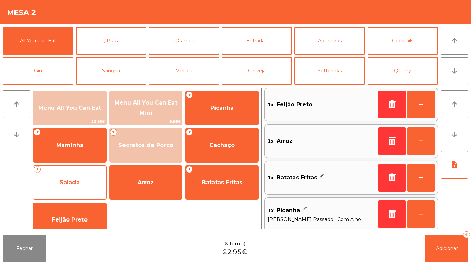
click at [79, 174] on span "Salada" at bounding box center [69, 182] width 73 height 19
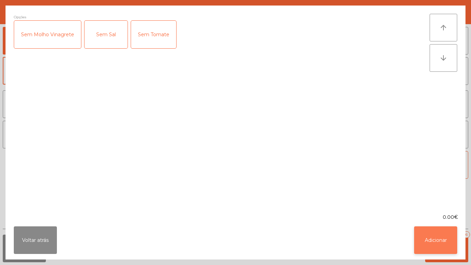
click at [443, 243] on button "Adicionar" at bounding box center [435, 240] width 43 height 28
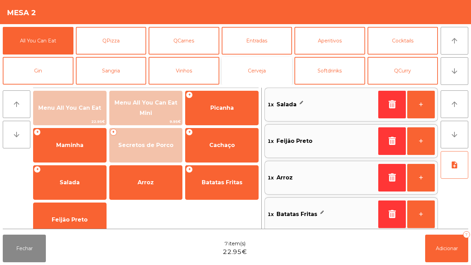
click at [259, 72] on button "Cerveja" at bounding box center [257, 71] width 71 height 28
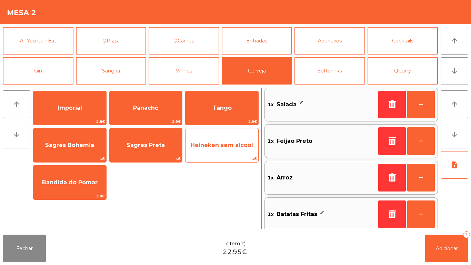
click at [233, 147] on span "Heineken sem alcool" at bounding box center [222, 145] width 62 height 7
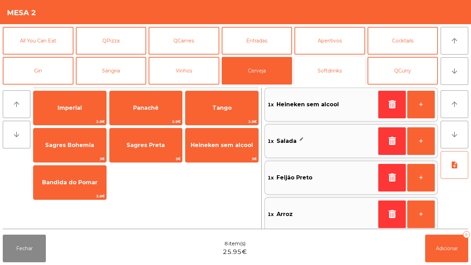
click at [331, 65] on button "Softdrinks" at bounding box center [329, 71] width 71 height 28
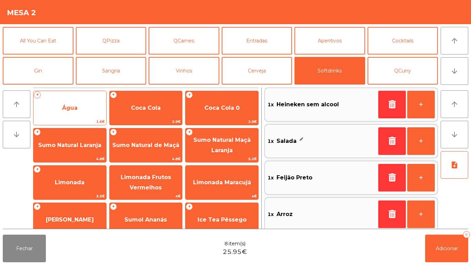
click at [80, 112] on span "Água" at bounding box center [69, 108] width 73 height 19
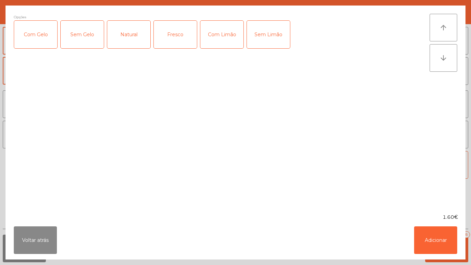
click at [141, 33] on div "Natural" at bounding box center [128, 35] width 43 height 28
click at [179, 35] on div "Fresco" at bounding box center [175, 35] width 43 height 28
click at [132, 42] on div "Natural" at bounding box center [128, 35] width 43 height 28
click at [433, 241] on button "Adicionar" at bounding box center [435, 240] width 43 height 28
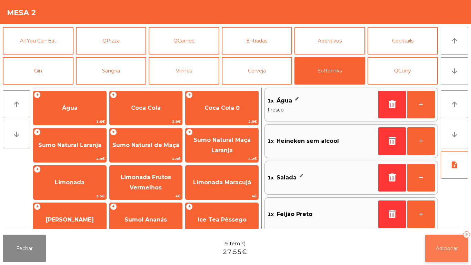
click at [459, 247] on button "Adicionar 9" at bounding box center [446, 248] width 43 height 28
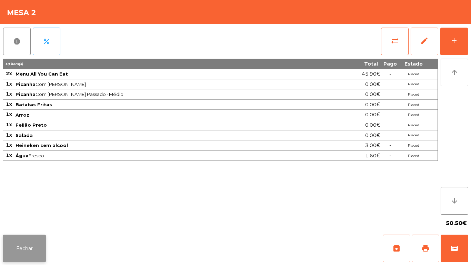
click at [36, 250] on button "Fechar" at bounding box center [24, 248] width 43 height 28
click at [35, 248] on button "Fechar" at bounding box center [24, 248] width 43 height 28
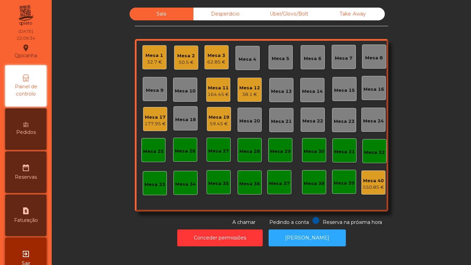
click at [216, 57] on div "Mesa 3" at bounding box center [216, 55] width 18 height 7
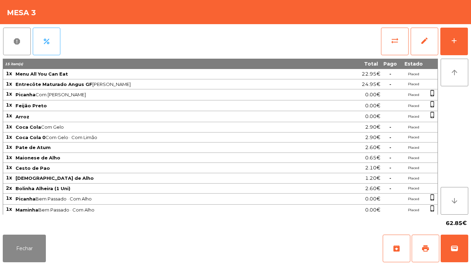
scroll to position [1, 0]
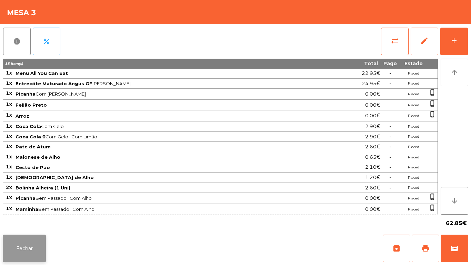
click at [32, 246] on button "Fechar" at bounding box center [24, 248] width 43 height 28
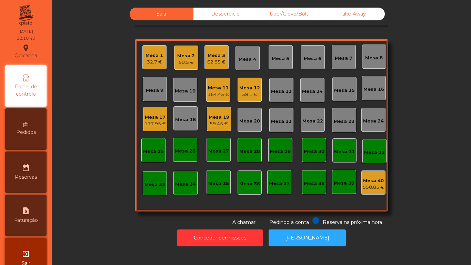
click at [151, 120] on div "Mesa 17" at bounding box center [154, 117] width 21 height 7
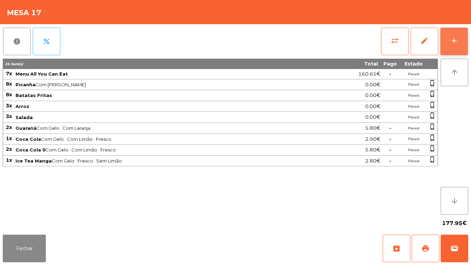
click at [448, 43] on button "add" at bounding box center [454, 42] width 28 height 28
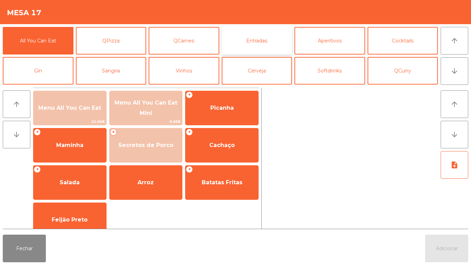
click at [254, 40] on button "Entradas" at bounding box center [257, 41] width 71 height 28
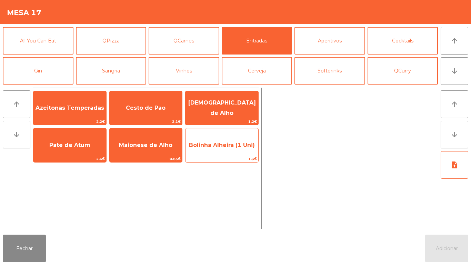
click at [213, 144] on span "Bolinha Alheira (1 Uni)" at bounding box center [222, 145] width 66 height 7
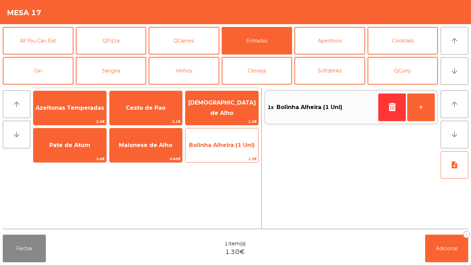
click at [215, 148] on span "Bolinha Alheira (1 Uni)" at bounding box center [221, 145] width 73 height 19
click at [217, 147] on span "Bolinha Alheira (1 Uni)" at bounding box center [222, 145] width 66 height 7
click at [217, 149] on span "Bolinha Alheira (1 Uni)" at bounding box center [221, 145] width 73 height 19
click at [224, 148] on span "Bolinha Alheira (1 Uni)" at bounding box center [222, 145] width 66 height 7
click at [228, 150] on span "Bolinha Alheira (1 Uni)" at bounding box center [221, 145] width 73 height 19
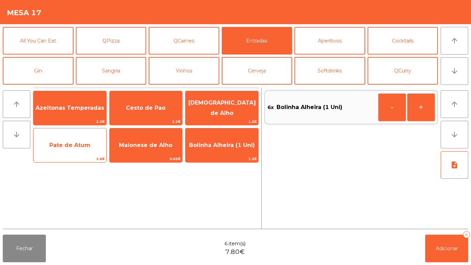
click at [72, 144] on span "Pate de Atum" at bounding box center [69, 145] width 41 height 7
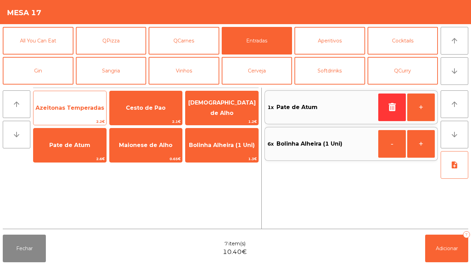
click at [76, 114] on span "Azeitonas Temperadas" at bounding box center [69, 108] width 73 height 19
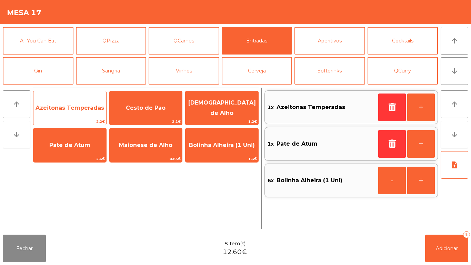
click at [79, 111] on span "Azeitonas Temperadas" at bounding box center [69, 108] width 73 height 19
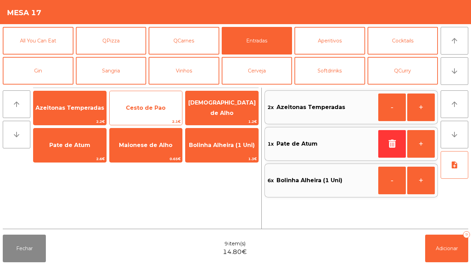
click at [151, 112] on span "Cesto de Pao" at bounding box center [146, 108] width 73 height 19
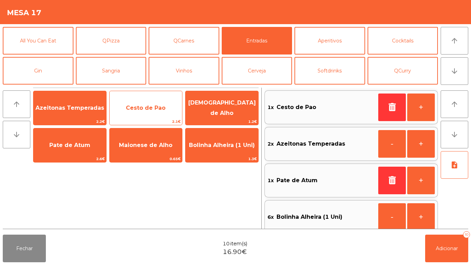
click at [142, 109] on span "Cesto de Pao" at bounding box center [146, 107] width 40 height 7
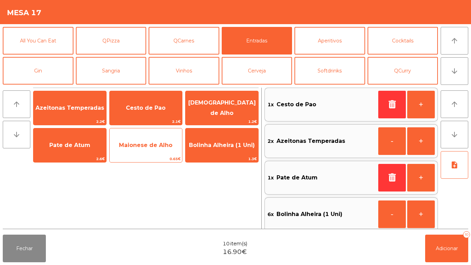
click at [149, 149] on span "Maionese de Alho" at bounding box center [146, 145] width 73 height 19
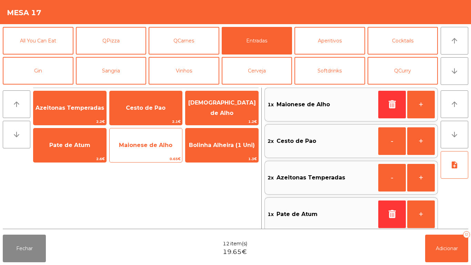
click at [149, 154] on span "Maionese de Alho" at bounding box center [146, 145] width 73 height 19
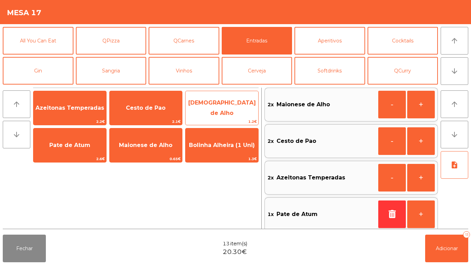
click at [211, 110] on span "[DEMOGRAPHIC_DATA] de Alho" at bounding box center [222, 107] width 68 height 17
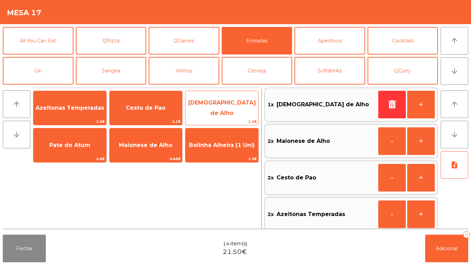
click at [215, 110] on span "[DEMOGRAPHIC_DATA] de Alho" at bounding box center [222, 107] width 68 height 17
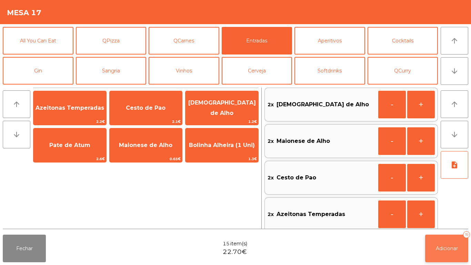
click at [438, 241] on button "Adicionar 15" at bounding box center [446, 248] width 43 height 28
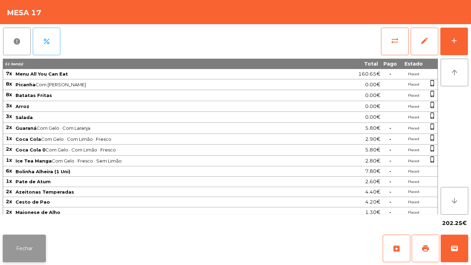
click at [29, 251] on button "Fechar" at bounding box center [24, 248] width 43 height 28
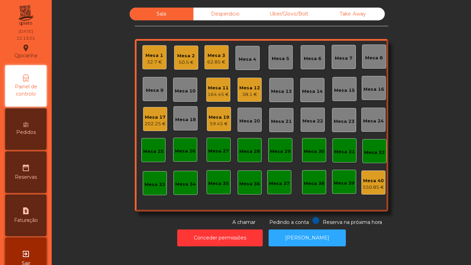
click at [217, 62] on div "62.85 €" at bounding box center [216, 62] width 18 height 7
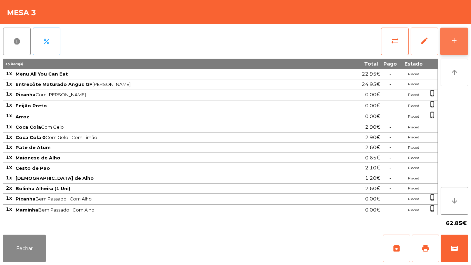
click at [459, 46] on button "add" at bounding box center [454, 42] width 28 height 28
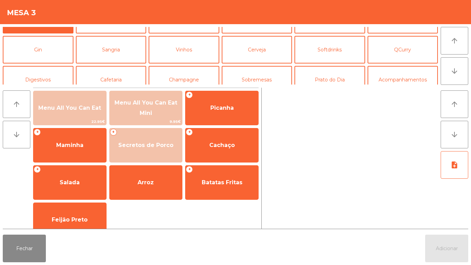
scroll to position [32, 0]
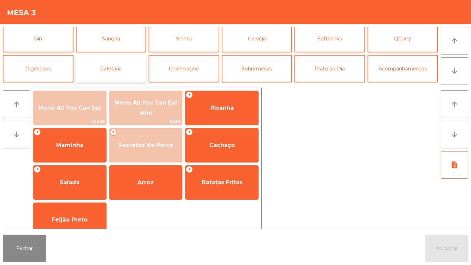
click at [118, 69] on button "Cafetaria" at bounding box center [111, 69] width 71 height 28
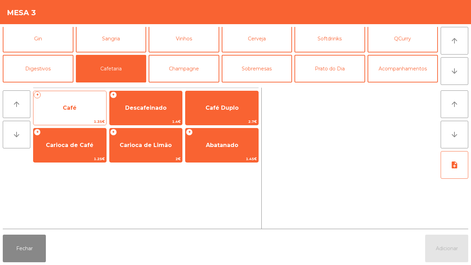
click at [68, 110] on span "Café" at bounding box center [70, 107] width 14 height 7
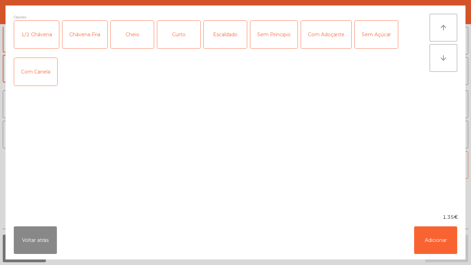
click at [182, 37] on div "Curto" at bounding box center [178, 35] width 43 height 28
click at [431, 242] on button "Adicionar" at bounding box center [435, 240] width 43 height 28
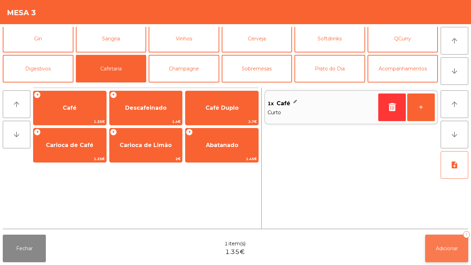
click at [442, 253] on button "Adicionar 1" at bounding box center [446, 248] width 43 height 28
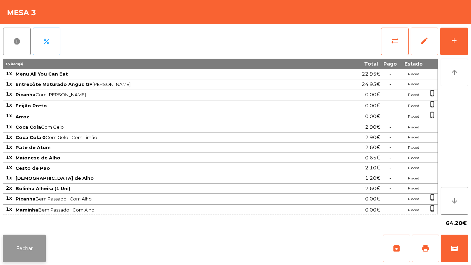
click at [31, 253] on button "Fechar" at bounding box center [24, 248] width 43 height 28
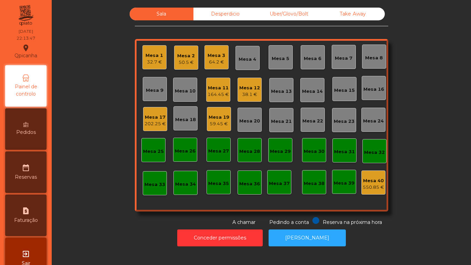
click at [156, 120] on div "Mesa 17" at bounding box center [154, 117] width 21 height 7
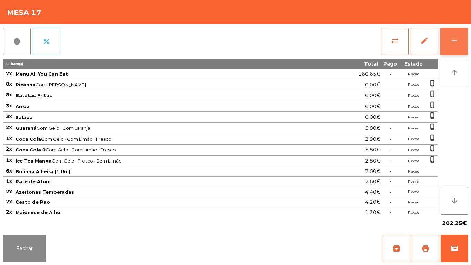
click at [456, 43] on div "add" at bounding box center [454, 41] width 8 height 8
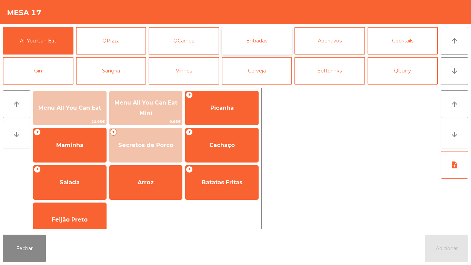
click at [273, 38] on button "Entradas" at bounding box center [257, 41] width 71 height 28
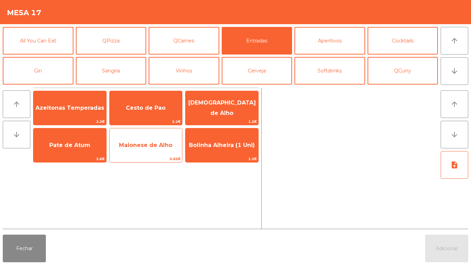
click at [164, 154] on span "Maionese de Alho" at bounding box center [146, 145] width 73 height 19
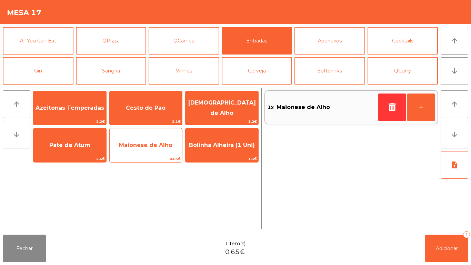
click at [163, 154] on span "Maionese de Alho" at bounding box center [146, 145] width 73 height 19
click at [159, 154] on span "Maionese de Alho" at bounding box center [146, 145] width 73 height 19
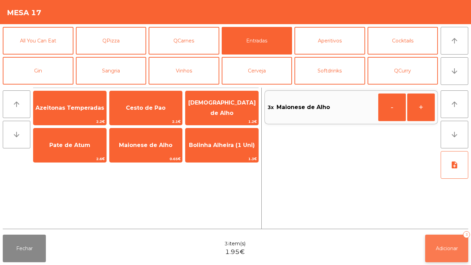
click at [435, 239] on button "Adicionar 3" at bounding box center [446, 248] width 43 height 28
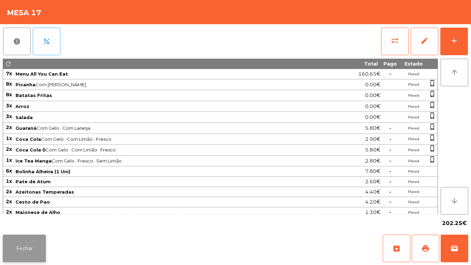
click at [26, 243] on button "Fechar" at bounding box center [24, 248] width 43 height 28
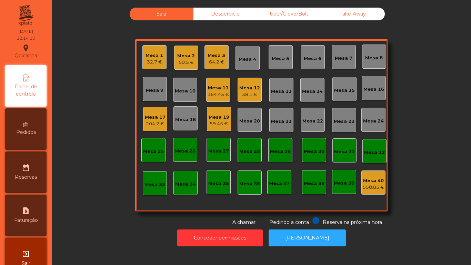
click at [154, 123] on div "204.2 €" at bounding box center [155, 123] width 21 height 7
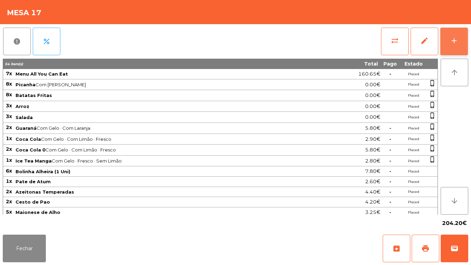
click at [451, 44] on div "add" at bounding box center [454, 41] width 8 height 8
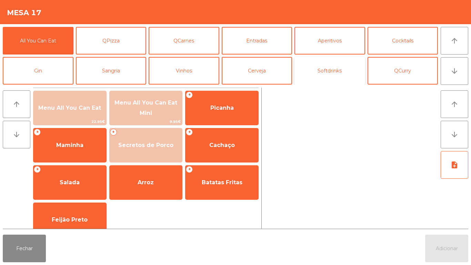
click at [341, 73] on button "Softdrinks" at bounding box center [329, 71] width 71 height 28
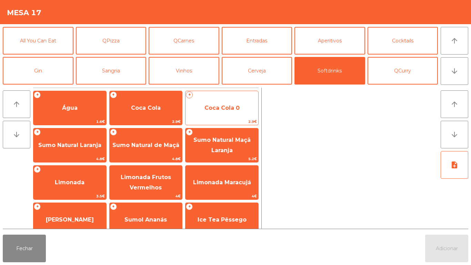
click at [230, 114] on span "Coca Cola 0" at bounding box center [221, 108] width 73 height 19
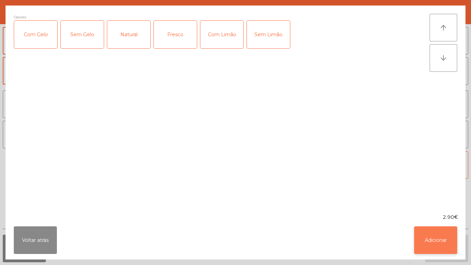
click at [427, 244] on button "Adicionar" at bounding box center [435, 240] width 43 height 28
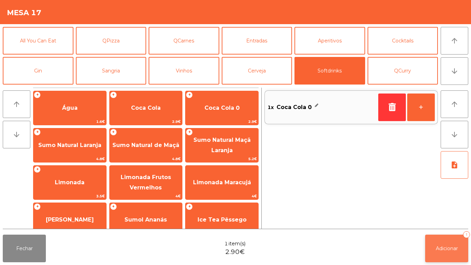
click at [441, 247] on span "Adicionar" at bounding box center [447, 248] width 22 height 6
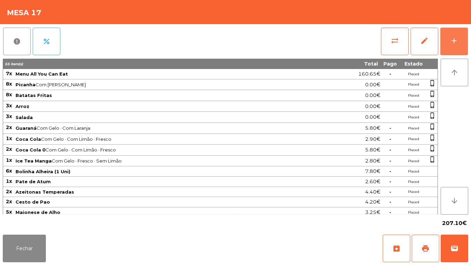
scroll to position [34, 0]
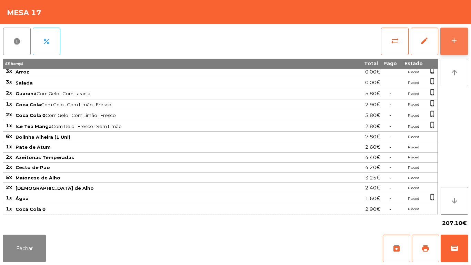
click at [453, 32] on button "add" at bounding box center [454, 42] width 28 height 28
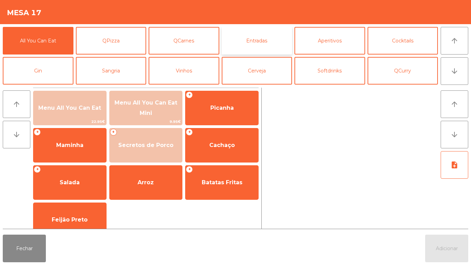
click at [272, 39] on button "Entradas" at bounding box center [257, 41] width 71 height 28
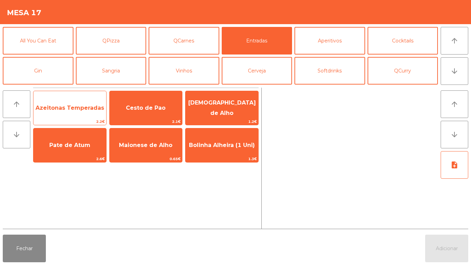
click at [77, 114] on span "Azeitonas Temperadas" at bounding box center [69, 108] width 73 height 19
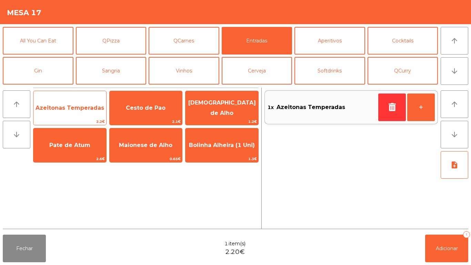
click at [82, 105] on span "Azeitonas Temperadas" at bounding box center [70, 107] width 69 height 7
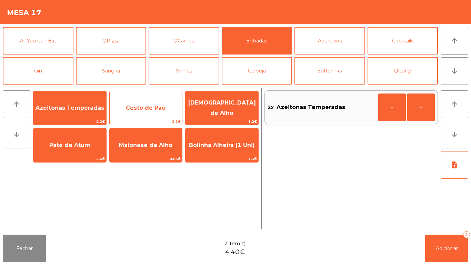
click at [152, 112] on span "Cesto de Pao" at bounding box center [146, 108] width 73 height 19
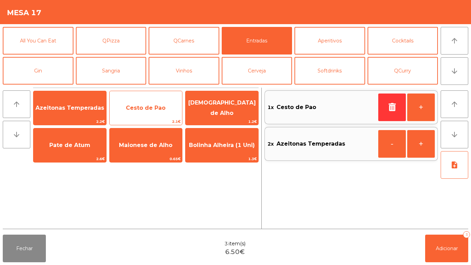
click at [151, 107] on span "Cesto de Pao" at bounding box center [146, 107] width 40 height 7
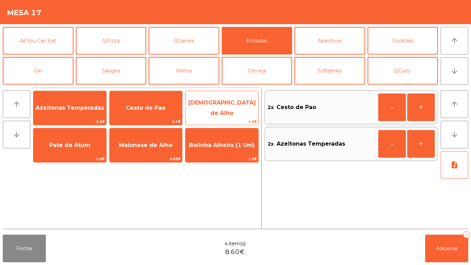
click at [220, 109] on span "[DEMOGRAPHIC_DATA] de Alho" at bounding box center [222, 107] width 68 height 17
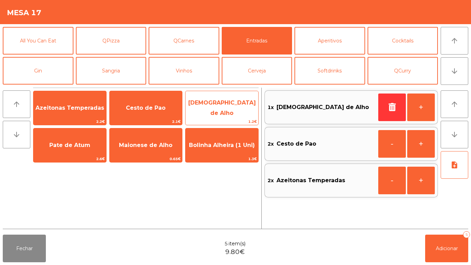
click at [220, 112] on span "[DEMOGRAPHIC_DATA] de Alho" at bounding box center [221, 107] width 73 height 29
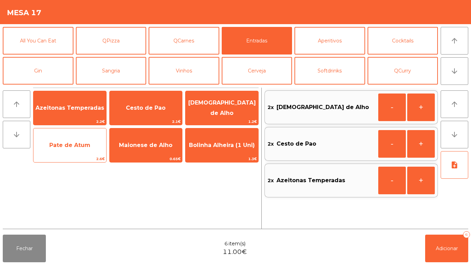
click at [87, 151] on span "Pate de Atum" at bounding box center [69, 145] width 73 height 19
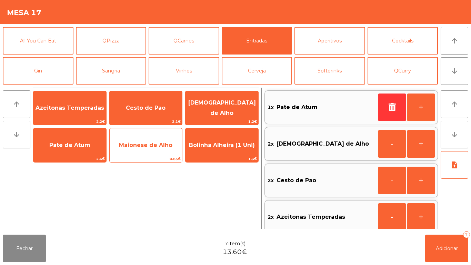
click at [153, 147] on span "Maionese de Alho" at bounding box center [145, 145] width 53 height 7
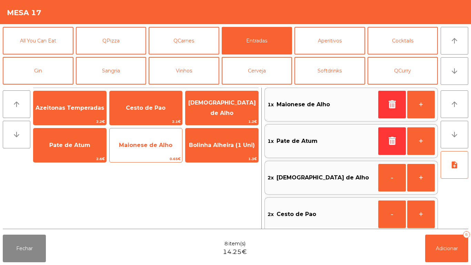
click at [157, 144] on span "Maionese de Alho" at bounding box center [145, 145] width 53 height 7
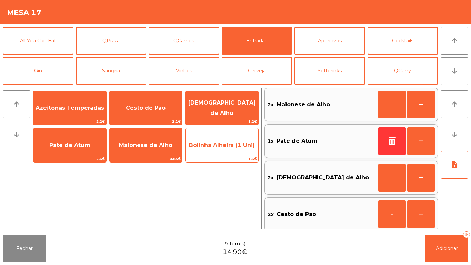
click at [222, 147] on span "Bolinha Alheira (1 Uni)" at bounding box center [222, 145] width 66 height 7
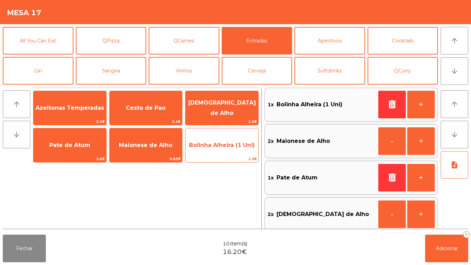
click at [220, 149] on span "Bolinha Alheira (1 Uni)" at bounding box center [221, 145] width 73 height 19
click at [218, 151] on span "Bolinha Alheira (1 Uni)" at bounding box center [221, 145] width 73 height 19
click at [217, 149] on span "Bolinha Alheira (1 Uni)" at bounding box center [221, 145] width 73 height 19
click at [216, 151] on span "Bolinha Alheira (1 Uni)" at bounding box center [221, 145] width 73 height 19
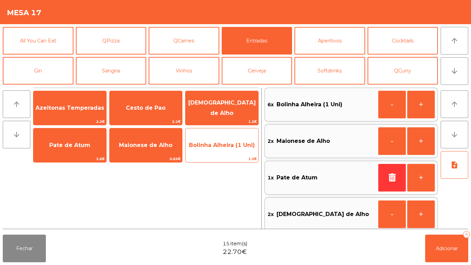
click at [219, 147] on span "Bolinha Alheira (1 Uni)" at bounding box center [222, 145] width 66 height 7
click at [220, 145] on span "Bolinha Alheira (1 Uni)" at bounding box center [222, 145] width 66 height 7
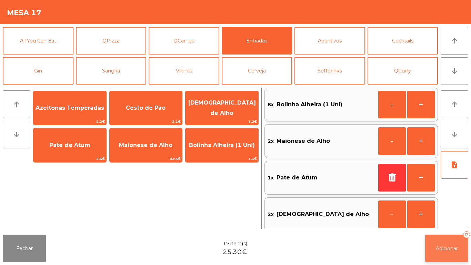
click at [445, 237] on button "Adicionar 17" at bounding box center [446, 248] width 43 height 28
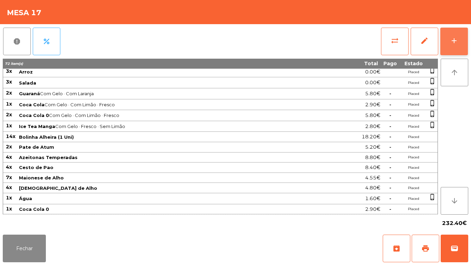
click at [468, 42] on button "add" at bounding box center [454, 42] width 28 height 28
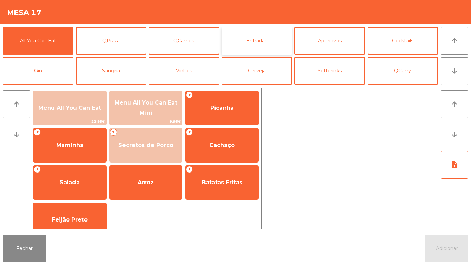
click at [269, 39] on button "Entradas" at bounding box center [257, 41] width 71 height 28
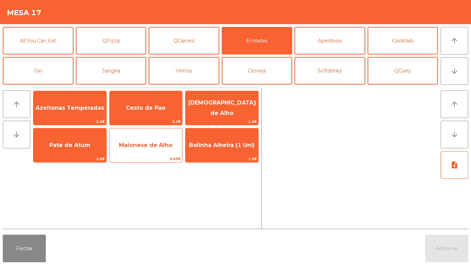
click at [163, 146] on span "Maionese de Alho" at bounding box center [145, 145] width 53 height 7
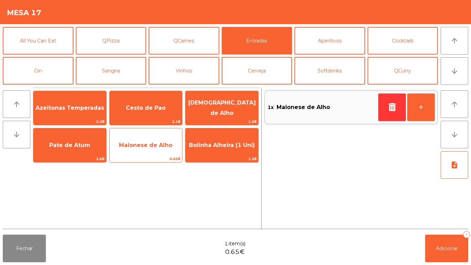
click at [163, 141] on span "Maionese de Alho" at bounding box center [146, 145] width 73 height 19
click at [160, 138] on span "Maionese de Alho" at bounding box center [146, 145] width 73 height 19
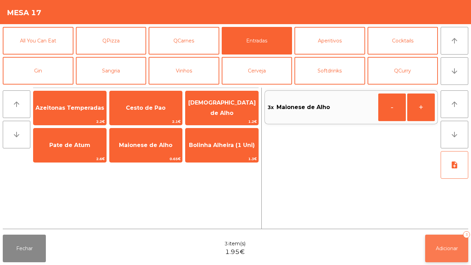
click at [464, 243] on button "Adicionar 3" at bounding box center [446, 248] width 43 height 28
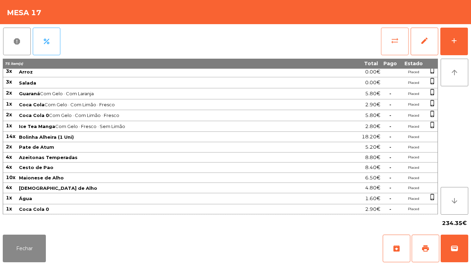
click at [391, 40] on span "sync_alt" at bounding box center [395, 41] width 8 height 8
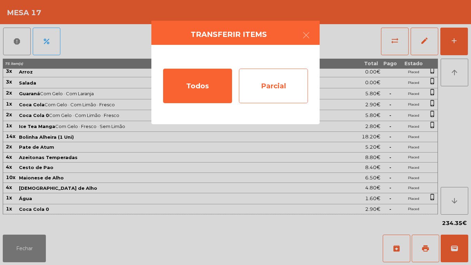
click at [278, 89] on div "Parcial" at bounding box center [273, 86] width 69 height 34
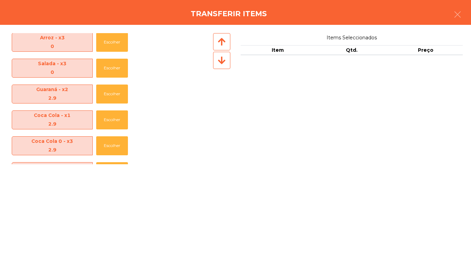
scroll to position [283, 0]
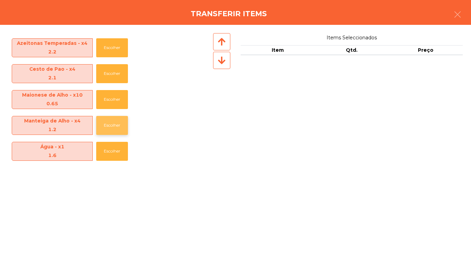
click at [117, 129] on button "Escolher" at bounding box center [112, 125] width 32 height 19
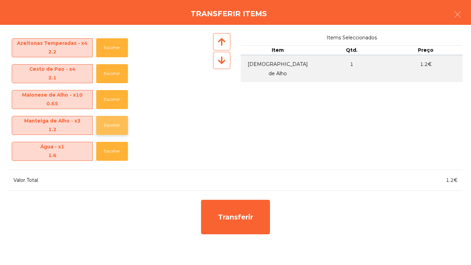
click at [123, 124] on button "Escolher" at bounding box center [112, 125] width 32 height 19
click at [117, 101] on button "Escolher" at bounding box center [112, 99] width 32 height 19
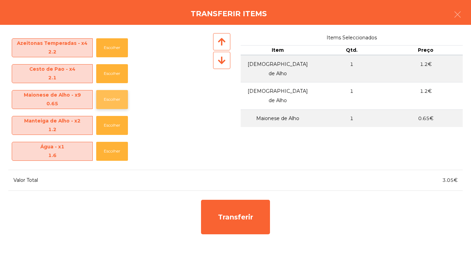
click at [121, 99] on button "Escolher" at bounding box center [112, 99] width 32 height 19
click at [121, 100] on button "Escolher" at bounding box center [112, 99] width 32 height 19
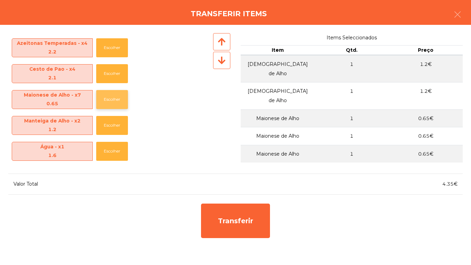
click at [120, 102] on button "Escolher" at bounding box center [112, 99] width 32 height 19
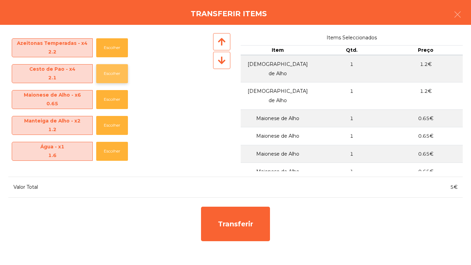
click at [118, 76] on button "Escolher" at bounding box center [112, 73] width 32 height 19
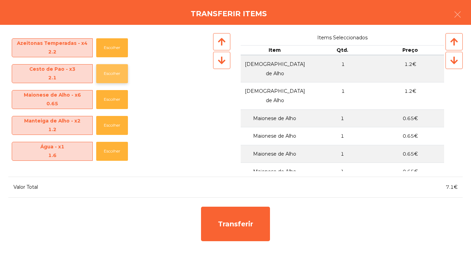
click at [117, 76] on button "Escolher" at bounding box center [112, 73] width 32 height 19
click at [115, 56] on button "Escolher" at bounding box center [112, 47] width 32 height 19
click at [118, 51] on button "Escolher" at bounding box center [112, 47] width 32 height 19
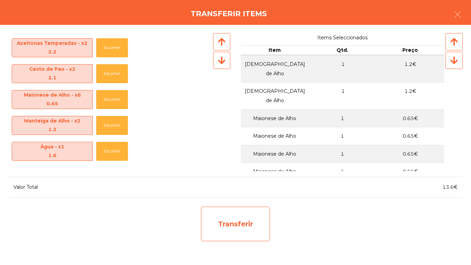
click at [243, 215] on div "Transferir" at bounding box center [235, 224] width 69 height 34
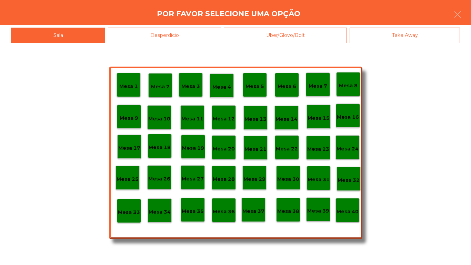
click at [132, 175] on p "Mesa 25" at bounding box center [128, 179] width 22 height 8
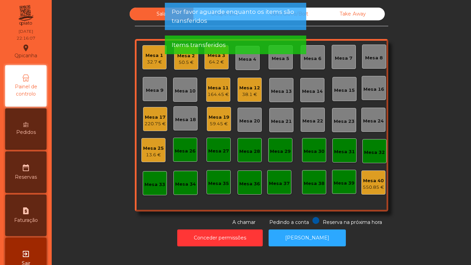
click at [159, 148] on div "Mesa 25" at bounding box center [153, 148] width 21 height 7
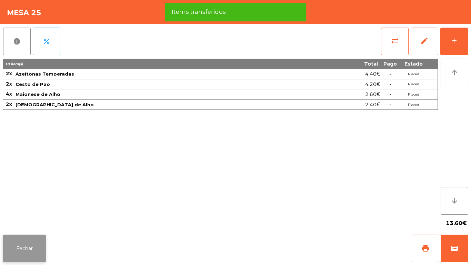
click at [33, 235] on button "Fechar" at bounding box center [24, 248] width 43 height 28
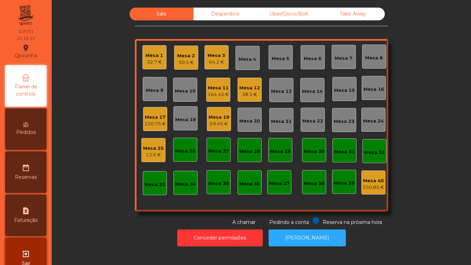
click at [157, 117] on div "Mesa 17" at bounding box center [154, 117] width 21 height 7
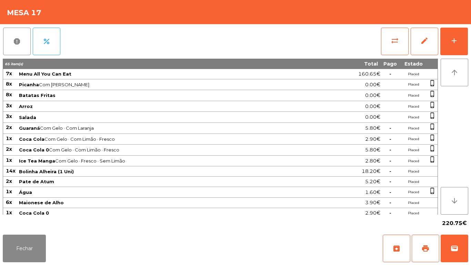
scroll to position [34, 0]
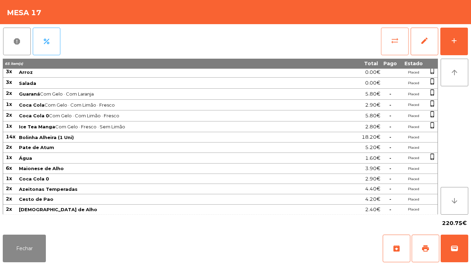
click at [389, 43] on button "sync_alt" at bounding box center [395, 42] width 28 height 28
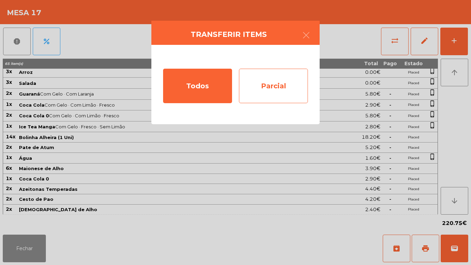
click at [285, 86] on div "Parcial" at bounding box center [273, 86] width 69 height 34
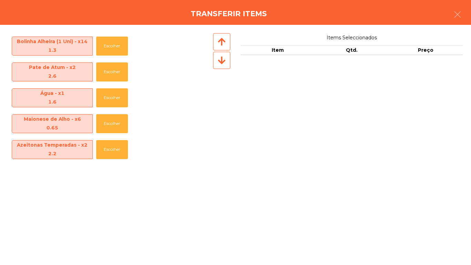
scroll to position [233, 0]
click at [118, 71] on button "Escolher" at bounding box center [112, 71] width 32 height 19
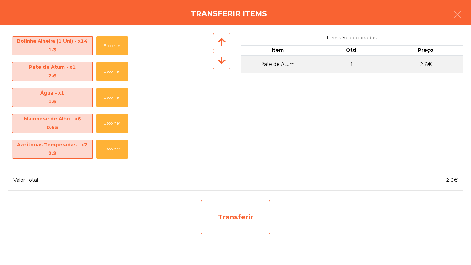
click at [244, 218] on div "Transferir" at bounding box center [235, 217] width 69 height 34
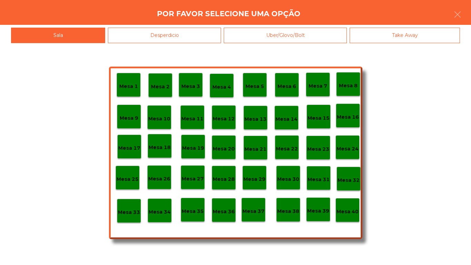
click at [129, 180] on p "Mesa 25" at bounding box center [128, 179] width 22 height 8
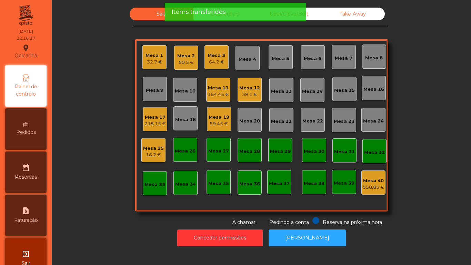
click at [152, 149] on div "Mesa 25" at bounding box center [153, 148] width 21 height 7
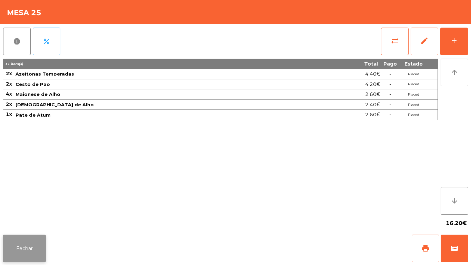
click at [40, 251] on button "Fechar" at bounding box center [24, 248] width 43 height 28
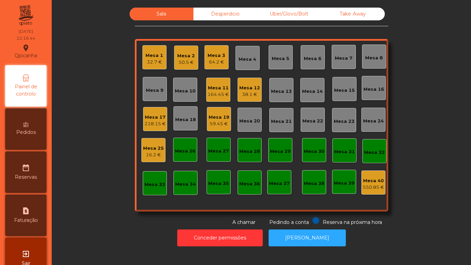
click at [158, 119] on div "Mesa 17" at bounding box center [154, 117] width 21 height 7
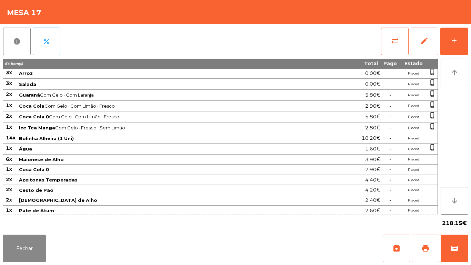
scroll to position [33, 0]
click at [394, 41] on span "sync_alt" at bounding box center [395, 41] width 8 height 8
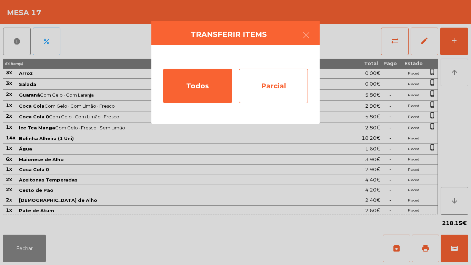
click at [282, 87] on div "Parcial" at bounding box center [273, 86] width 69 height 34
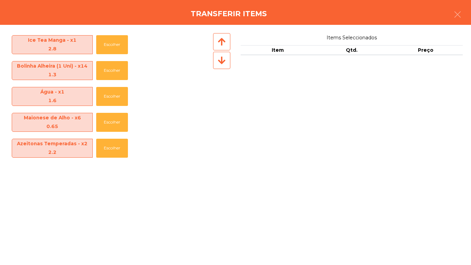
scroll to position [208, 0]
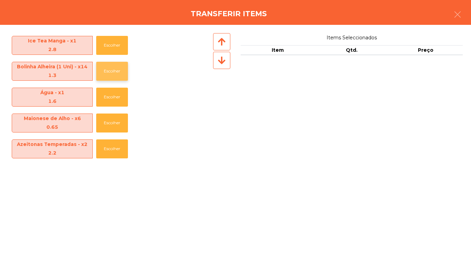
click at [123, 70] on button "Escolher" at bounding box center [112, 71] width 32 height 19
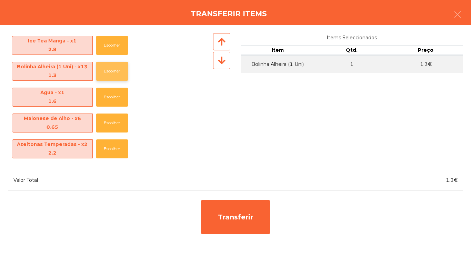
click at [124, 71] on button "Escolher" at bounding box center [112, 71] width 32 height 19
click at [122, 75] on button "Escolher" at bounding box center [112, 71] width 32 height 19
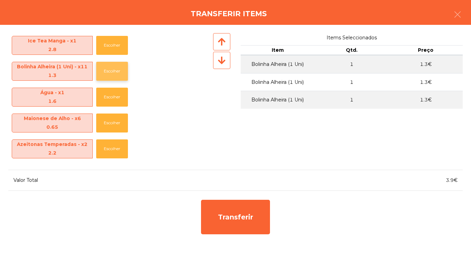
click at [122, 78] on button "Escolher" at bounding box center [112, 71] width 32 height 19
click at [121, 73] on button "Escolher" at bounding box center [112, 71] width 32 height 19
click at [122, 76] on button "Escolher" at bounding box center [112, 71] width 32 height 19
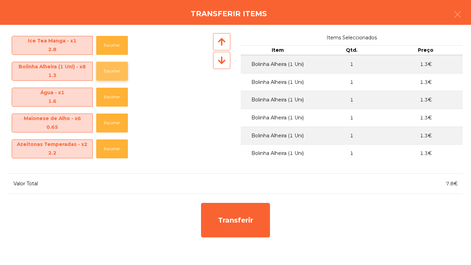
click at [125, 74] on button "Escolher" at bounding box center [112, 71] width 32 height 19
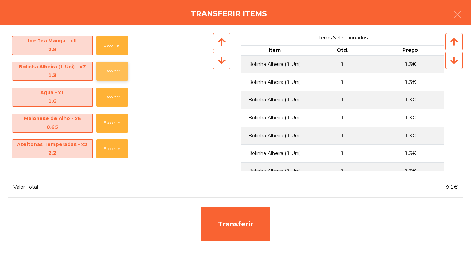
click at [120, 73] on button "Escolher" at bounding box center [112, 71] width 32 height 19
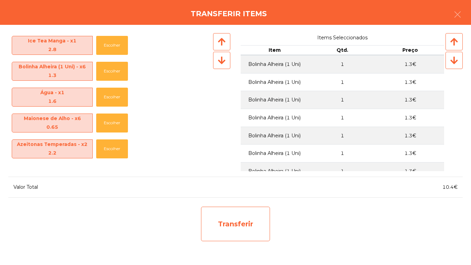
click at [242, 224] on div "Transferir" at bounding box center [235, 224] width 69 height 34
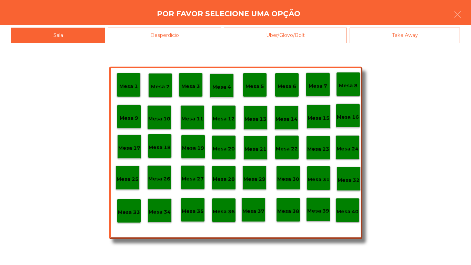
click at [134, 180] on p "Mesa 25" at bounding box center [128, 179] width 22 height 8
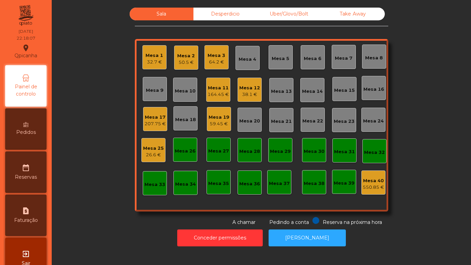
click at [248, 93] on div "38.1 €" at bounding box center [249, 94] width 21 height 7
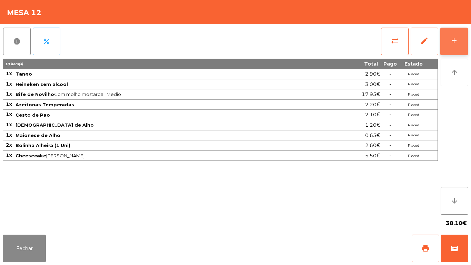
click at [457, 50] on button "add" at bounding box center [454, 42] width 28 height 28
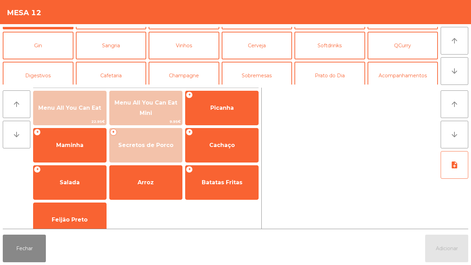
scroll to position [30, 0]
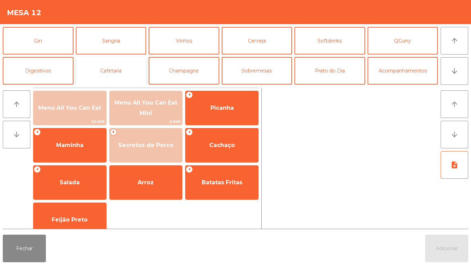
click at [129, 69] on button "Cafetaria" at bounding box center [111, 71] width 71 height 28
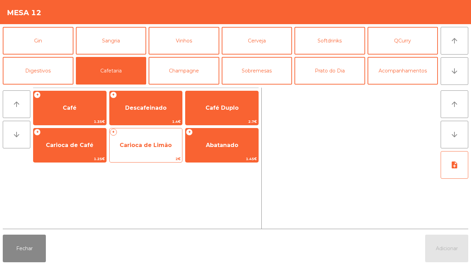
click at [155, 145] on span "Carioca de Limão" at bounding box center [146, 145] width 52 height 7
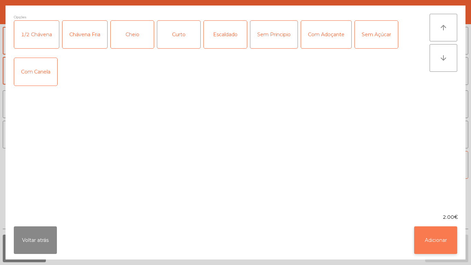
click at [440, 237] on button "Adicionar" at bounding box center [435, 240] width 43 height 28
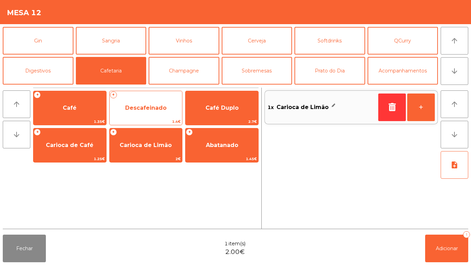
click at [149, 108] on span "Descafeinado" at bounding box center [145, 107] width 41 height 7
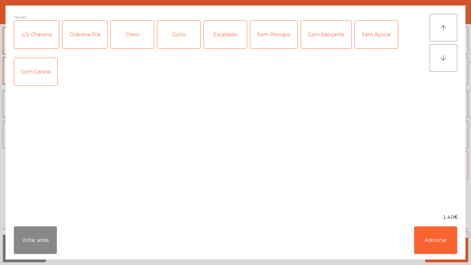
click at [136, 37] on div "Cheio" at bounding box center [132, 35] width 43 height 28
click at [440, 246] on button "Adicionar" at bounding box center [435, 240] width 43 height 28
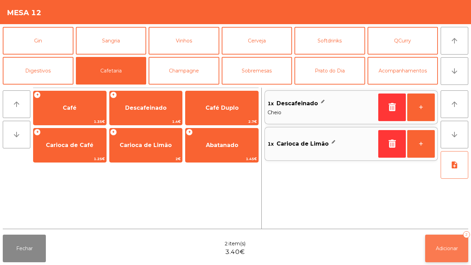
click at [445, 247] on span "Adicionar" at bounding box center [447, 248] width 22 height 6
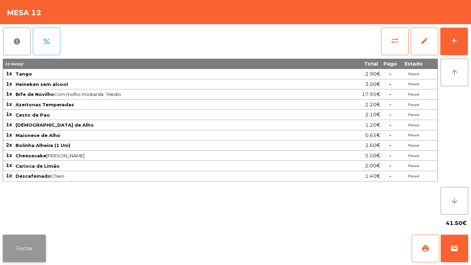
click at [18, 241] on button "Fechar" at bounding box center [24, 248] width 43 height 28
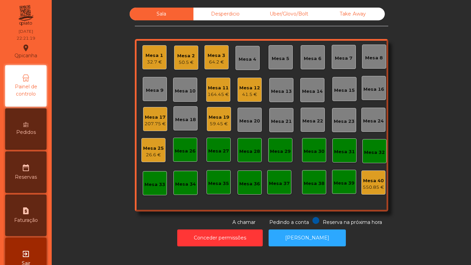
click at [153, 152] on div "26.6 €" at bounding box center [153, 154] width 21 height 7
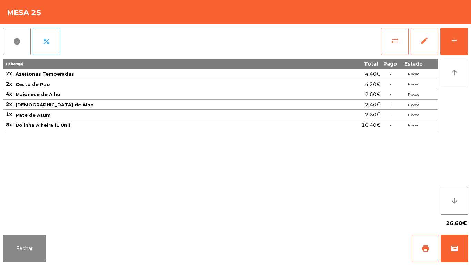
click at [390, 40] on button "sync_alt" at bounding box center [395, 42] width 28 height 28
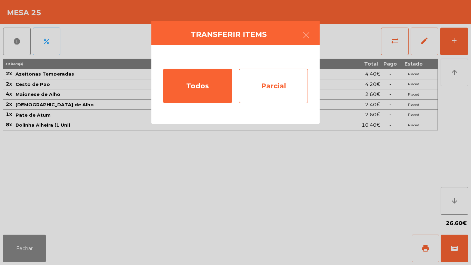
click at [278, 86] on div "Parcial" at bounding box center [273, 86] width 69 height 34
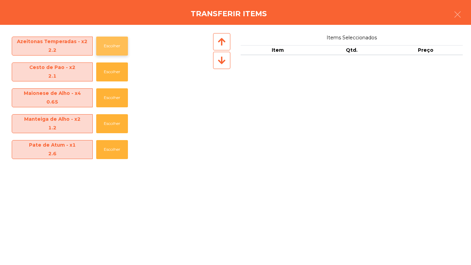
click at [113, 46] on button "Escolher" at bounding box center [112, 46] width 32 height 19
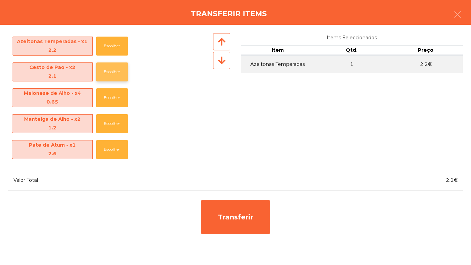
click at [110, 70] on button "Escolher" at bounding box center [112, 71] width 32 height 19
click at [119, 121] on button "Escolher" at bounding box center [112, 123] width 32 height 19
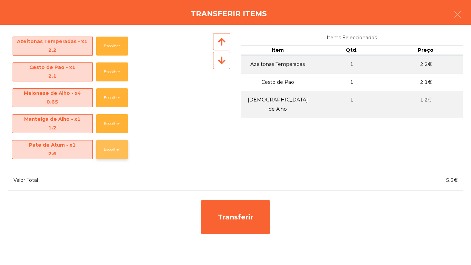
click at [117, 155] on button "Escolher" at bounding box center [112, 149] width 32 height 19
click at [112, 140] on button "Escolher" at bounding box center [112, 149] width 32 height 19
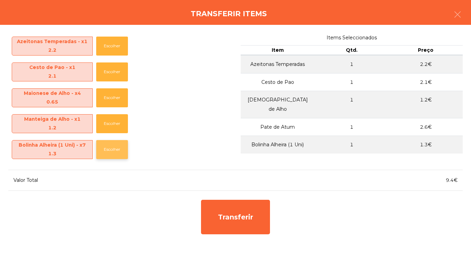
click at [119, 148] on button "Escolher" at bounding box center [112, 149] width 32 height 19
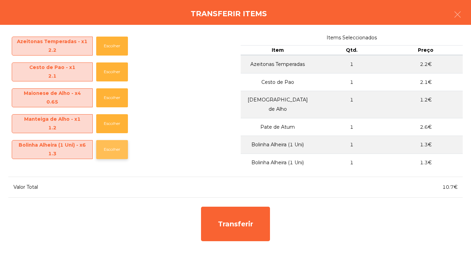
click at [121, 147] on button "Escolher" at bounding box center [112, 149] width 32 height 19
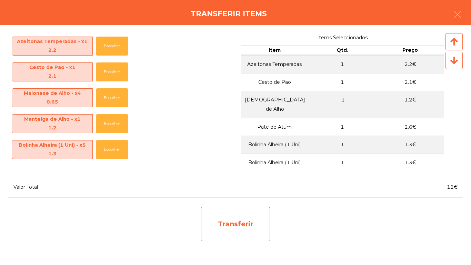
click at [242, 217] on div "Transferir" at bounding box center [235, 224] width 69 height 34
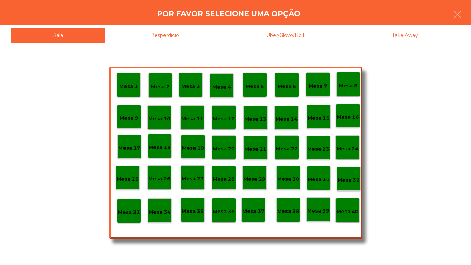
click at [134, 83] on p "Mesa 1" at bounding box center [128, 86] width 19 height 8
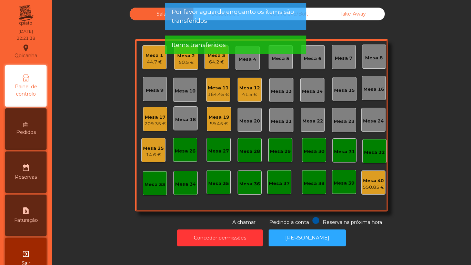
click at [155, 56] on div "Mesa 1" at bounding box center [154, 55] width 18 height 7
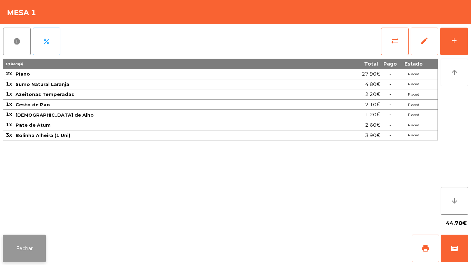
click at [28, 236] on button "Fechar" at bounding box center [24, 248] width 43 height 28
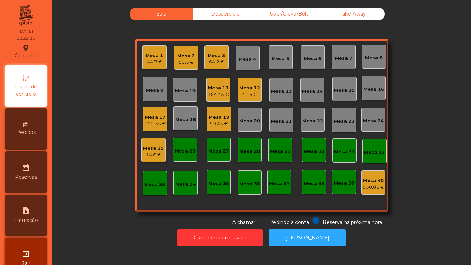
click at [155, 63] on div "44.7 €" at bounding box center [154, 62] width 18 height 7
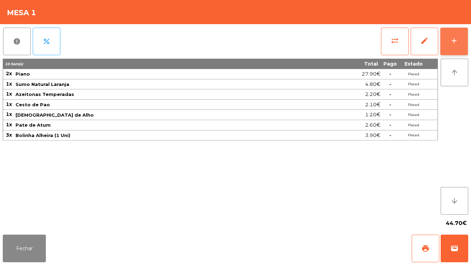
click at [454, 43] on div "add" at bounding box center [454, 41] width 8 height 8
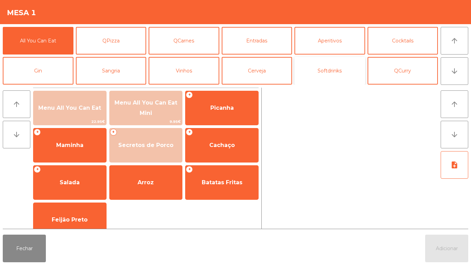
click at [326, 70] on button "Softdrinks" at bounding box center [329, 71] width 71 height 28
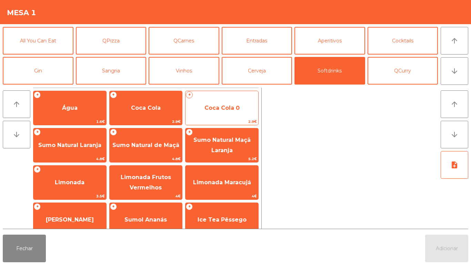
click at [231, 109] on span "Coca Cola 0" at bounding box center [221, 107] width 35 height 7
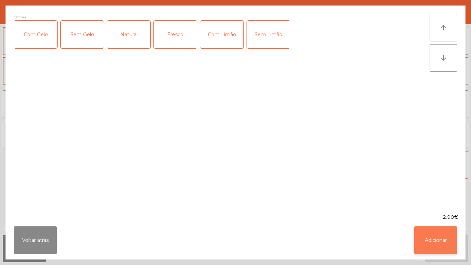
click at [433, 242] on button "Adicionar" at bounding box center [435, 240] width 43 height 28
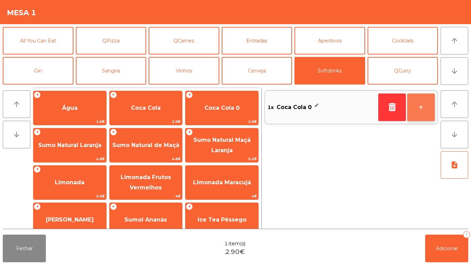
click at [418, 108] on button "+" at bounding box center [421, 107] width 28 height 28
click at [307, 107] on span "Coca Cola 0" at bounding box center [294, 107] width 35 height 10
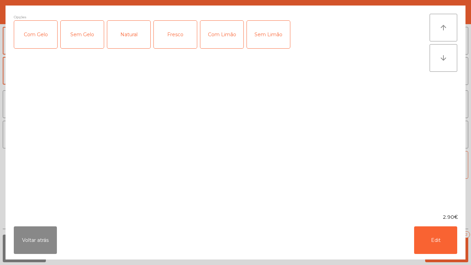
click at [48, 43] on div "Com Gelo" at bounding box center [35, 35] width 43 height 28
click at [225, 32] on div "Com Limão" at bounding box center [221, 35] width 43 height 28
click at [436, 239] on button "Edit" at bounding box center [435, 240] width 43 height 28
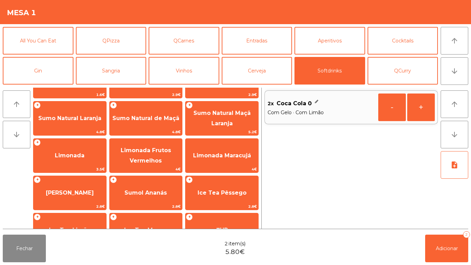
scroll to position [28, 0]
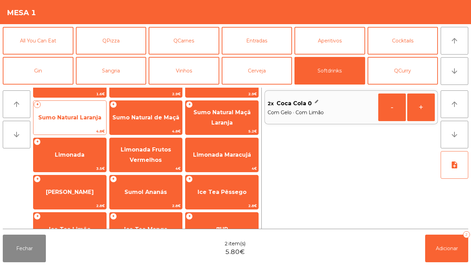
click at [79, 119] on span "Sumo Natural Laranja" at bounding box center [69, 117] width 63 height 7
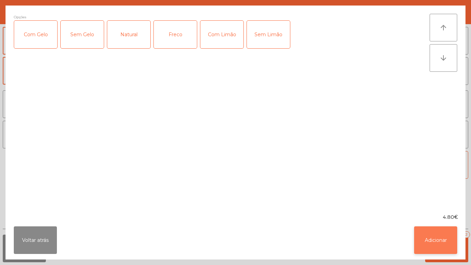
click at [423, 230] on button "Adicionar" at bounding box center [435, 240] width 43 height 28
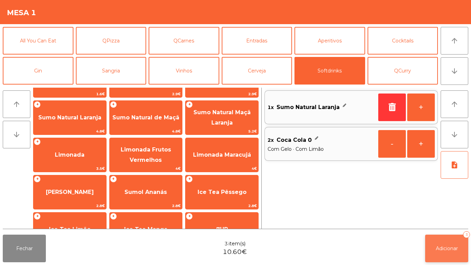
click at [449, 243] on button "Adicionar 3" at bounding box center [446, 248] width 43 height 28
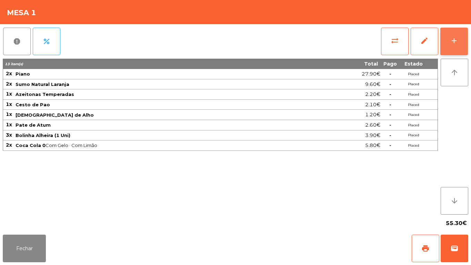
click at [461, 43] on button "add" at bounding box center [454, 42] width 28 height 28
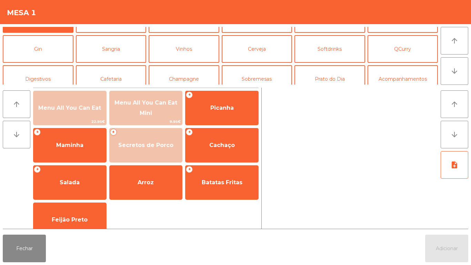
scroll to position [4, 0]
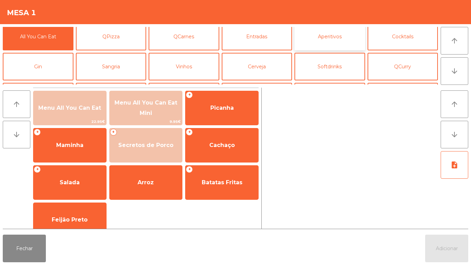
click at [341, 33] on button "Aperitivos" at bounding box center [329, 37] width 71 height 28
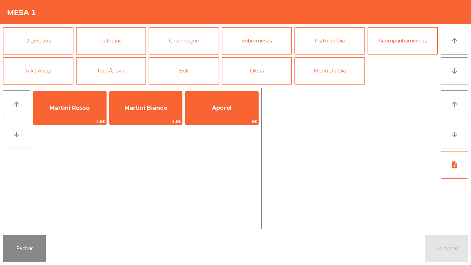
scroll to position [60, 0]
click at [400, 42] on button "Acompanhamentos" at bounding box center [403, 41] width 71 height 28
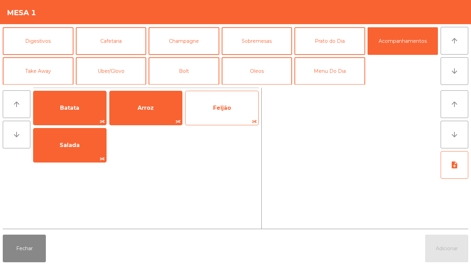
click at [222, 110] on span "Feijão" at bounding box center [222, 107] width 18 height 7
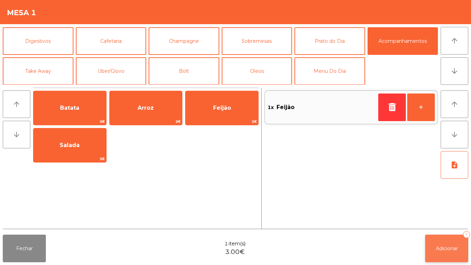
click at [453, 245] on span "Adicionar" at bounding box center [447, 248] width 22 height 6
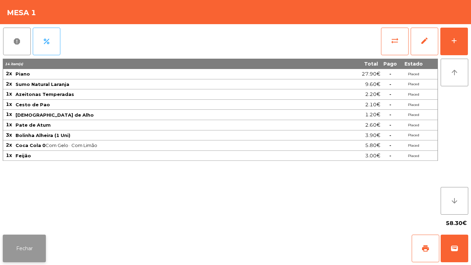
click at [35, 246] on button "Fechar" at bounding box center [24, 248] width 43 height 28
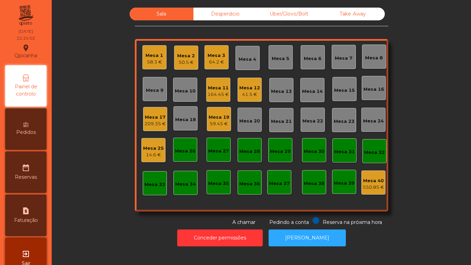
click at [177, 58] on div "Mesa 2" at bounding box center [186, 55] width 18 height 7
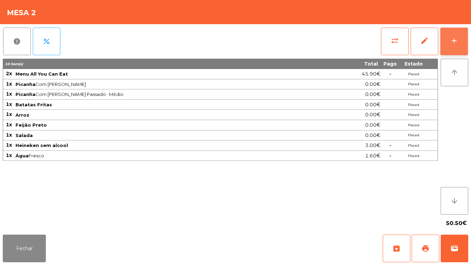
click at [452, 43] on div "add" at bounding box center [454, 41] width 8 height 8
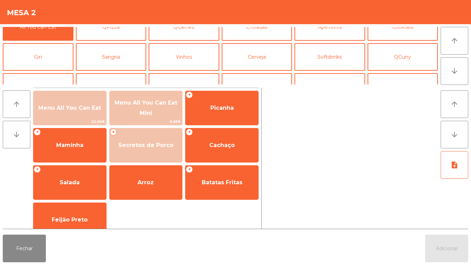
scroll to position [16, 0]
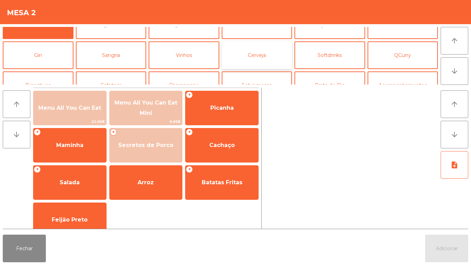
click at [270, 50] on button "Cerveja" at bounding box center [257, 55] width 71 height 28
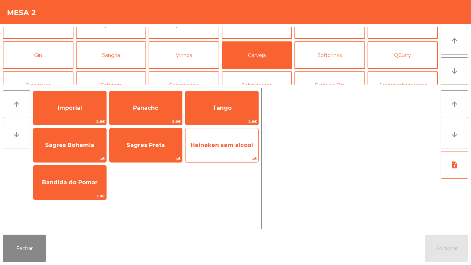
click at [223, 149] on span "Heineken sem alcool" at bounding box center [221, 145] width 73 height 19
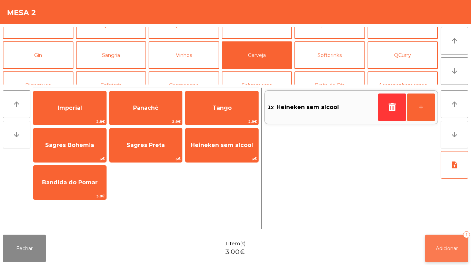
click at [451, 245] on span "Adicionar" at bounding box center [447, 248] width 22 height 6
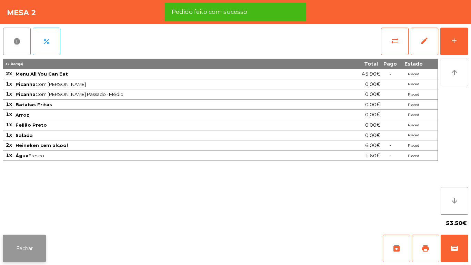
click at [34, 245] on button "Fechar" at bounding box center [24, 248] width 43 height 28
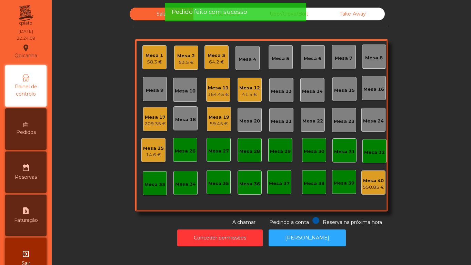
click at [154, 145] on div "Mesa 25" at bounding box center [153, 148] width 21 height 7
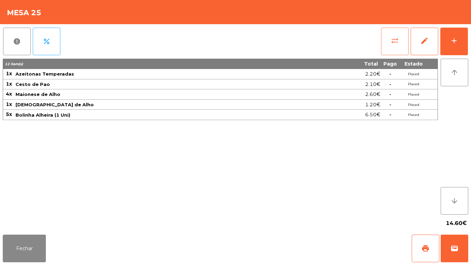
click at [392, 45] on button "sync_alt" at bounding box center [395, 42] width 28 height 28
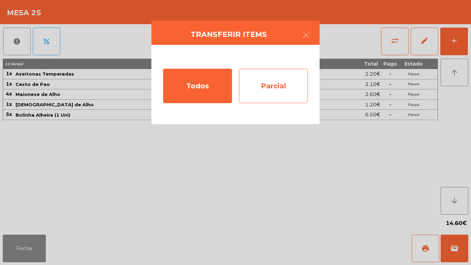
click at [294, 94] on div "Parcial" at bounding box center [273, 86] width 69 height 34
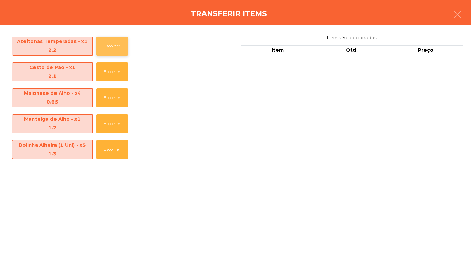
click at [121, 49] on button "Escolher" at bounding box center [112, 46] width 32 height 19
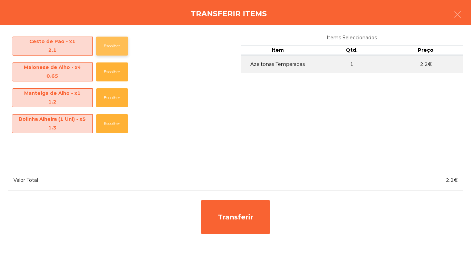
click at [114, 46] on button "Escolher" at bounding box center [112, 46] width 32 height 19
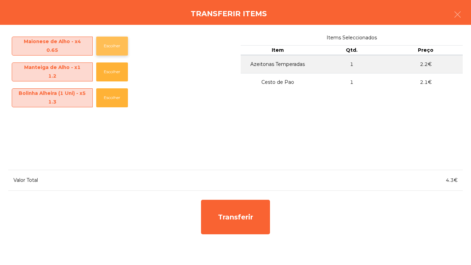
click at [116, 46] on button "Escolher" at bounding box center [112, 46] width 32 height 19
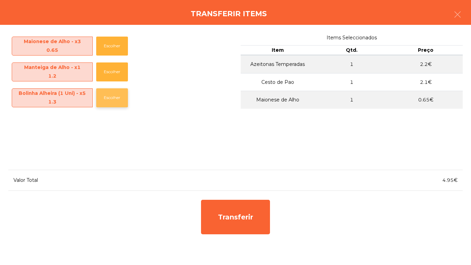
click at [119, 95] on button "Escolher" at bounding box center [112, 97] width 32 height 19
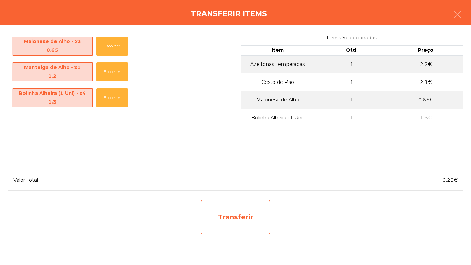
click at [235, 204] on div "Transferir" at bounding box center [235, 217] width 69 height 34
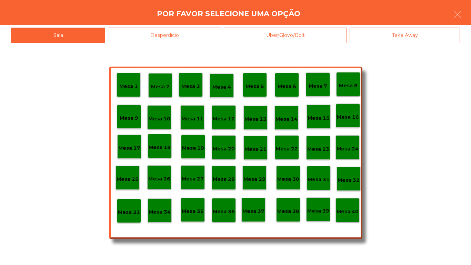
click at [165, 84] on p "Mesa 2" at bounding box center [160, 87] width 19 height 8
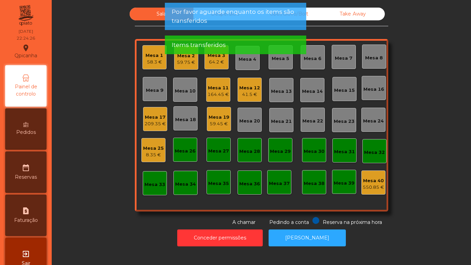
click at [153, 149] on div "Mesa 25" at bounding box center [153, 148] width 21 height 7
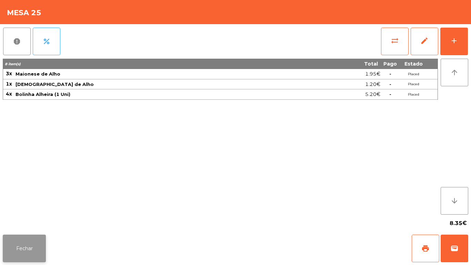
click at [38, 241] on button "Fechar" at bounding box center [24, 248] width 43 height 28
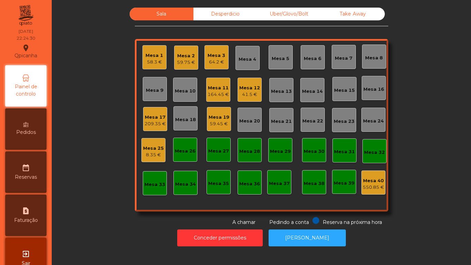
click at [188, 58] on div "Mesa 2" at bounding box center [186, 55] width 18 height 7
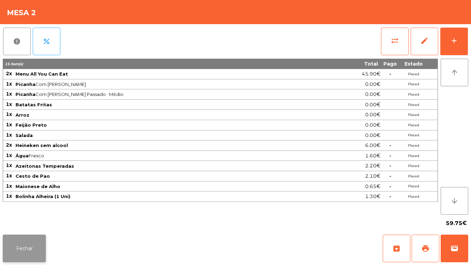
click at [34, 246] on button "Fechar" at bounding box center [24, 248] width 43 height 28
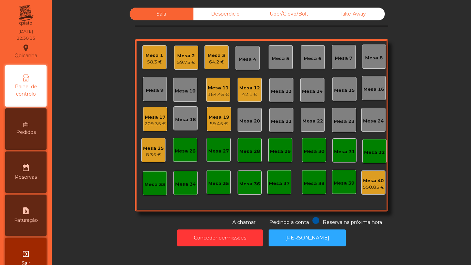
click at [218, 94] on div "164.45 €" at bounding box center [218, 94] width 21 height 7
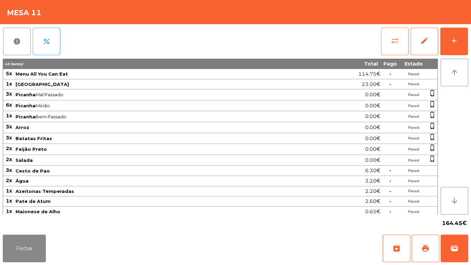
click at [384, 46] on button "sync_alt" at bounding box center [395, 42] width 28 height 28
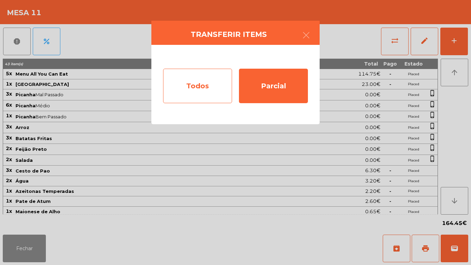
click at [207, 84] on div "Todos" at bounding box center [197, 86] width 69 height 34
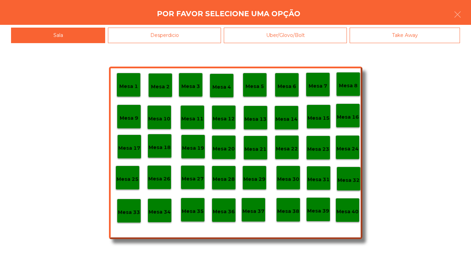
click at [342, 217] on div "Mesa 40" at bounding box center [347, 210] width 24 height 24
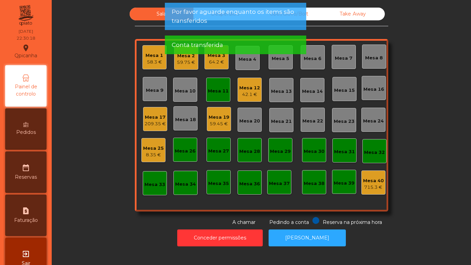
click at [217, 86] on div "Mesa 11" at bounding box center [218, 90] width 21 height 10
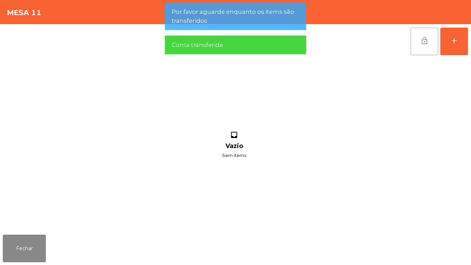
click at [419, 41] on button "lock_open" at bounding box center [425, 42] width 28 height 28
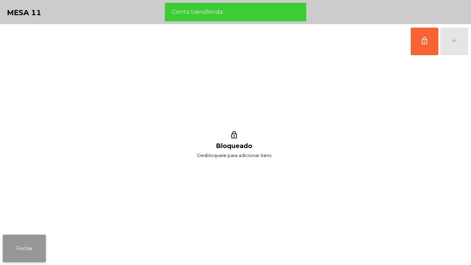
click at [35, 246] on button "Fechar" at bounding box center [24, 248] width 43 height 28
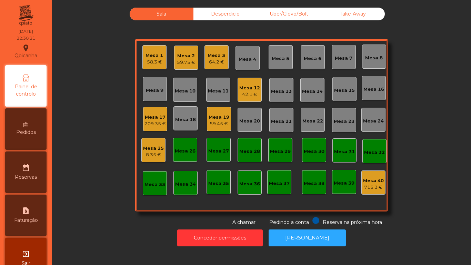
click at [212, 59] on div "64.2 €" at bounding box center [217, 62] width 18 height 7
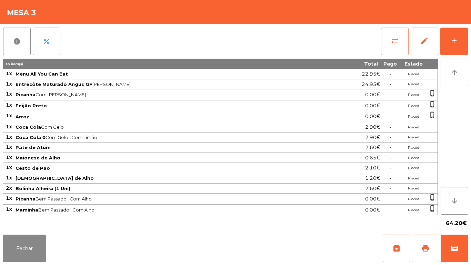
click at [394, 42] on span "sync_alt" at bounding box center [395, 41] width 8 height 8
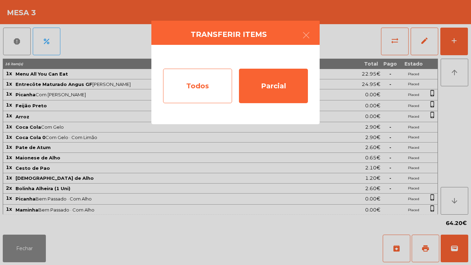
click at [201, 84] on div "Todos" at bounding box center [197, 86] width 69 height 34
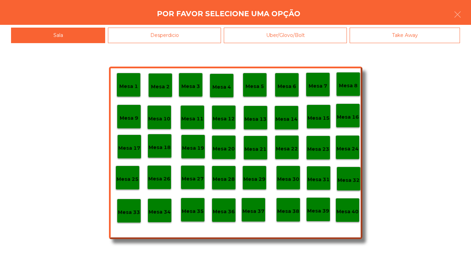
click at [353, 212] on p "Mesa 40" at bounding box center [347, 212] width 22 height 8
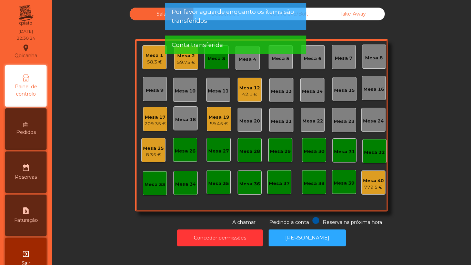
click at [215, 64] on div "Mesa 3" at bounding box center [216, 57] width 24 height 24
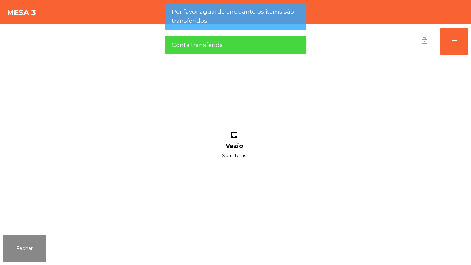
click at [422, 41] on span "lock_open" at bounding box center [424, 41] width 8 height 8
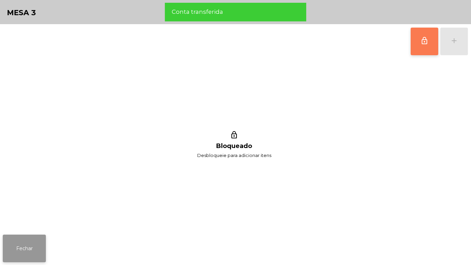
click at [37, 240] on button "Fechar" at bounding box center [24, 248] width 43 height 28
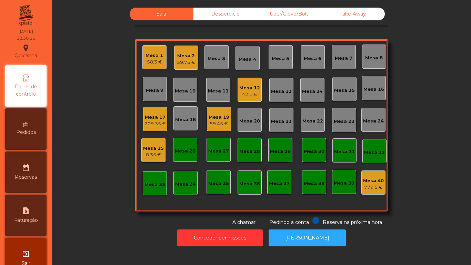
click at [185, 56] on div "Mesa 2" at bounding box center [186, 55] width 18 height 7
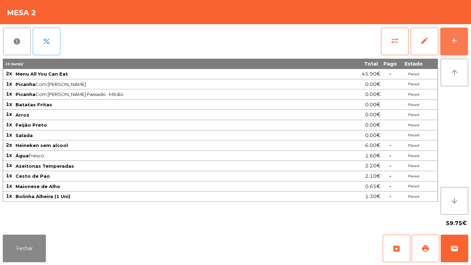
click at [448, 40] on button "add" at bounding box center [454, 42] width 28 height 28
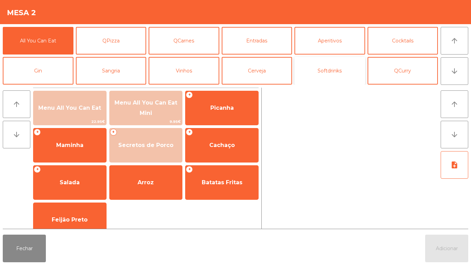
click at [334, 74] on button "Softdrinks" at bounding box center [329, 71] width 71 height 28
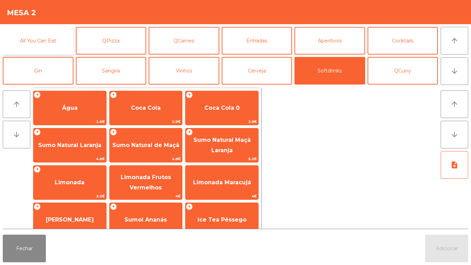
click at [55, 49] on button "All You Can Eat" at bounding box center [38, 41] width 71 height 28
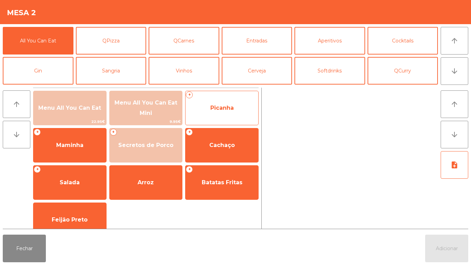
click at [227, 102] on span "Picanha" at bounding box center [221, 108] width 73 height 19
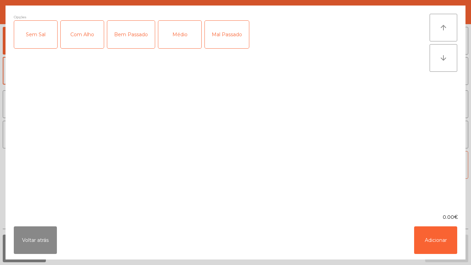
click at [183, 36] on div "Médio" at bounding box center [179, 35] width 43 height 28
click at [238, 40] on div "Mal Passado" at bounding box center [227, 35] width 44 height 28
click at [89, 36] on div "Com Alho" at bounding box center [82, 35] width 43 height 28
click at [440, 228] on button "Adicionar" at bounding box center [435, 240] width 43 height 28
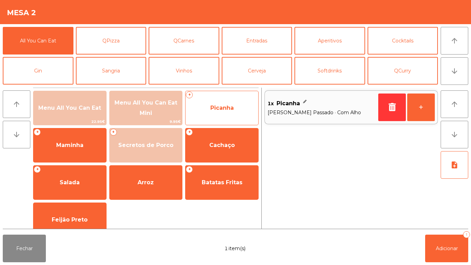
click at [233, 111] on span "Picanha" at bounding box center [221, 107] width 23 height 7
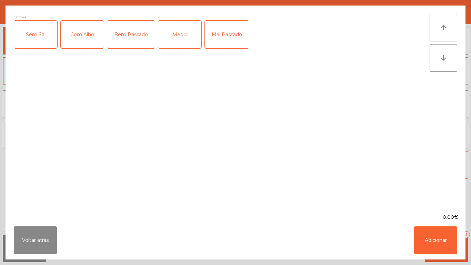
click at [189, 44] on div "Médio" at bounding box center [179, 35] width 43 height 28
click at [84, 32] on div "Com Alho" at bounding box center [82, 35] width 43 height 28
click at [425, 231] on button "Adicionar" at bounding box center [435, 240] width 43 height 28
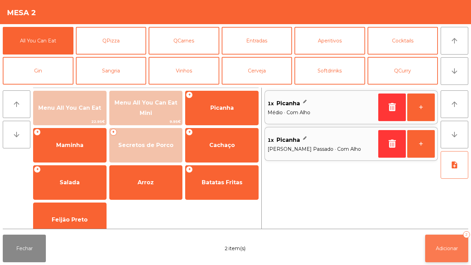
click at [444, 255] on button "Adicionar 2" at bounding box center [446, 248] width 43 height 28
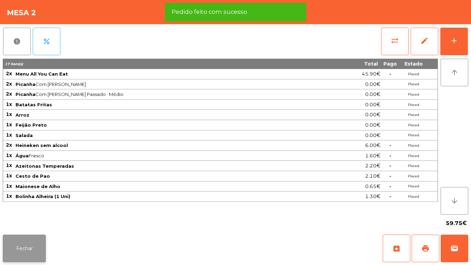
click at [34, 242] on button "Fechar" at bounding box center [24, 248] width 43 height 28
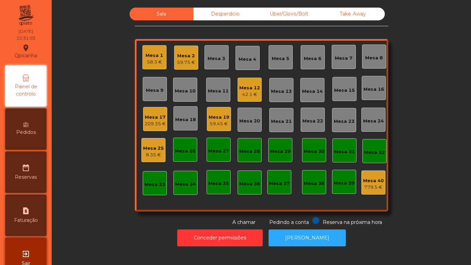
click at [159, 57] on div "Mesa 1" at bounding box center [154, 55] width 18 height 7
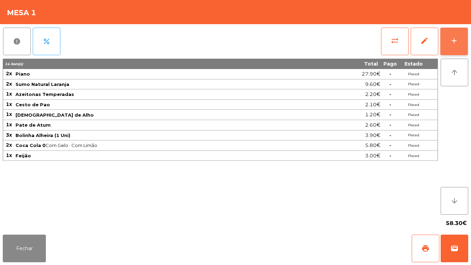
click at [454, 48] on button "add" at bounding box center [454, 42] width 28 height 28
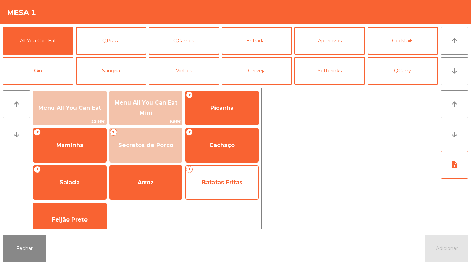
click at [220, 178] on span "Batatas Fritas" at bounding box center [221, 182] width 73 height 19
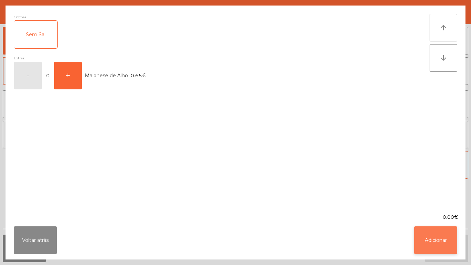
click at [428, 231] on button "Adicionar" at bounding box center [435, 240] width 43 height 28
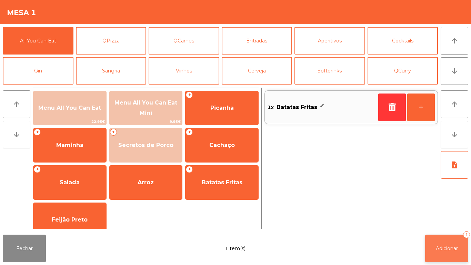
click at [456, 248] on span "Adicionar" at bounding box center [447, 248] width 22 height 6
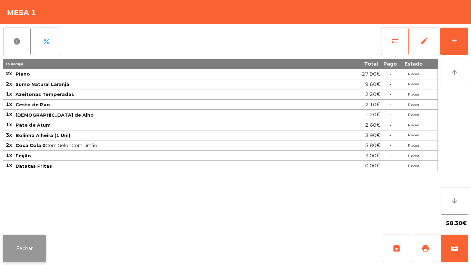
click at [22, 234] on button "Fechar" at bounding box center [24, 248] width 43 height 28
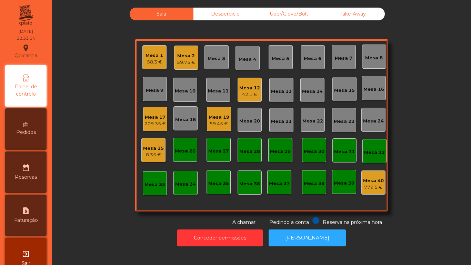
click at [228, 117] on div "Mesa 19 59.45 €" at bounding box center [219, 119] width 24 height 24
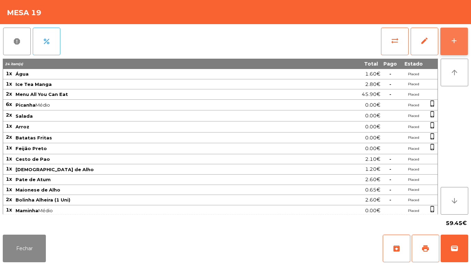
click at [454, 45] on button "add" at bounding box center [454, 42] width 28 height 28
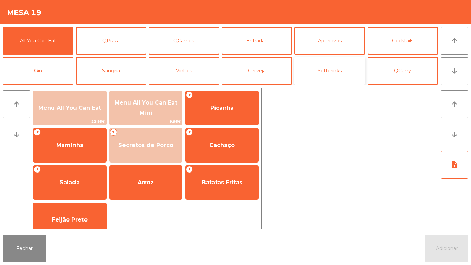
click at [335, 70] on button "Softdrinks" at bounding box center [329, 71] width 71 height 28
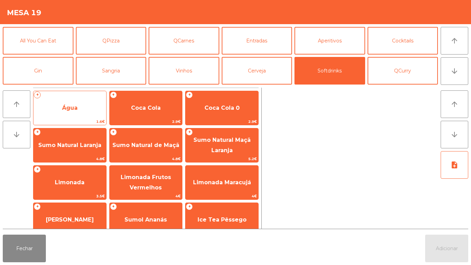
click at [81, 104] on span "Água" at bounding box center [69, 108] width 73 height 19
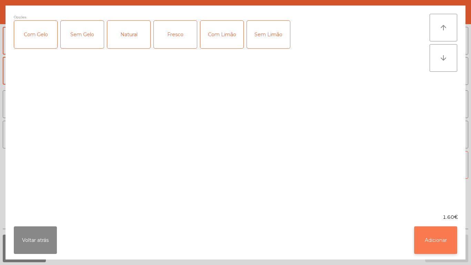
click at [438, 236] on button "Adicionar" at bounding box center [435, 240] width 43 height 28
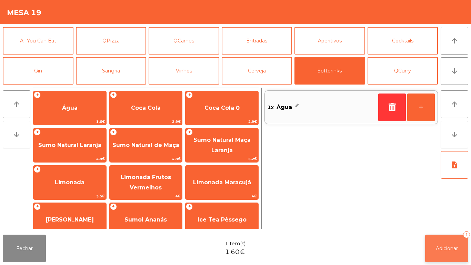
click at [451, 238] on button "Adicionar 1" at bounding box center [446, 248] width 43 height 28
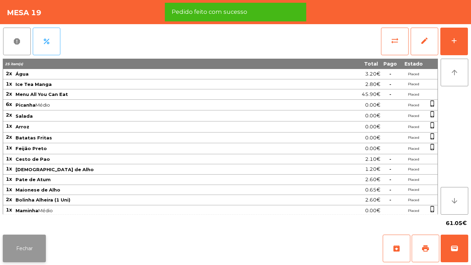
click at [33, 247] on button "Fechar" at bounding box center [24, 248] width 43 height 28
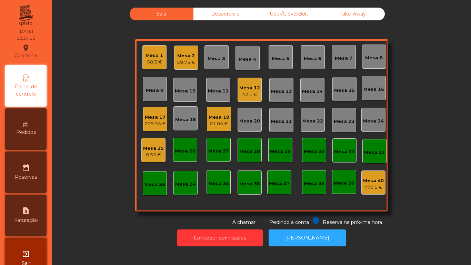
click at [155, 50] on div "Mesa 1 58.3 €" at bounding box center [154, 57] width 18 height 16
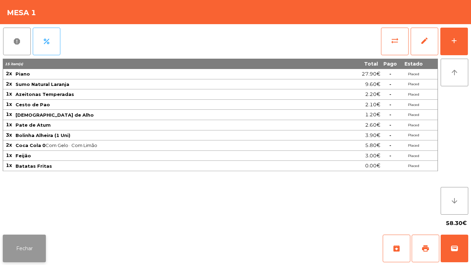
click at [41, 244] on button "Fechar" at bounding box center [24, 248] width 43 height 28
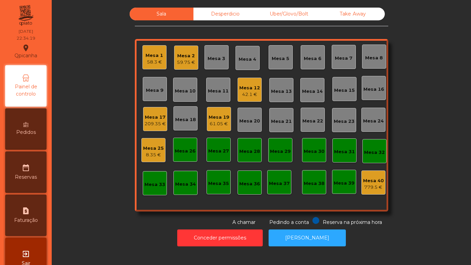
click at [187, 67] on div "Mesa 2 59.75 €" at bounding box center [186, 58] width 24 height 24
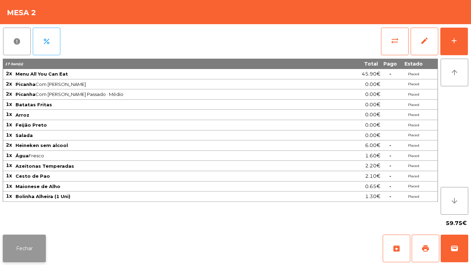
click at [34, 248] on button "Fechar" at bounding box center [24, 248] width 43 height 28
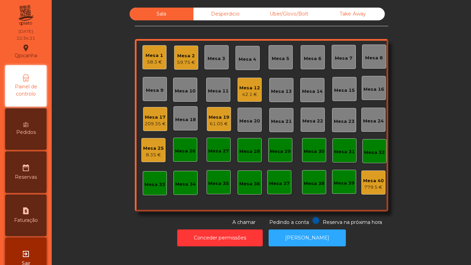
click at [152, 59] on div "58.3 €" at bounding box center [154, 62] width 18 height 7
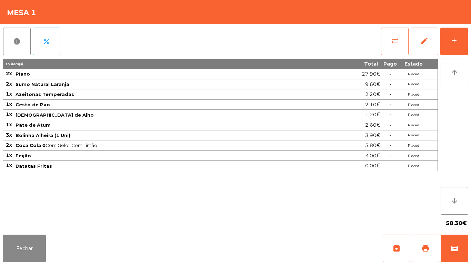
click at [383, 47] on button "sync_alt" at bounding box center [395, 42] width 28 height 28
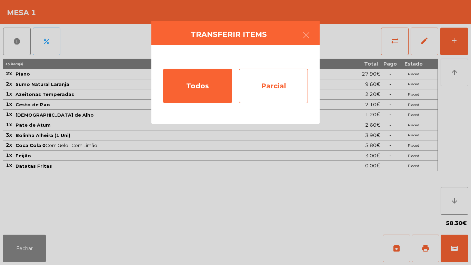
click at [288, 86] on div "Parcial" at bounding box center [273, 86] width 69 height 34
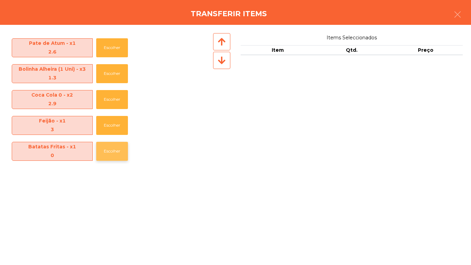
click at [117, 142] on button "Escolher" at bounding box center [112, 151] width 32 height 19
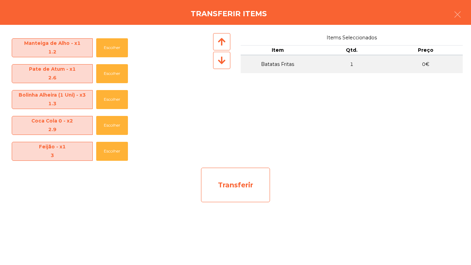
click at [242, 189] on div "Transferir" at bounding box center [235, 185] width 69 height 34
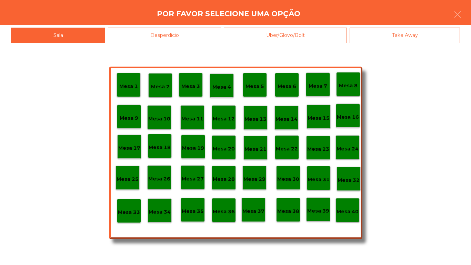
click at [164, 83] on p "Mesa 2" at bounding box center [160, 87] width 19 height 8
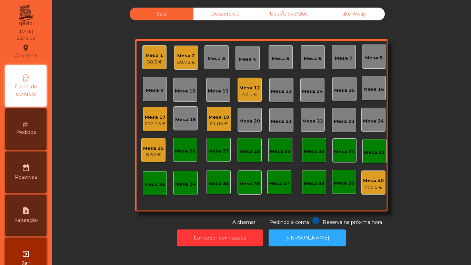
click at [183, 55] on div "Mesa 2" at bounding box center [186, 55] width 18 height 7
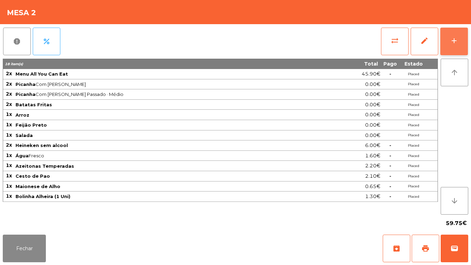
click at [452, 45] on button "add" at bounding box center [454, 42] width 28 height 28
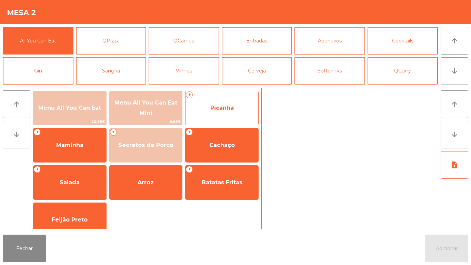
click at [214, 107] on span "Picanha" at bounding box center [221, 107] width 23 height 7
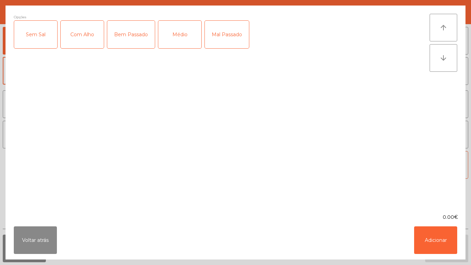
click at [183, 36] on div "Médio" at bounding box center [179, 35] width 43 height 28
click at [83, 38] on div "Com Alho" at bounding box center [82, 35] width 43 height 28
click at [421, 242] on button "Adicionar" at bounding box center [435, 240] width 43 height 28
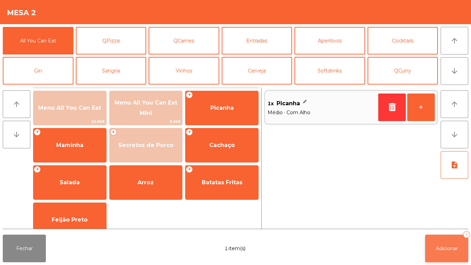
click at [434, 238] on button "Adicionar 1" at bounding box center [446, 248] width 43 height 28
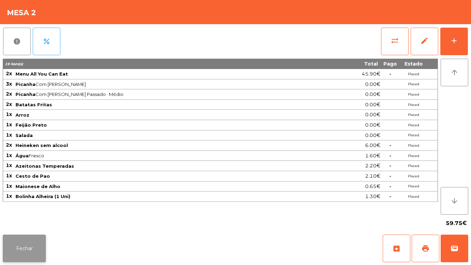
click at [22, 243] on button "Fechar" at bounding box center [24, 248] width 43 height 28
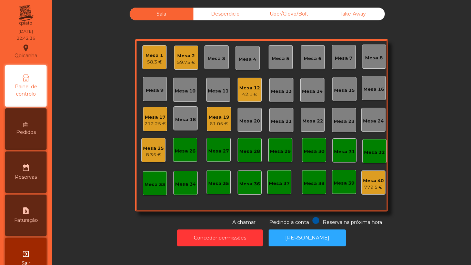
click at [149, 60] on div "58.3 €" at bounding box center [154, 62] width 18 height 7
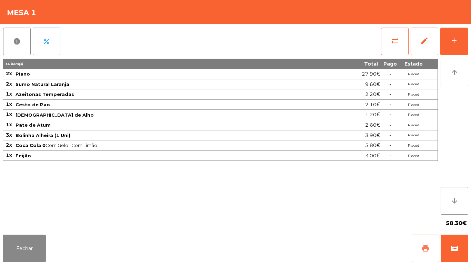
click at [418, 242] on button "print" at bounding box center [426, 248] width 28 height 28
click at [17, 250] on button "Fechar" at bounding box center [24, 248] width 43 height 28
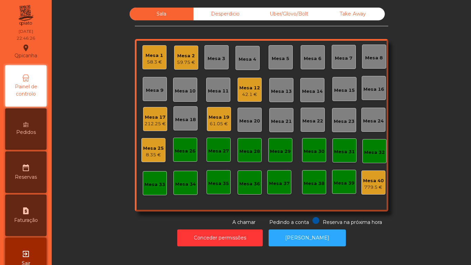
click at [229, 18] on div "Desperdicio" at bounding box center [225, 14] width 64 height 13
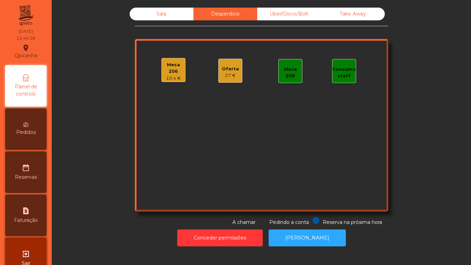
click at [162, 19] on div "Sala" at bounding box center [162, 14] width 64 height 13
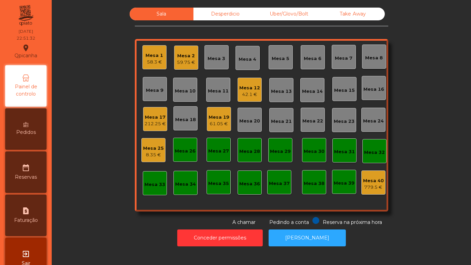
click at [189, 56] on div "Mesa 2" at bounding box center [186, 55] width 18 height 7
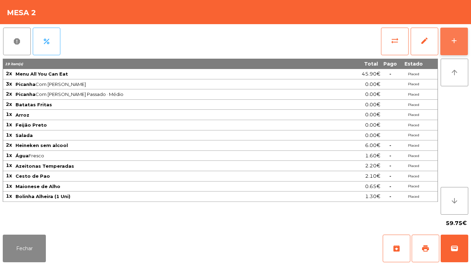
click at [463, 47] on button "add" at bounding box center [454, 42] width 28 height 28
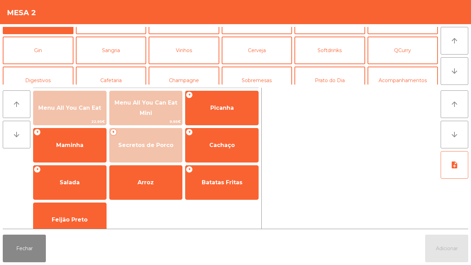
scroll to position [28, 0]
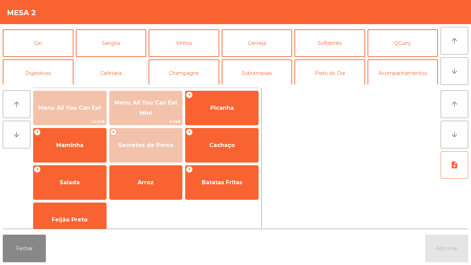
click at [108, 74] on button "Cafetaria" at bounding box center [111, 73] width 71 height 28
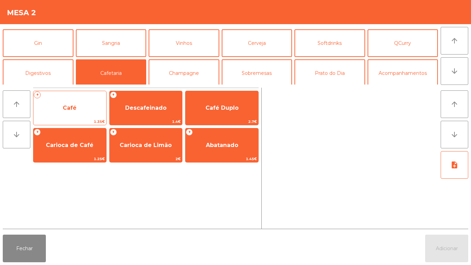
click at [64, 110] on span "Café" at bounding box center [70, 107] width 14 height 7
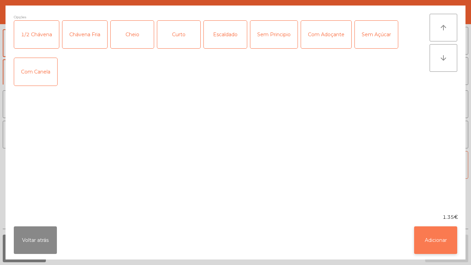
click at [431, 238] on button "Adicionar" at bounding box center [435, 240] width 43 height 28
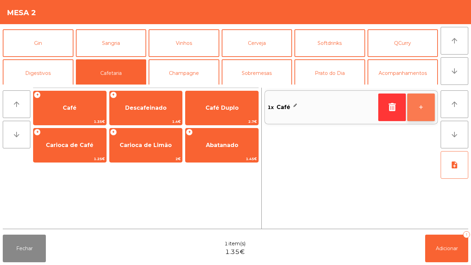
click at [417, 109] on button "+" at bounding box center [421, 107] width 28 height 28
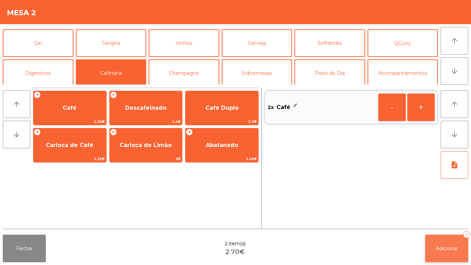
click at [438, 253] on button "Adicionar 2" at bounding box center [446, 248] width 43 height 28
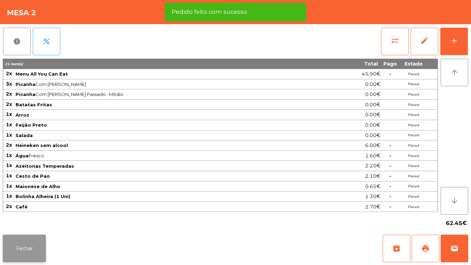
click at [25, 255] on button "Fechar" at bounding box center [24, 248] width 43 height 28
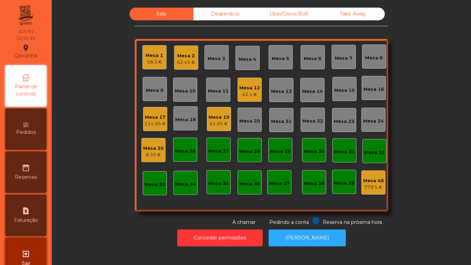
click at [146, 58] on div "Mesa 1" at bounding box center [154, 55] width 18 height 7
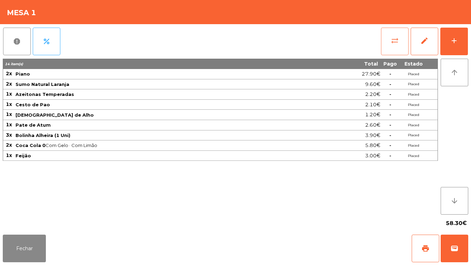
click at [394, 37] on span "sync_alt" at bounding box center [395, 41] width 8 height 8
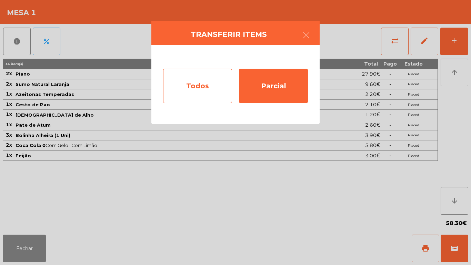
click at [206, 83] on div "Todos" at bounding box center [197, 86] width 69 height 34
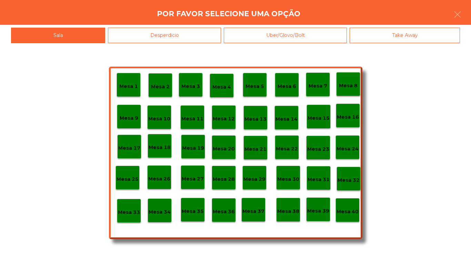
click at [359, 212] on div "Mesa 40" at bounding box center [347, 210] width 24 height 24
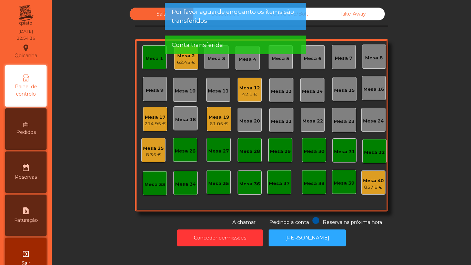
click at [161, 60] on div "Mesa 1" at bounding box center [154, 57] width 24 height 24
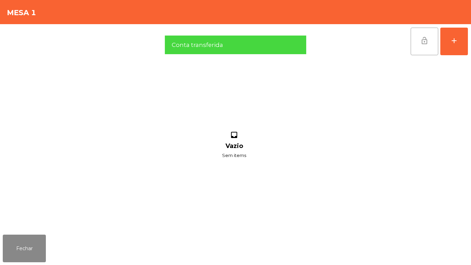
click at [422, 36] on button "lock_open" at bounding box center [425, 42] width 28 height 28
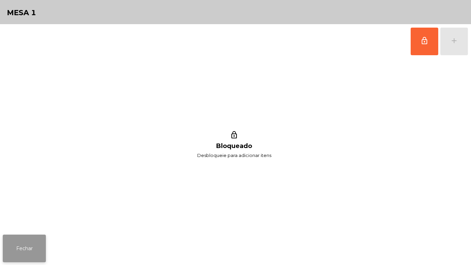
click at [35, 247] on button "Fechar" at bounding box center [24, 248] width 43 height 28
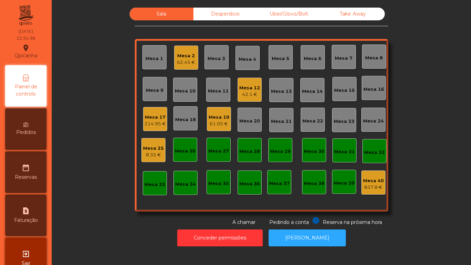
click at [186, 52] on div "Mesa 2" at bounding box center [186, 55] width 18 height 7
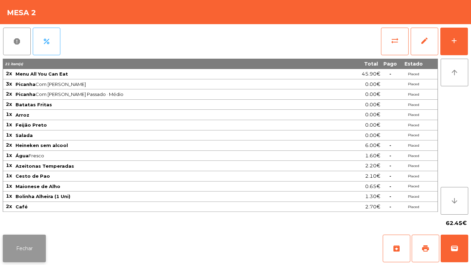
click at [34, 239] on button "Fechar" at bounding box center [24, 248] width 43 height 28
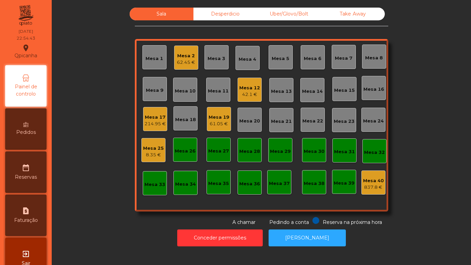
click at [218, 122] on div "61.05 €" at bounding box center [219, 123] width 21 height 7
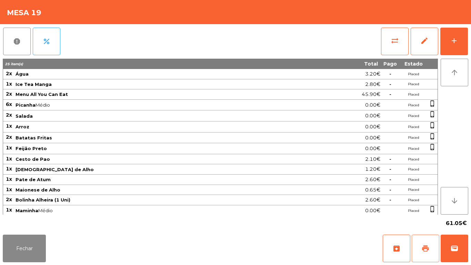
click at [429, 245] on span "print" at bounding box center [425, 248] width 8 height 8
click at [40, 240] on button "Fechar" at bounding box center [24, 248] width 43 height 28
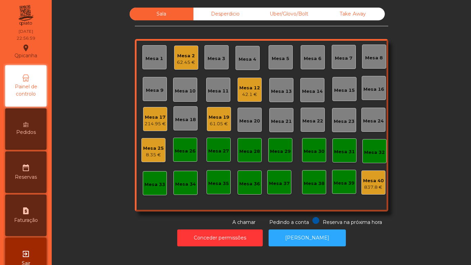
click at [222, 117] on div "Mesa 19" at bounding box center [219, 117] width 21 height 7
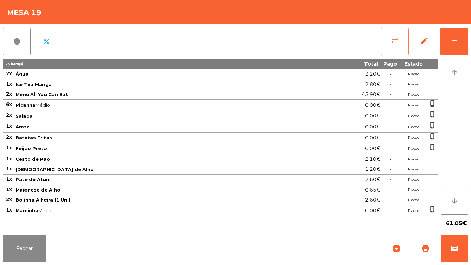
click at [393, 46] on button "sync_alt" at bounding box center [395, 42] width 28 height 28
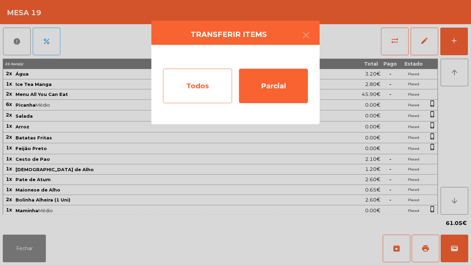
click at [214, 85] on div "Todos" at bounding box center [197, 86] width 69 height 34
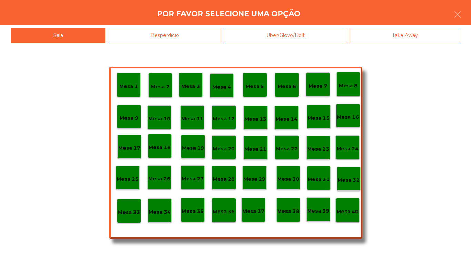
click at [346, 213] on p "Mesa 40" at bounding box center [347, 212] width 22 height 8
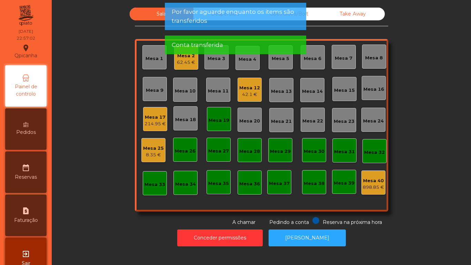
click at [223, 123] on div "Mesa 19" at bounding box center [219, 120] width 21 height 7
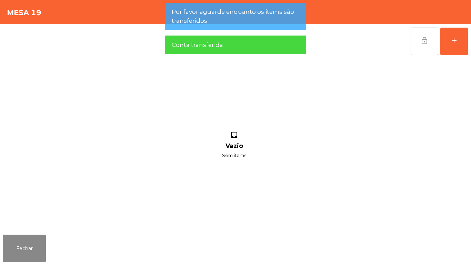
click at [416, 39] on button "lock_open" at bounding box center [425, 42] width 28 height 28
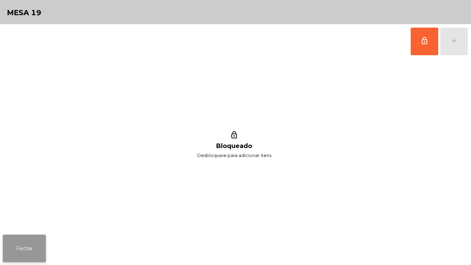
click at [31, 248] on button "Fechar" at bounding box center [24, 248] width 43 height 28
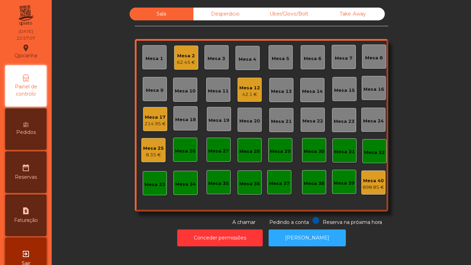
click at [151, 151] on div "Mesa 25" at bounding box center [153, 148] width 21 height 7
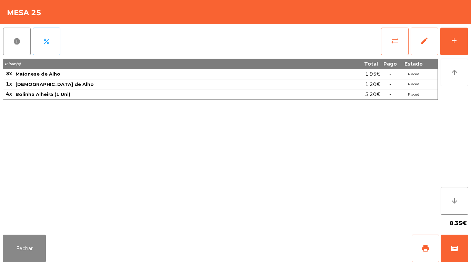
click at [389, 46] on button "sync_alt" at bounding box center [395, 42] width 28 height 28
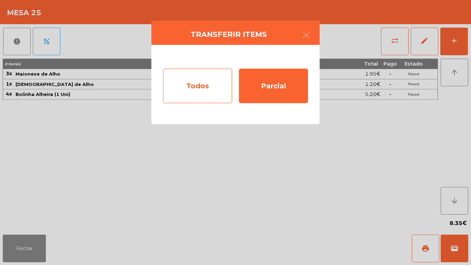
click at [192, 89] on div "Todos" at bounding box center [197, 86] width 69 height 34
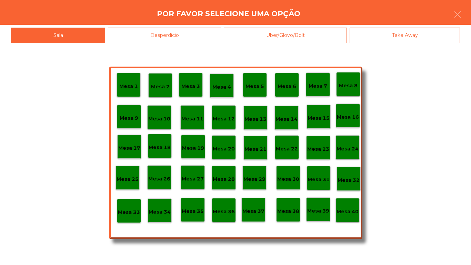
click at [171, 37] on div "Desperdicio" at bounding box center [164, 36] width 113 height 16
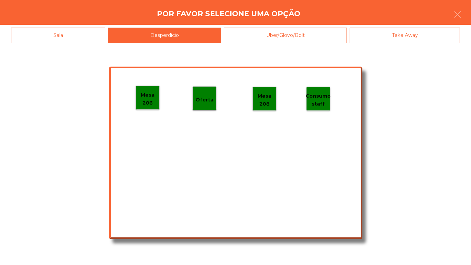
click at [152, 97] on p "Mesa 206" at bounding box center [147, 99] width 23 height 16
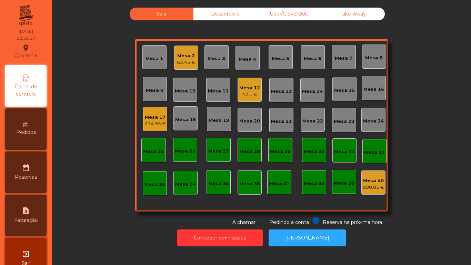
click at [250, 96] on div "42.1 €" at bounding box center [249, 94] width 21 height 7
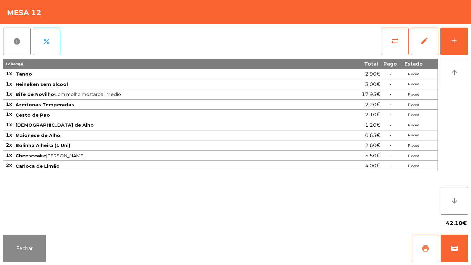
click at [422, 247] on span "print" at bounding box center [425, 248] width 8 height 8
click at [21, 248] on button "Fechar" at bounding box center [24, 248] width 43 height 28
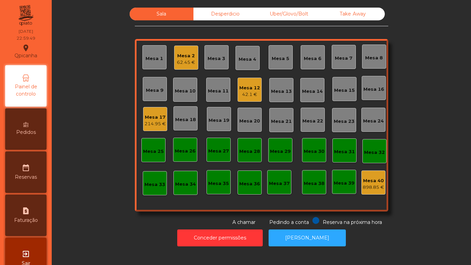
click at [184, 63] on div "62.45 €" at bounding box center [186, 62] width 18 height 7
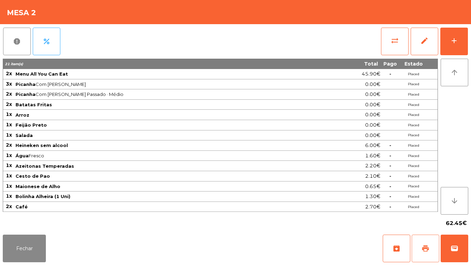
click at [424, 248] on span "print" at bounding box center [425, 248] width 8 height 8
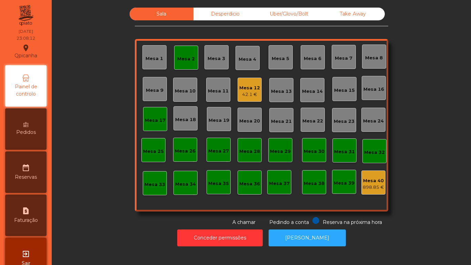
click at [252, 87] on div "Mesa 12" at bounding box center [249, 87] width 21 height 7
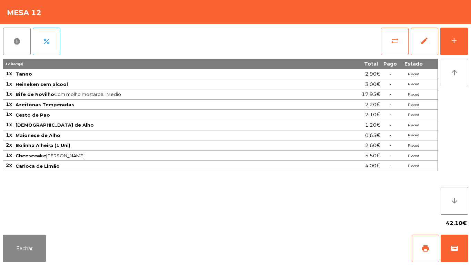
click at [386, 45] on button "sync_alt" at bounding box center [395, 42] width 28 height 28
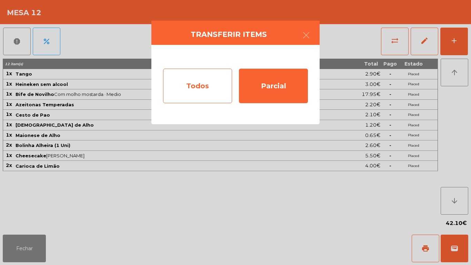
click at [205, 87] on div "Todos" at bounding box center [197, 86] width 69 height 34
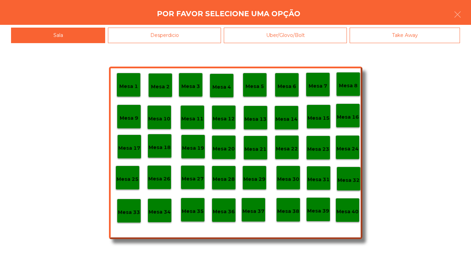
click at [350, 210] on p "Mesa 40" at bounding box center [347, 212] width 22 height 8
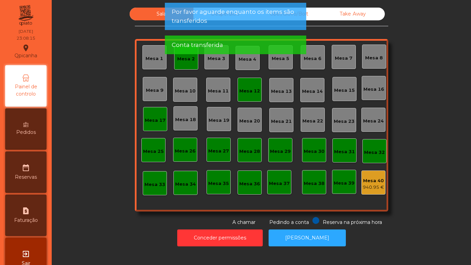
click at [250, 92] on div "Mesa 12" at bounding box center [249, 91] width 21 height 7
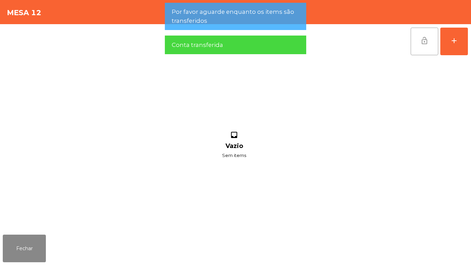
click at [423, 43] on span "lock_open" at bounding box center [424, 41] width 8 height 8
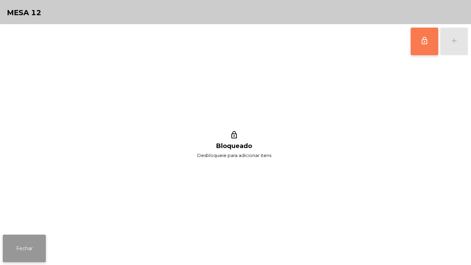
click at [34, 243] on button "Fechar" at bounding box center [24, 248] width 43 height 28
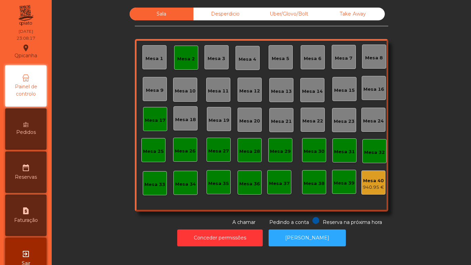
click at [157, 118] on div "Mesa 17" at bounding box center [155, 120] width 21 height 7
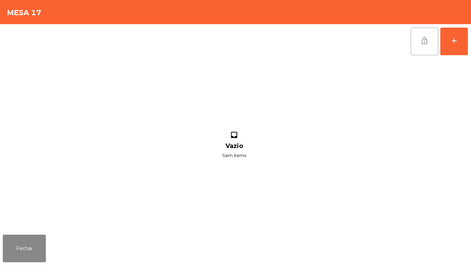
click at [418, 46] on button "lock_open" at bounding box center [425, 42] width 28 height 28
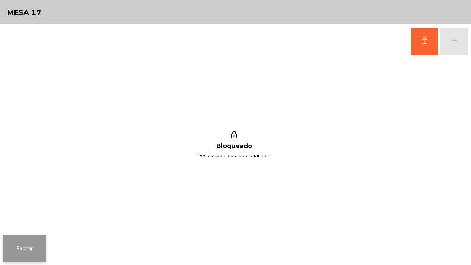
click at [16, 242] on button "Fechar" at bounding box center [24, 248] width 43 height 28
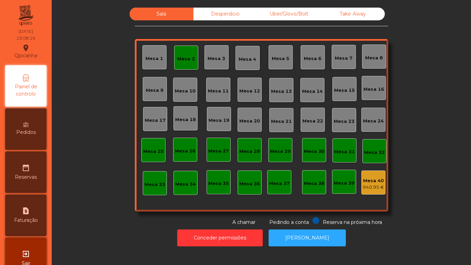
click at [185, 61] on div "Mesa 2" at bounding box center [186, 59] width 18 height 7
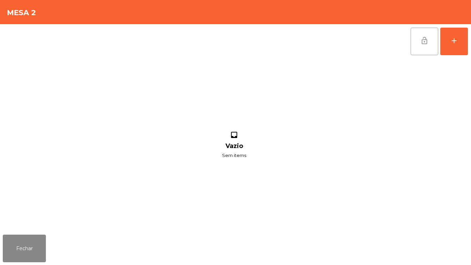
click at [418, 44] on button "lock_open" at bounding box center [425, 42] width 28 height 28
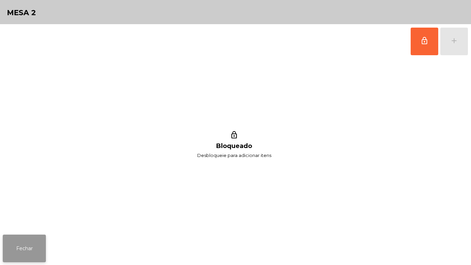
click at [43, 241] on button "Fechar" at bounding box center [24, 248] width 43 height 28
